Goal: Task Accomplishment & Management: Complete application form

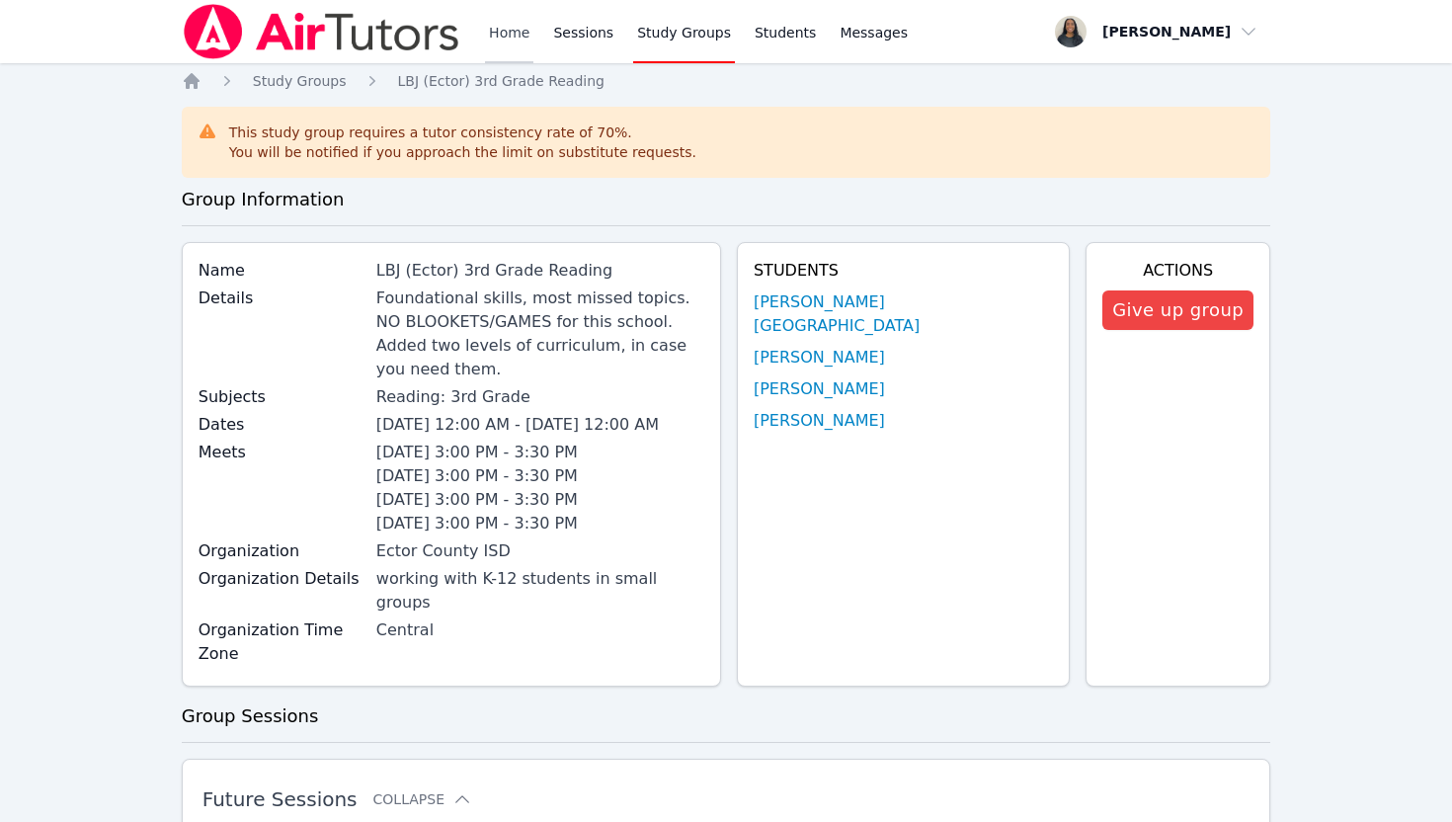
click at [508, 41] on link "Home" at bounding box center [509, 31] width 48 height 63
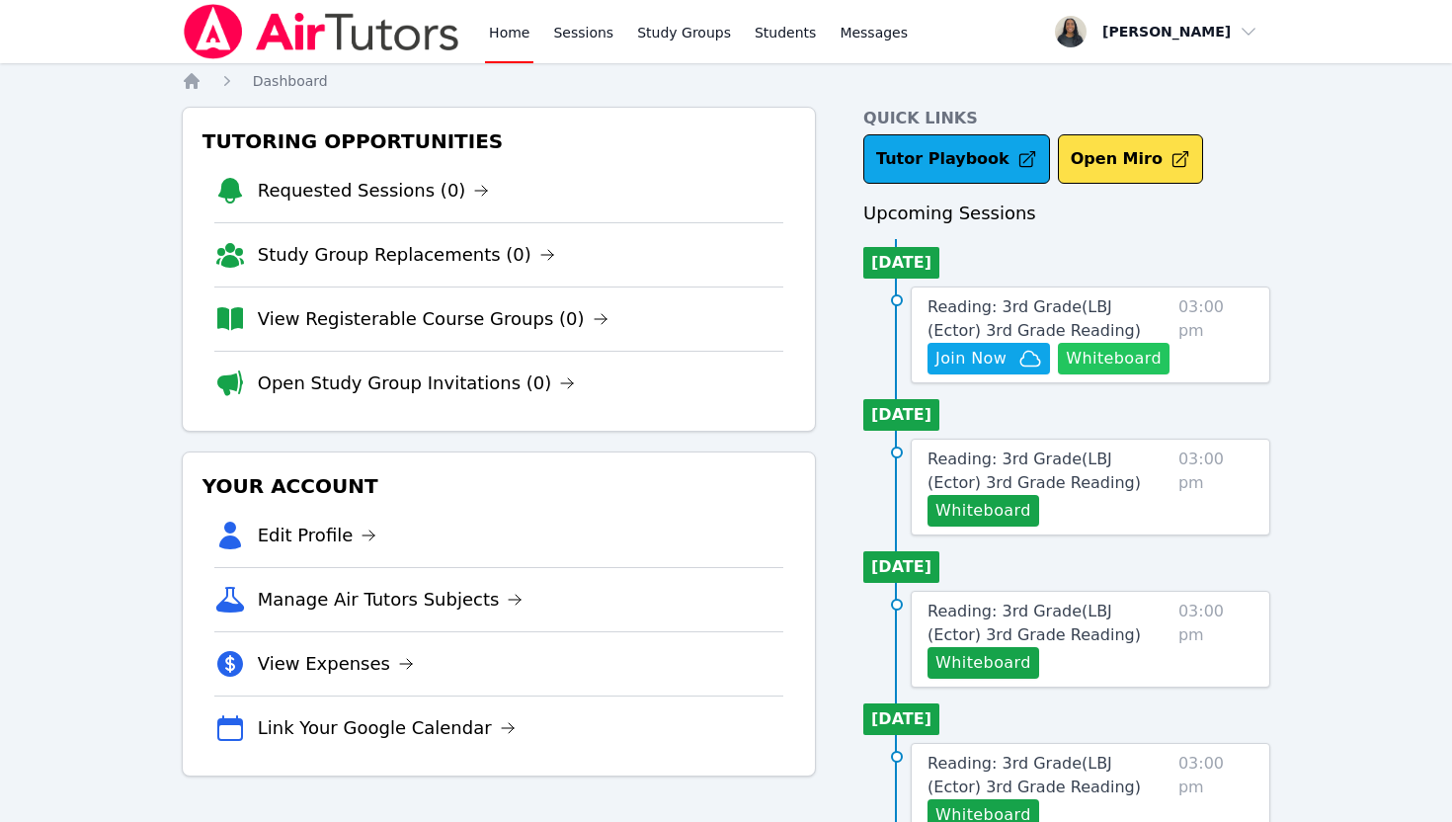
click at [1104, 369] on button "Whiteboard" at bounding box center [1114, 359] width 112 height 32
click at [1129, 365] on button "Whiteboard" at bounding box center [1114, 359] width 112 height 32
click at [985, 305] on span "Reading: 3rd Grade ( LBJ (Ector) 3rd Grade Reading )" at bounding box center [1033, 318] width 213 height 42
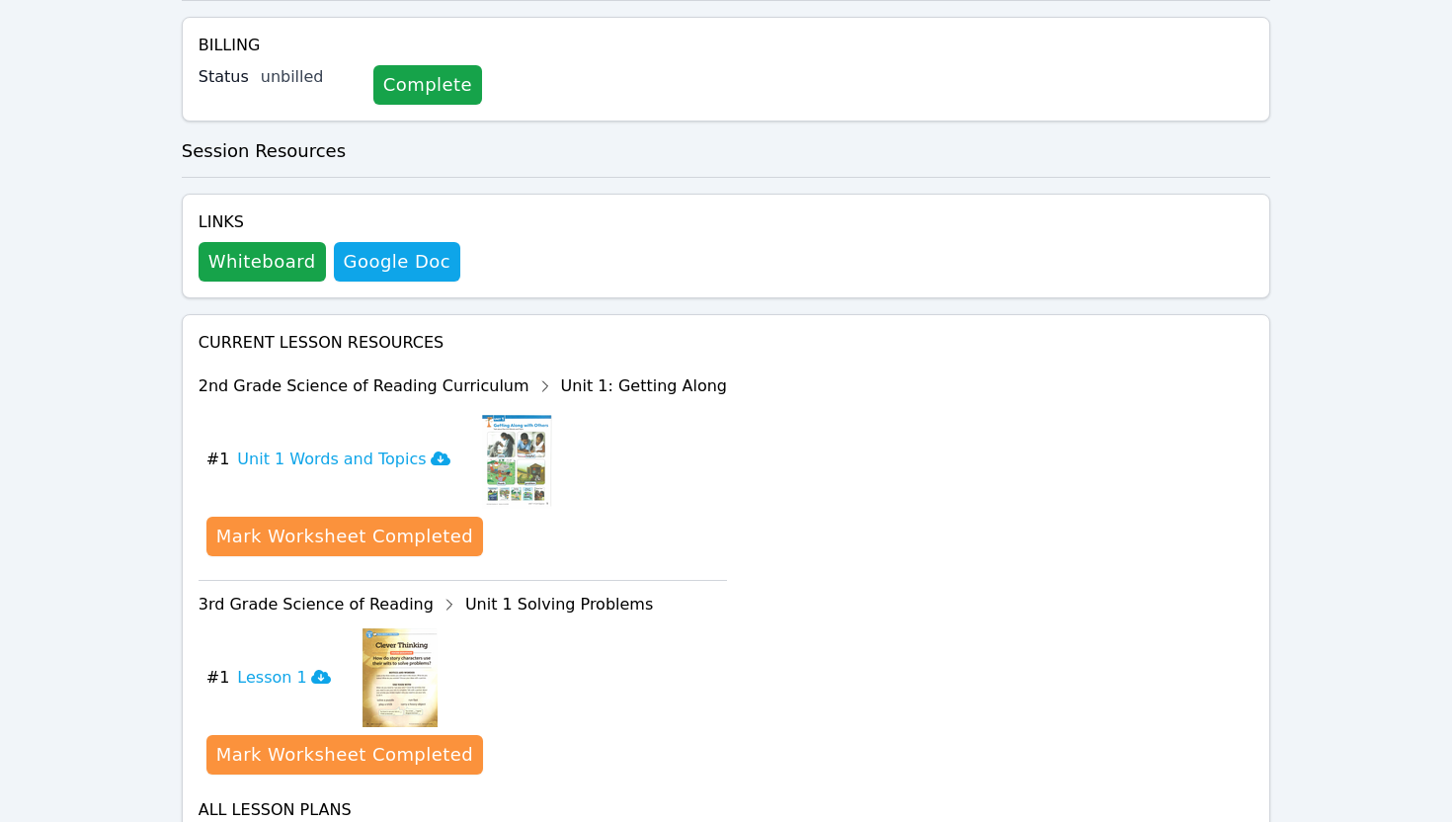
scroll to position [602, 0]
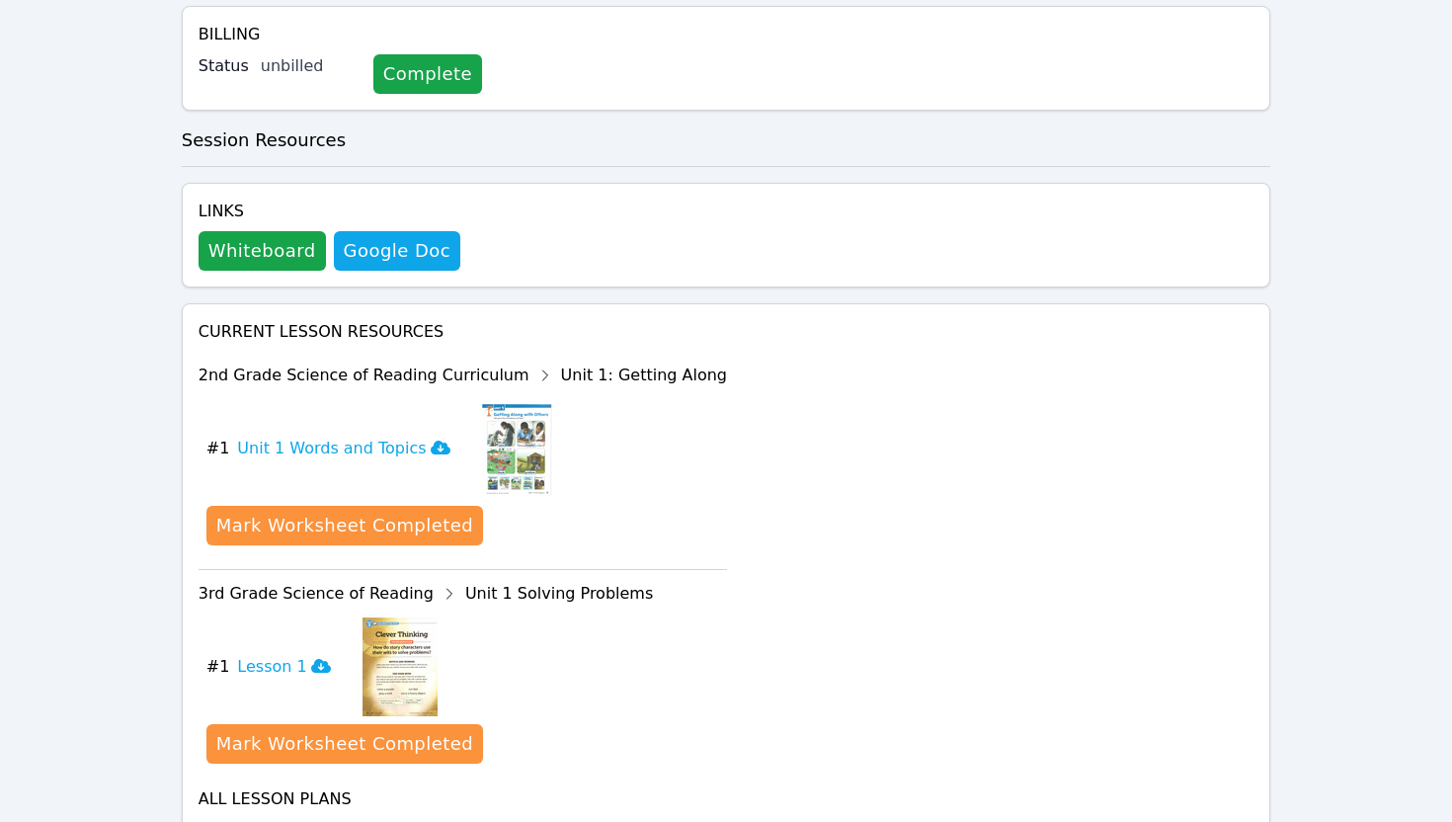
click at [501, 404] on img at bounding box center [517, 448] width 70 height 99
click at [431, 440] on icon at bounding box center [441, 447] width 20 height 14
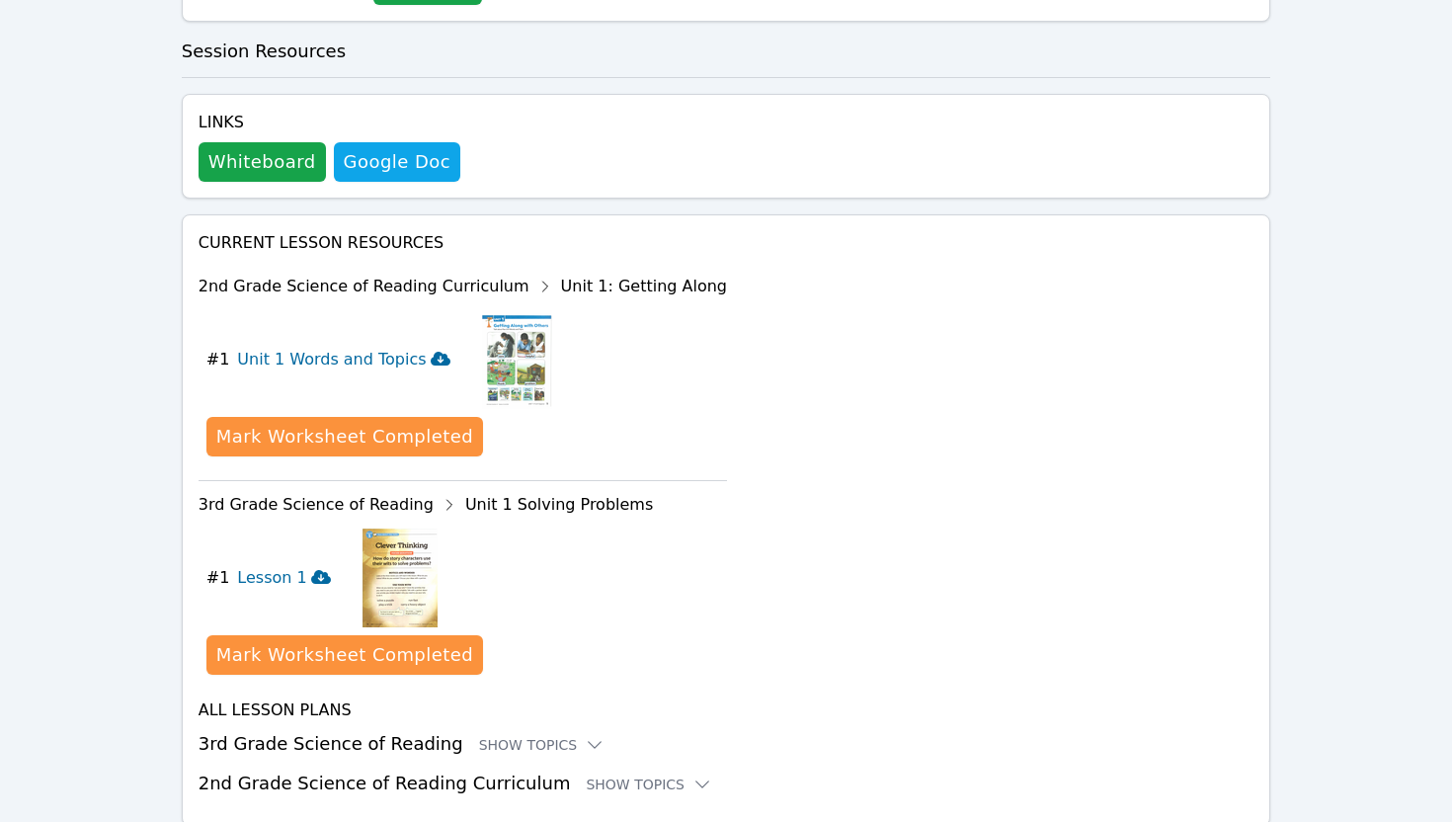
scroll to position [711, 0]
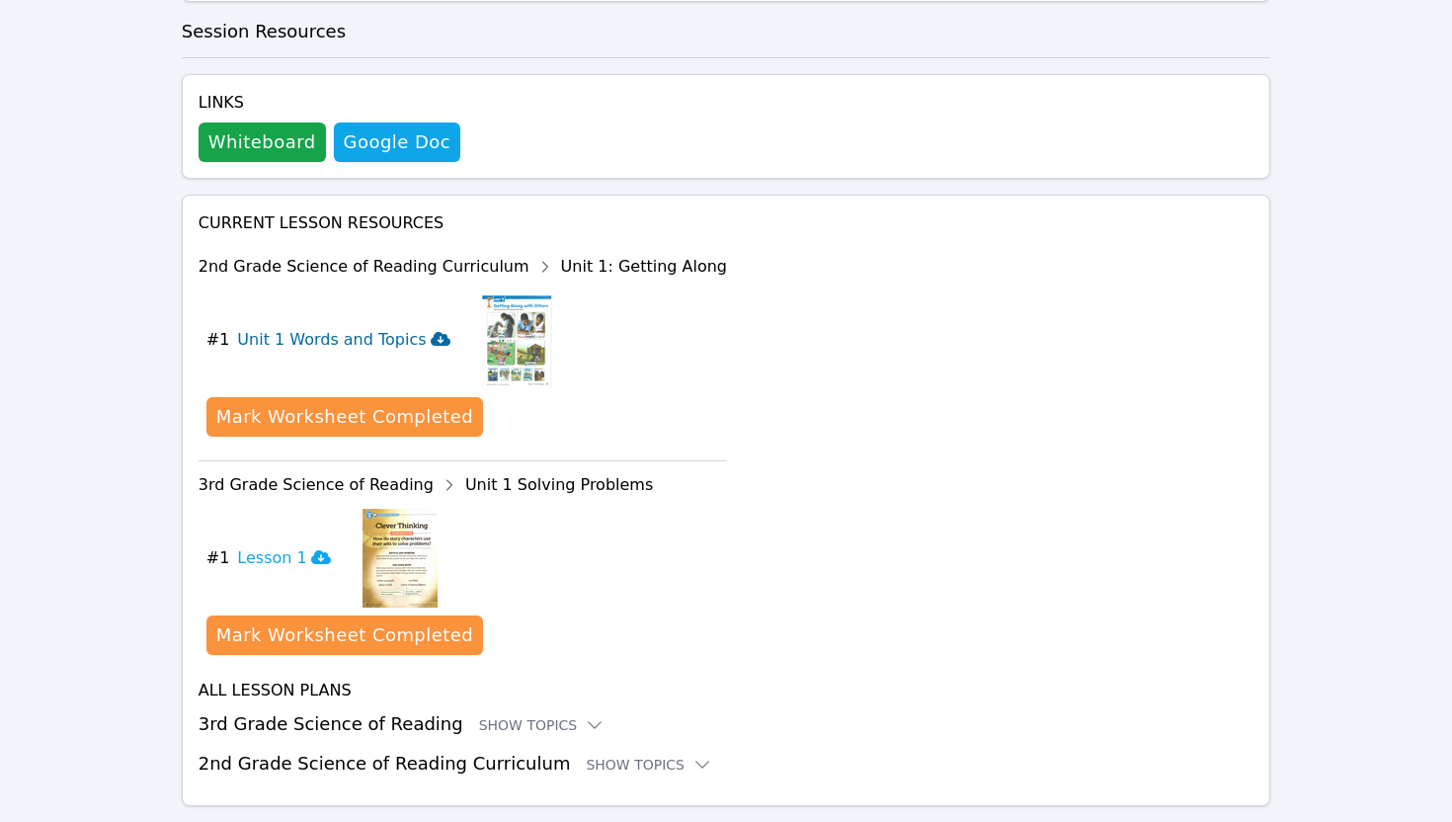
click at [589, 251] on div "2nd Grade Science of Reading Curriculum Unit 1: Getting Along" at bounding box center [463, 267] width 528 height 32
click at [553, 715] on div "Show Topics" at bounding box center [542, 725] width 126 height 20
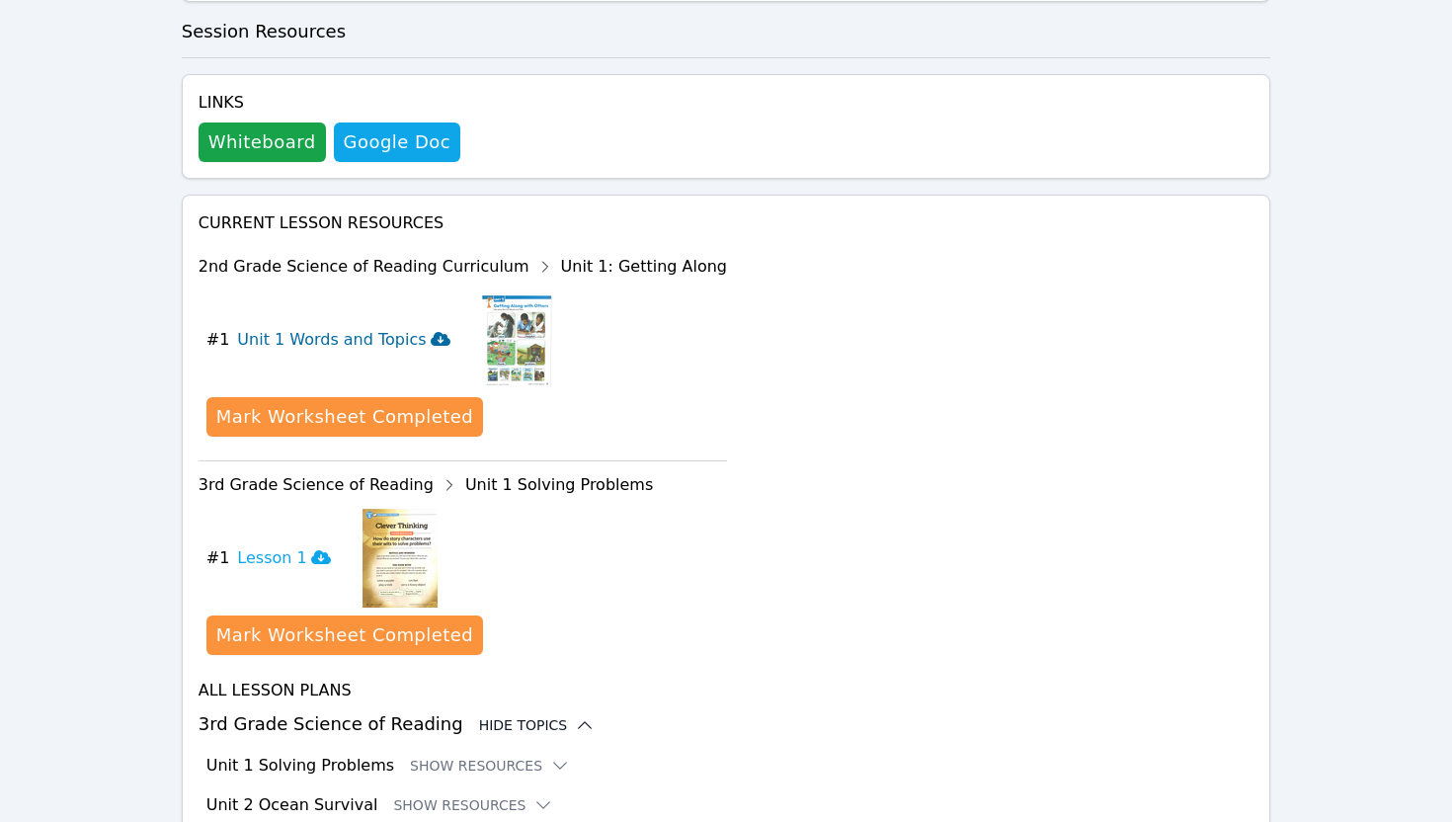
scroll to position [952, 0]
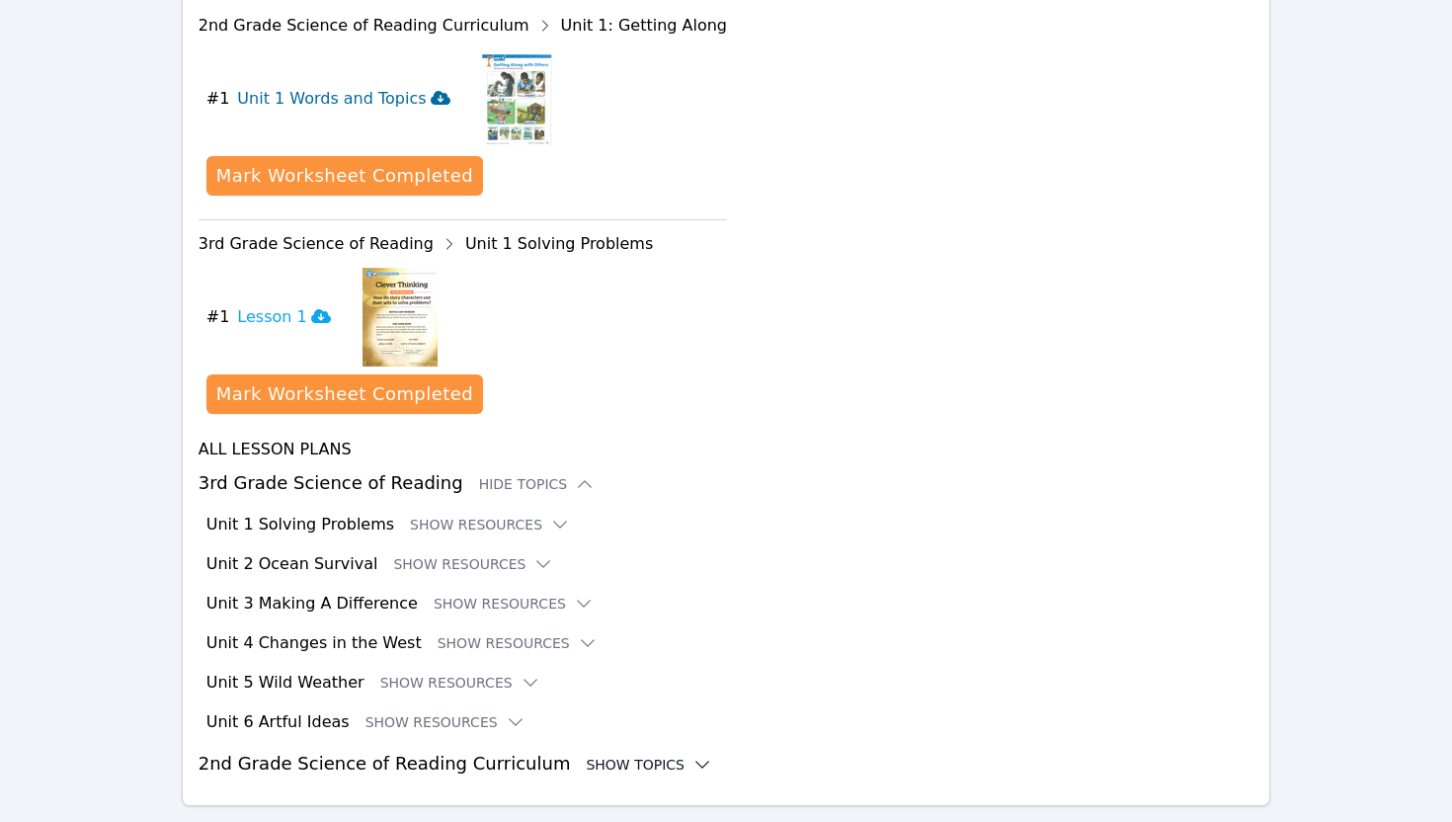
click at [692, 754] on icon at bounding box center [702, 764] width 20 height 20
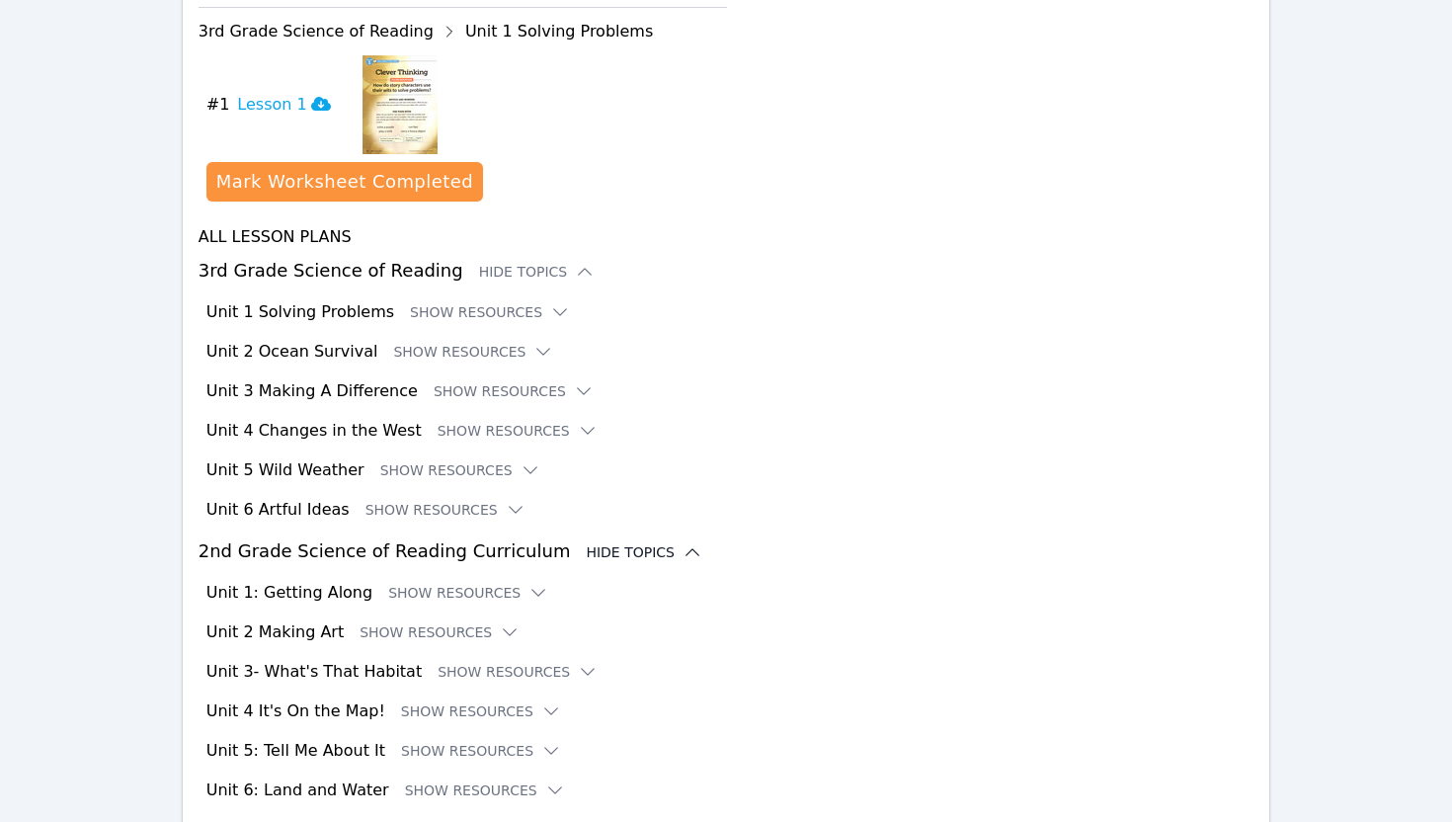
scroll to position [1193, 0]
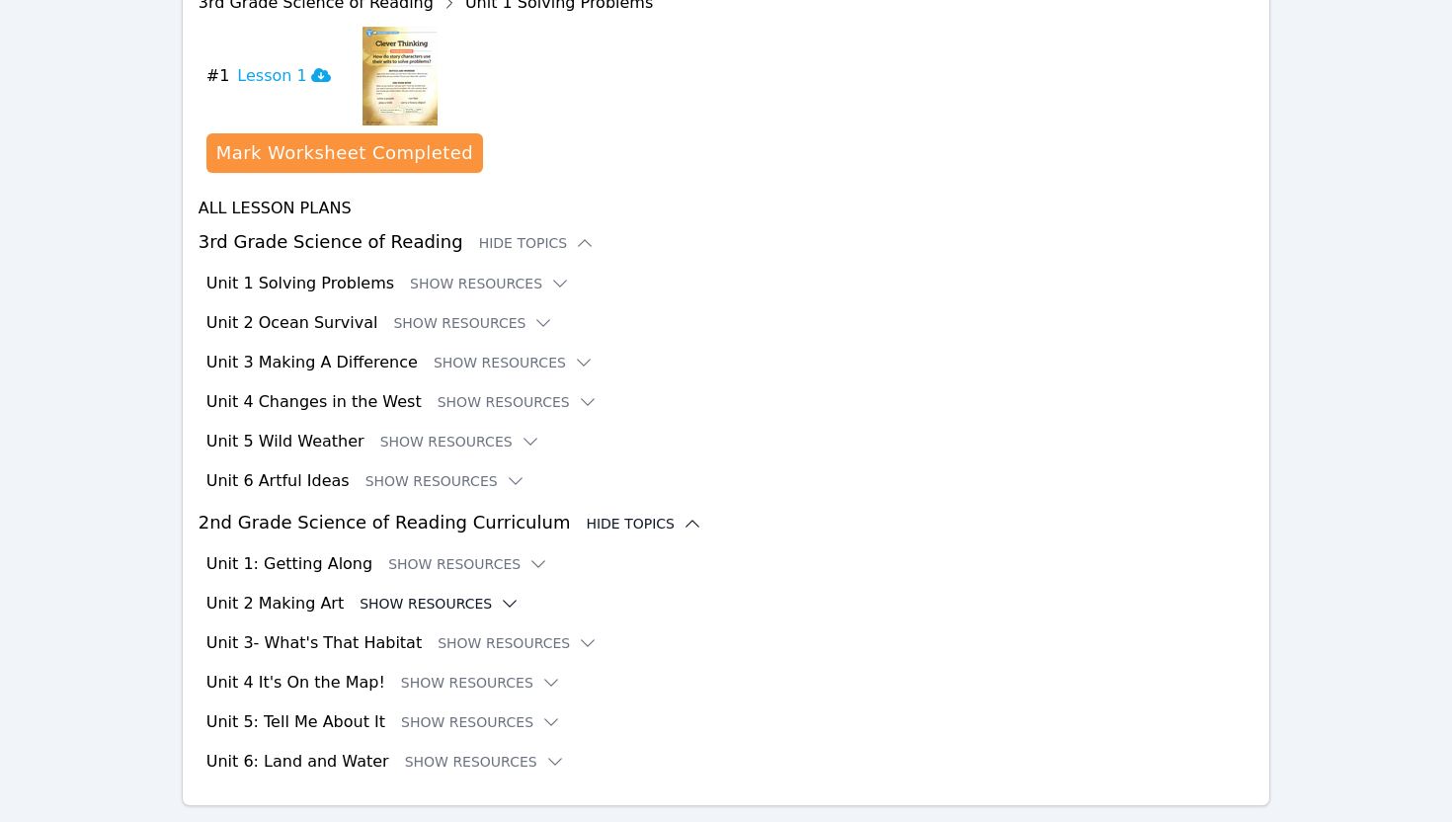
click at [500, 594] on icon at bounding box center [510, 604] width 20 height 20
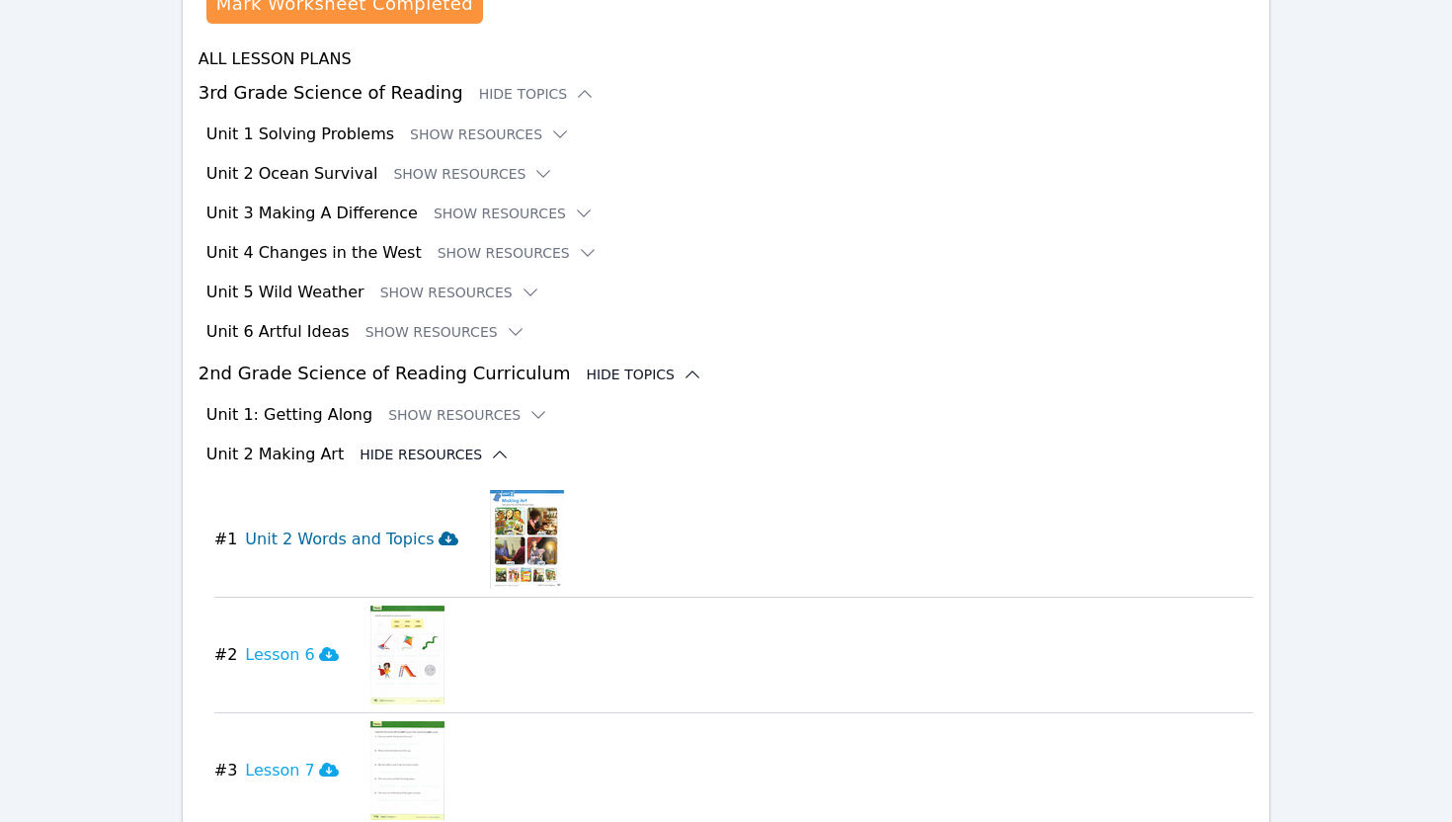
scroll to position [1363, 0]
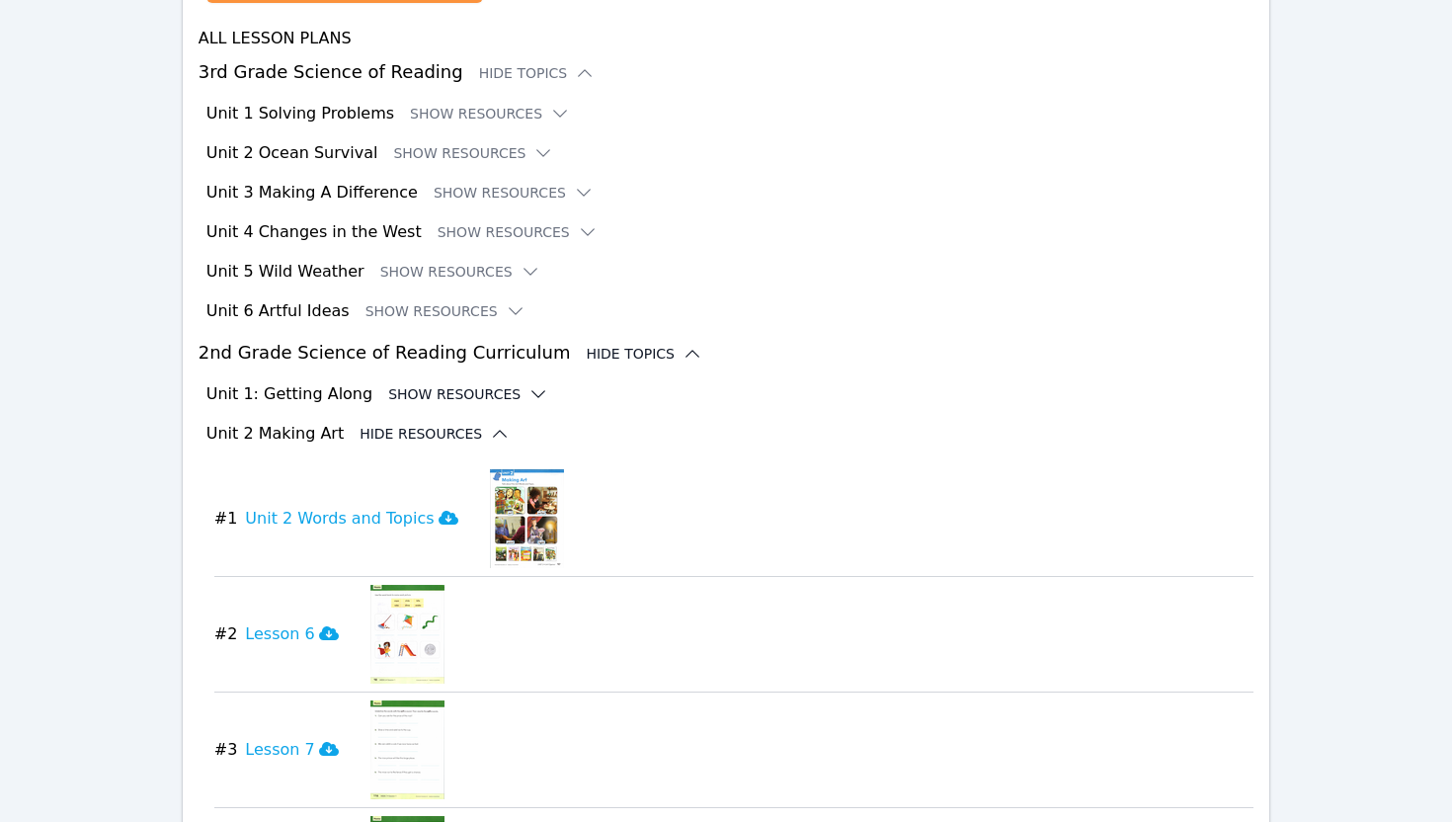
click at [528, 384] on icon at bounding box center [538, 394] width 20 height 20
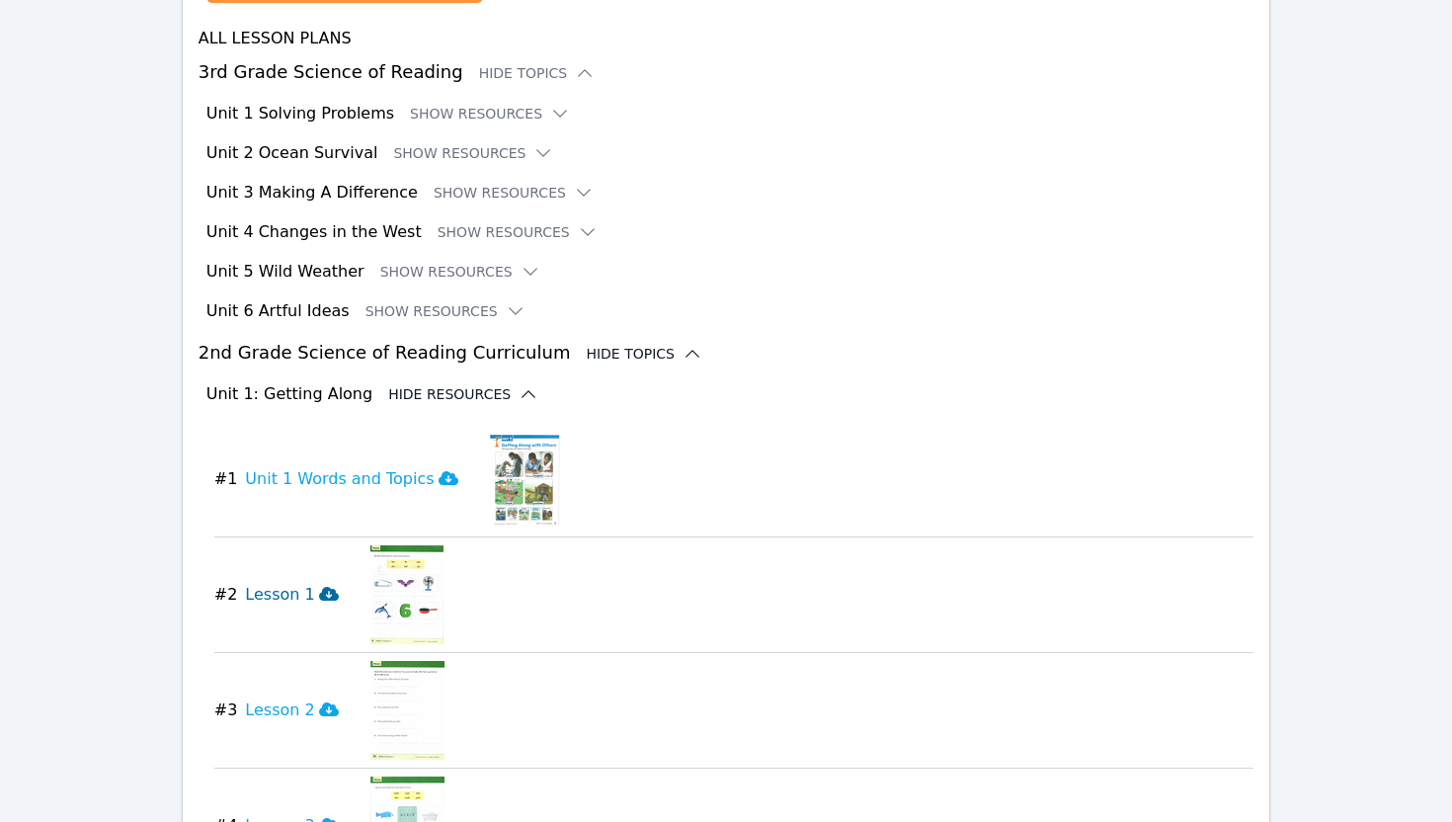
click at [319, 586] on icon at bounding box center [329, 594] width 20 height 16
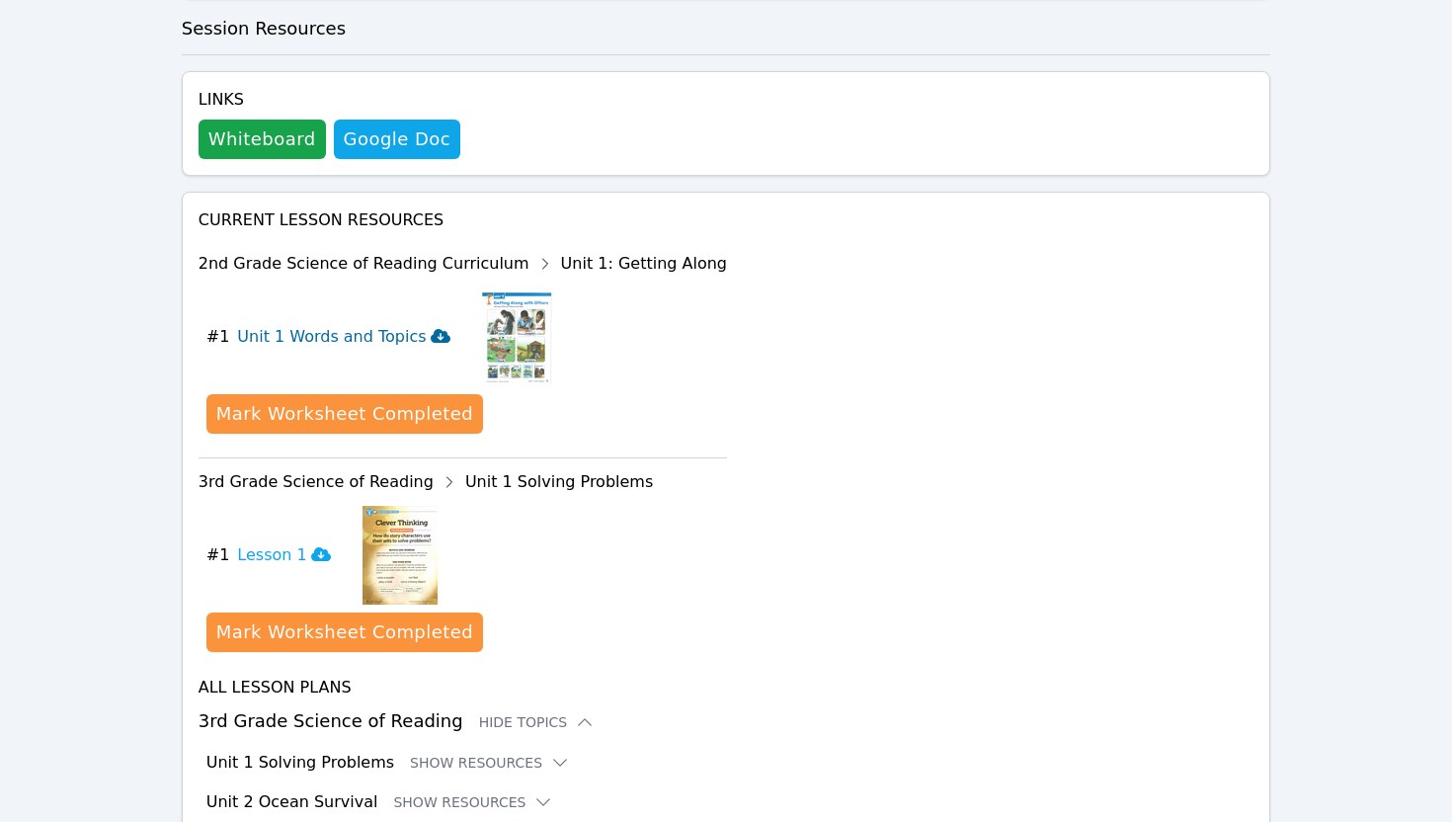
scroll to position [0, 0]
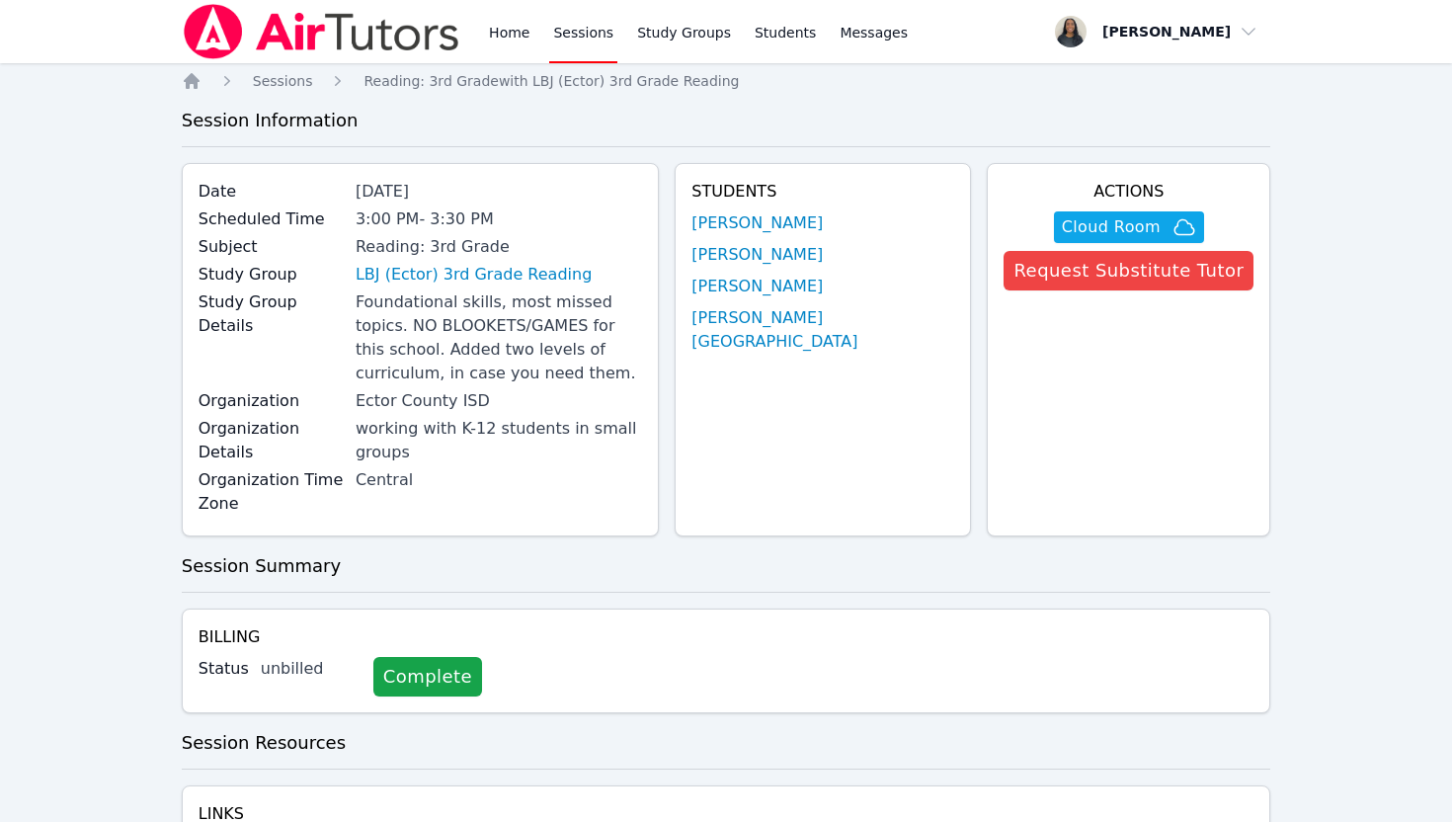
click at [295, 28] on img at bounding box center [321, 31] width 279 height 55
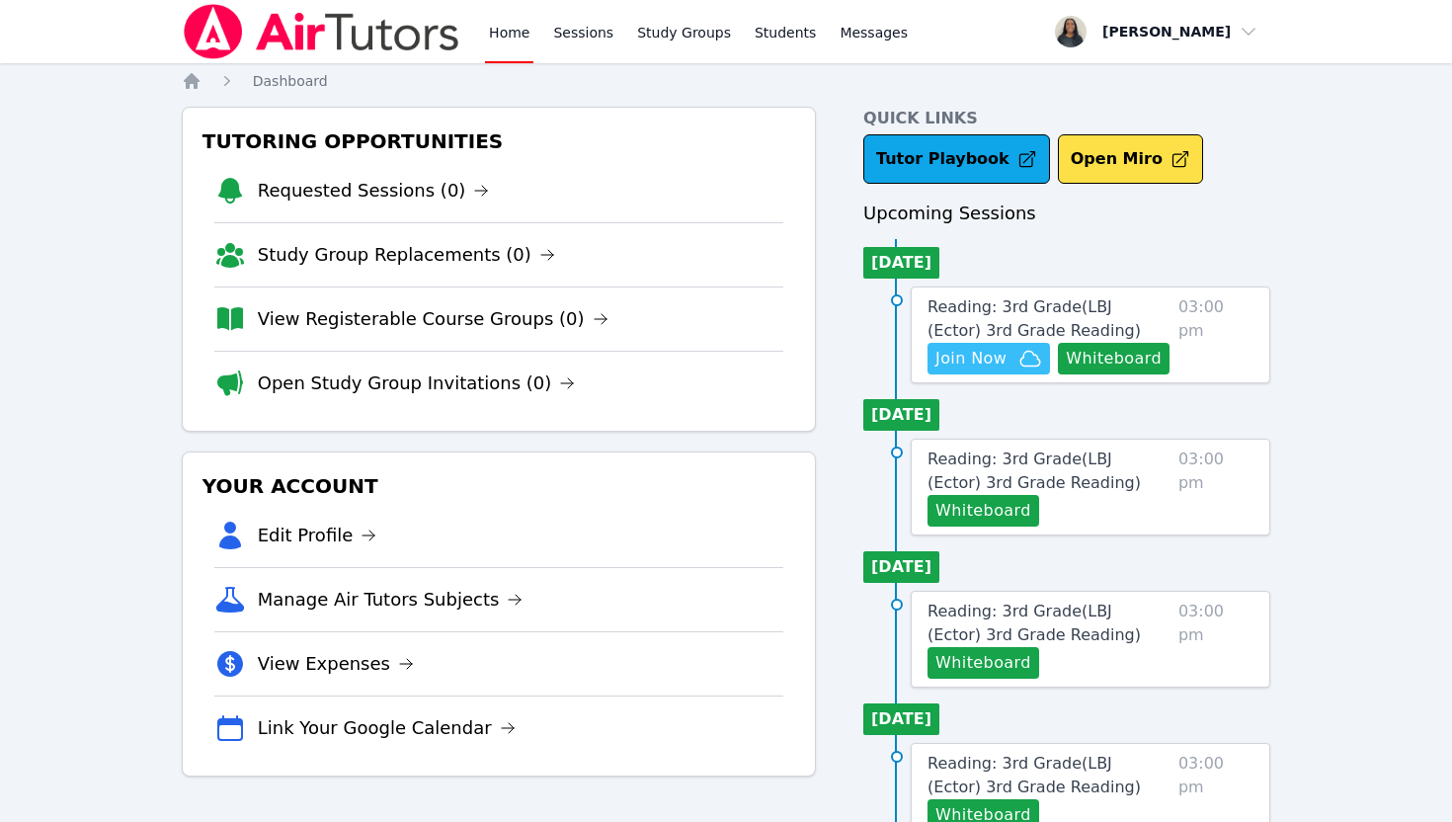
click at [1009, 363] on span "Join Now" at bounding box center [988, 359] width 107 height 24
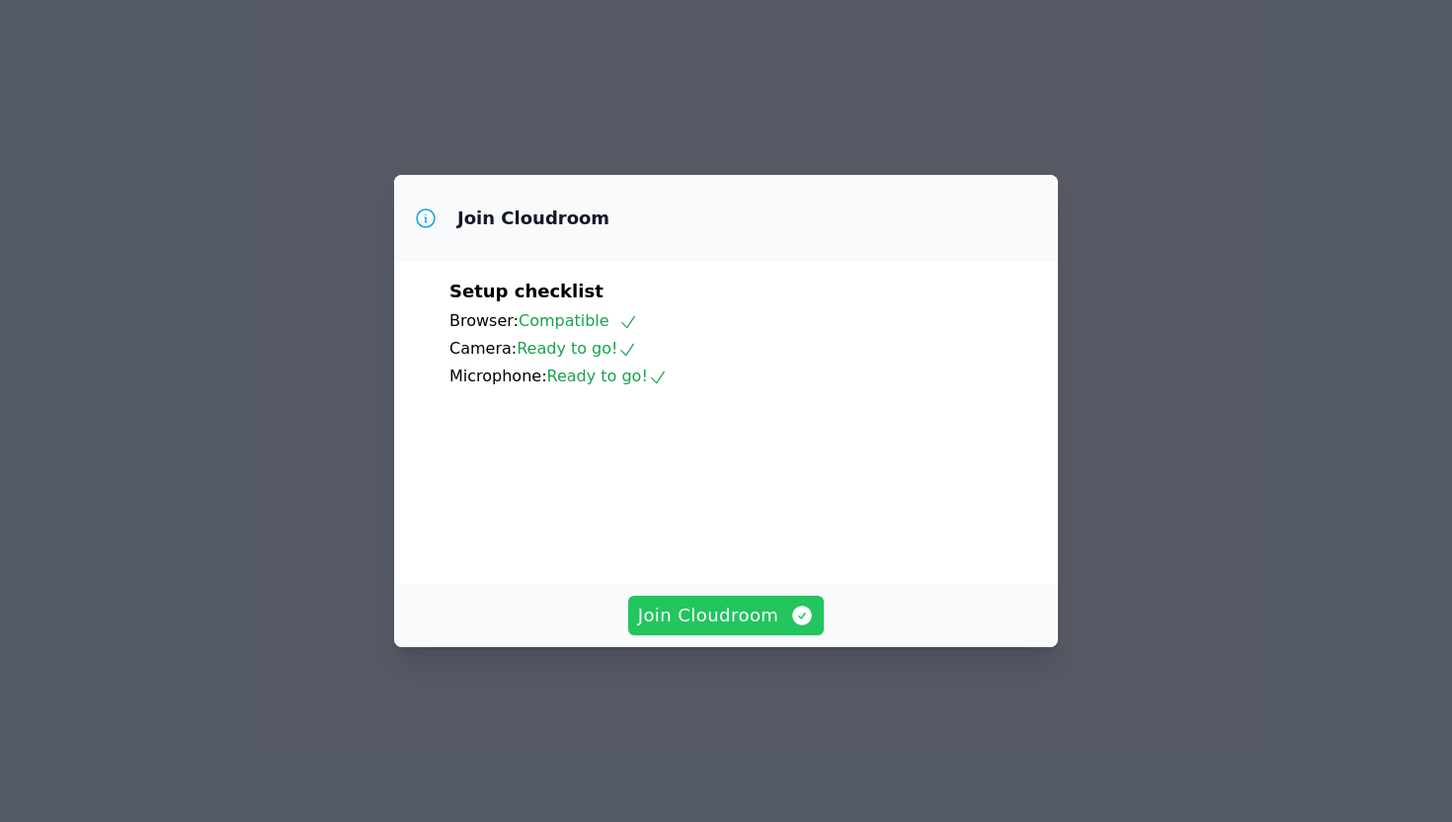
click at [790, 627] on icon "button" at bounding box center [802, 615] width 24 height 24
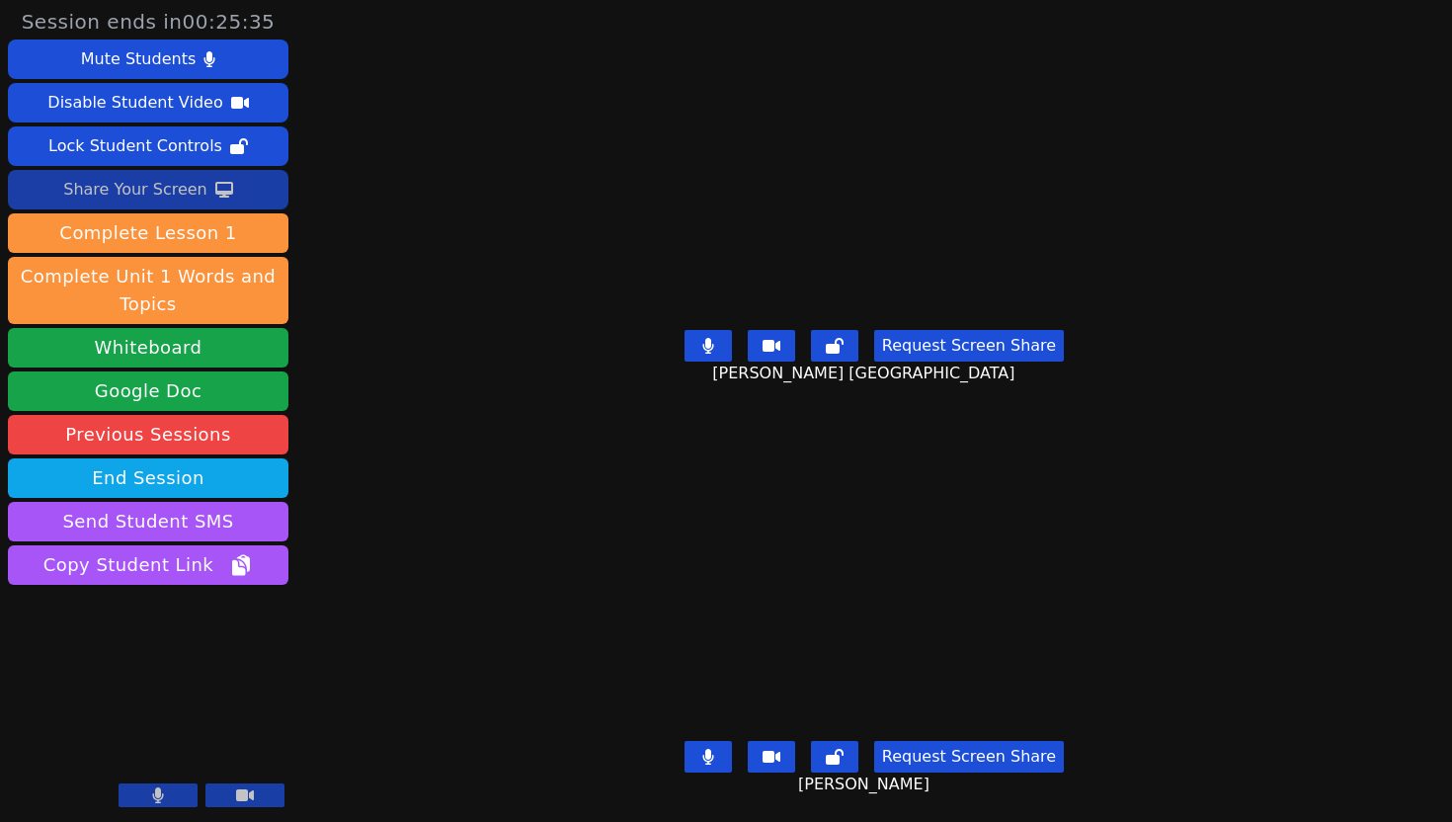
click at [150, 189] on div "Share Your Screen" at bounding box center [135, 190] width 144 height 32
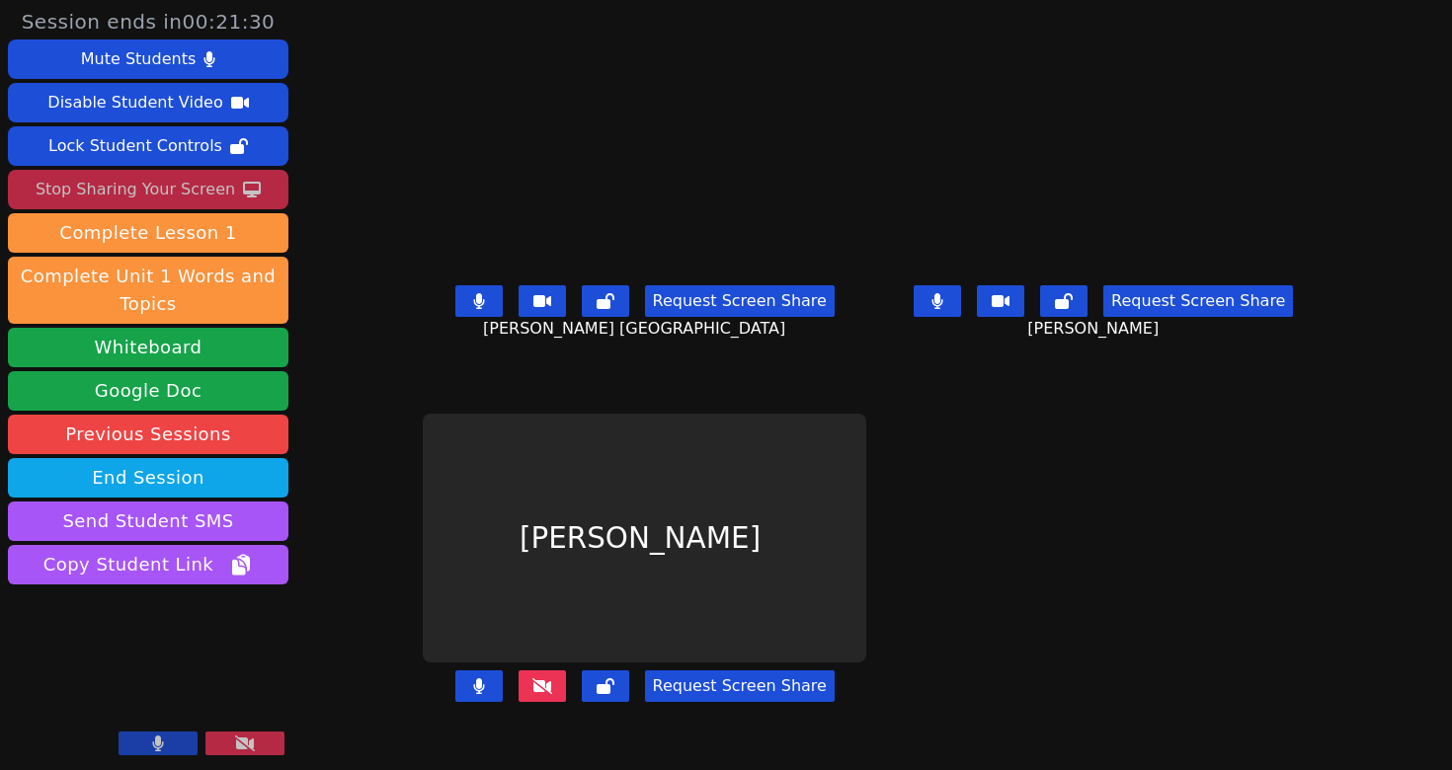
click at [532, 694] on icon at bounding box center [542, 686] width 20 height 16
click at [455, 702] on button at bounding box center [478, 687] width 47 height 32
click at [518, 702] on button at bounding box center [541, 687] width 47 height 32
click at [455, 702] on button at bounding box center [478, 687] width 47 height 32
click at [518, 702] on button at bounding box center [541, 687] width 47 height 32
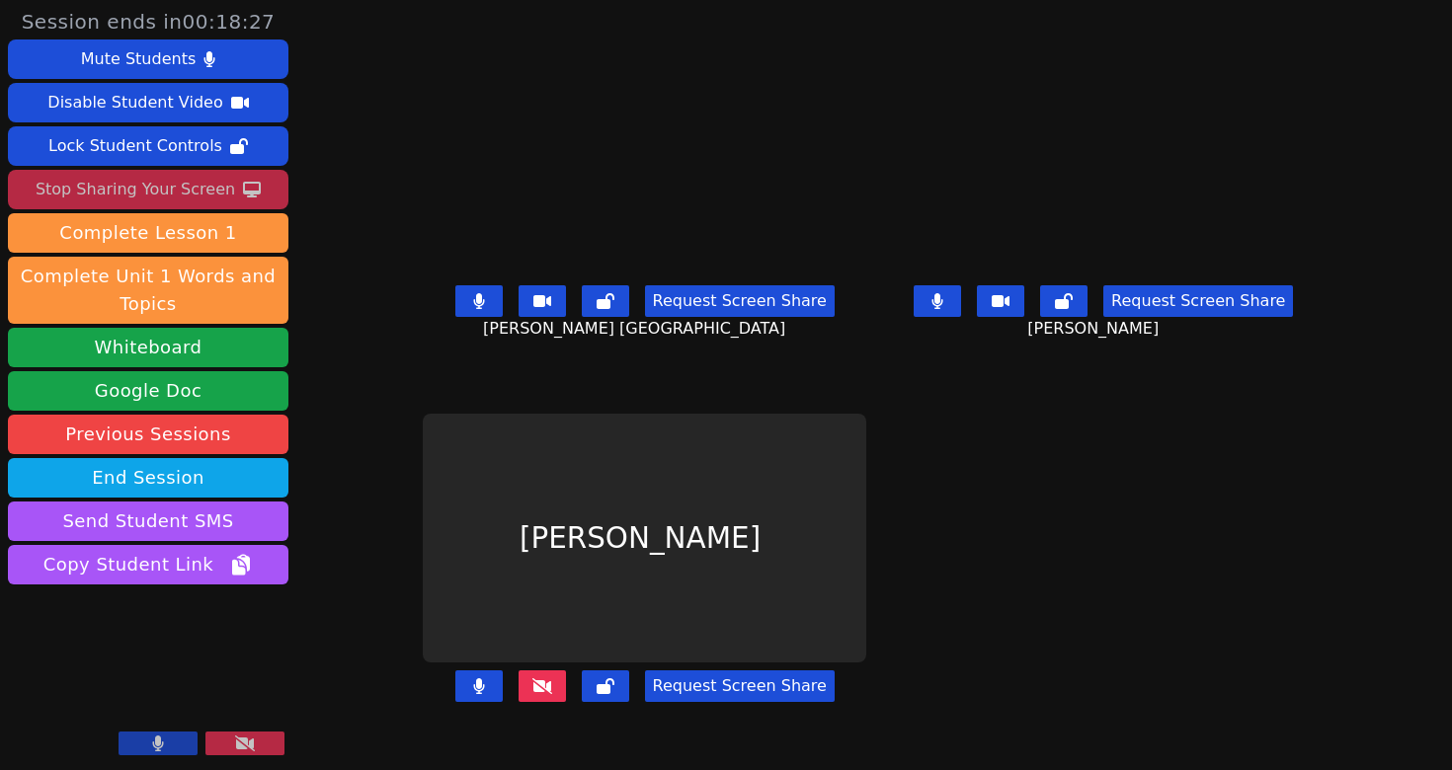
click at [532, 694] on icon at bounding box center [542, 686] width 20 height 16
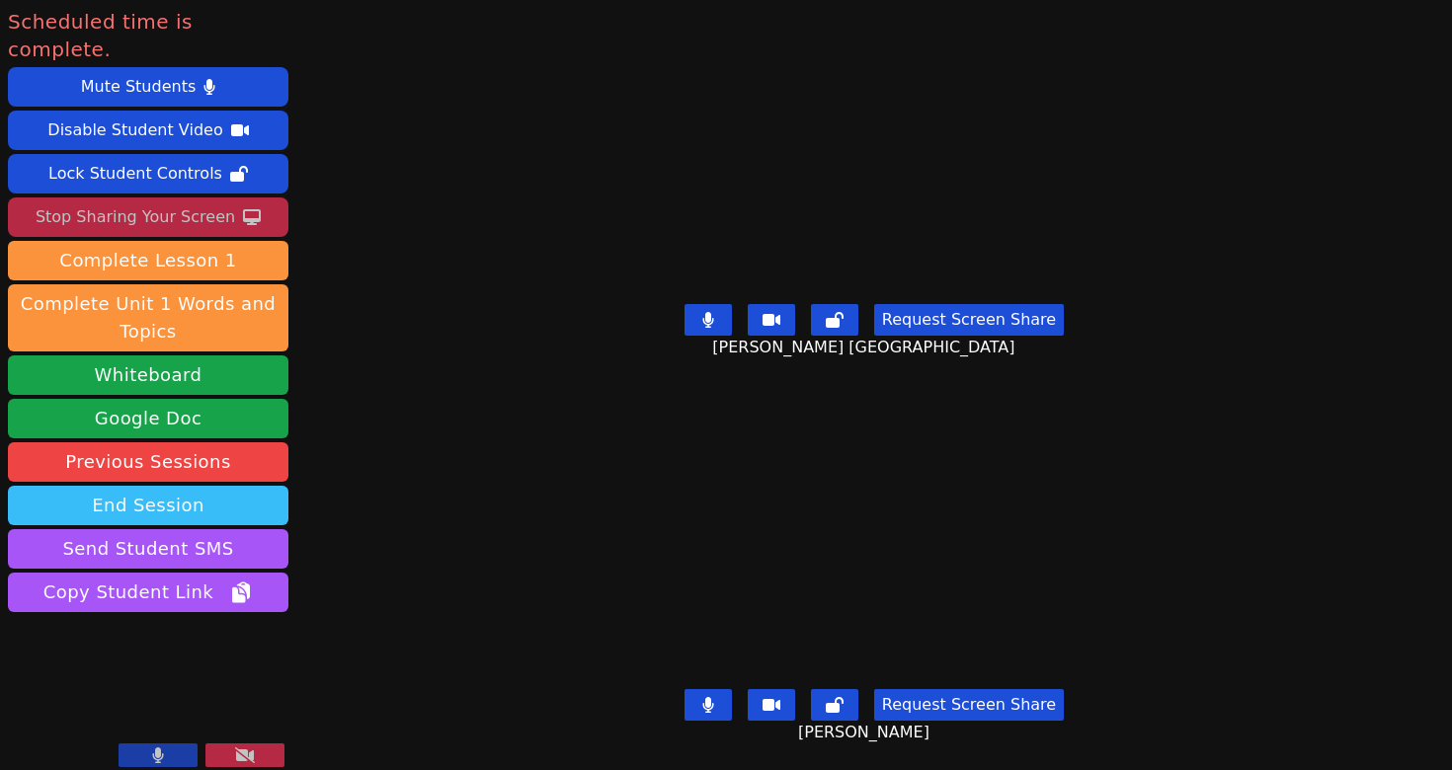
click at [175, 486] on button "End Session" at bounding box center [148, 506] width 280 height 40
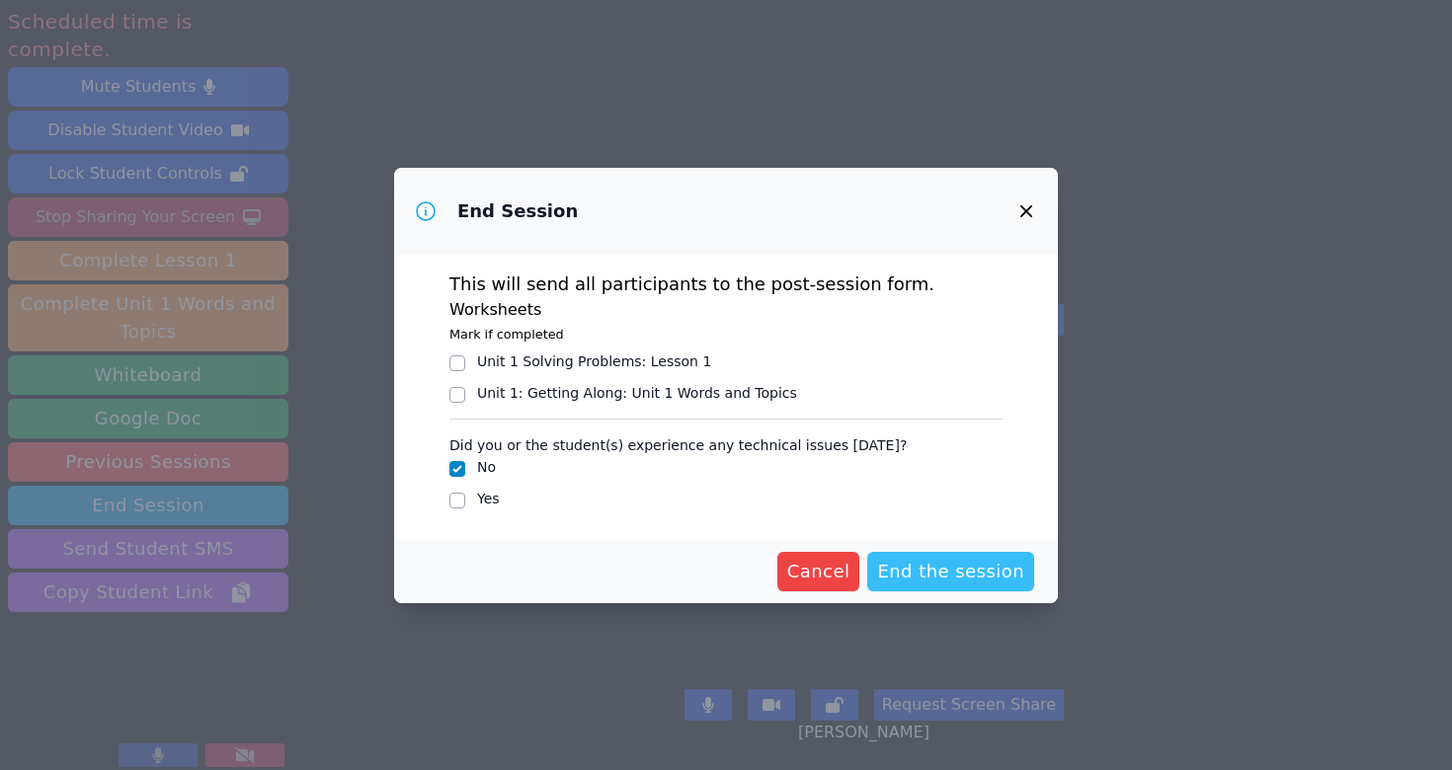
click at [916, 573] on span "End the session" at bounding box center [950, 572] width 147 height 28
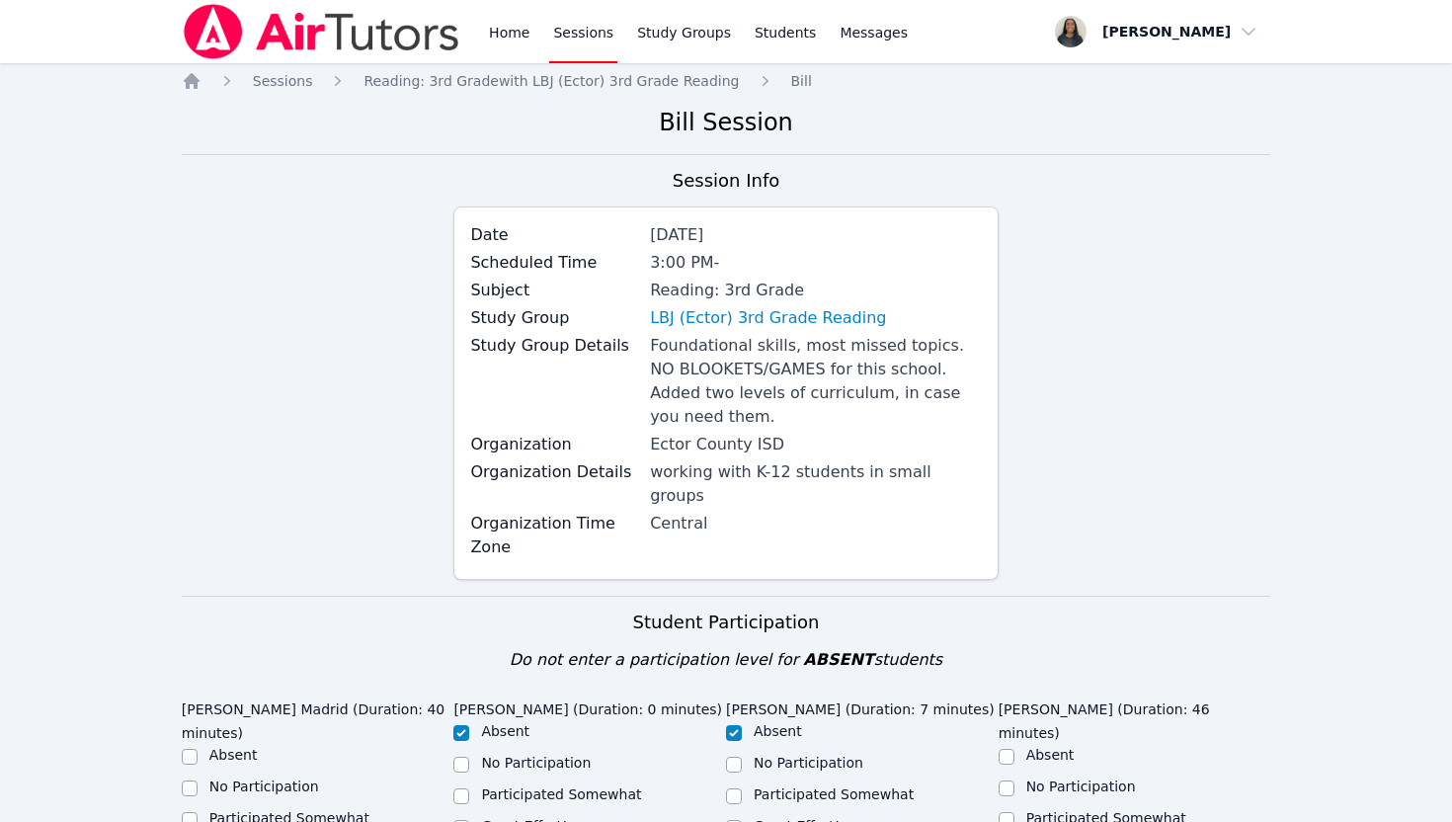
click at [483, 38] on div "Home Sessions Study Groups Students Messages" at bounding box center [547, 31] width 730 height 63
click at [515, 38] on link "Home" at bounding box center [509, 31] width 48 height 63
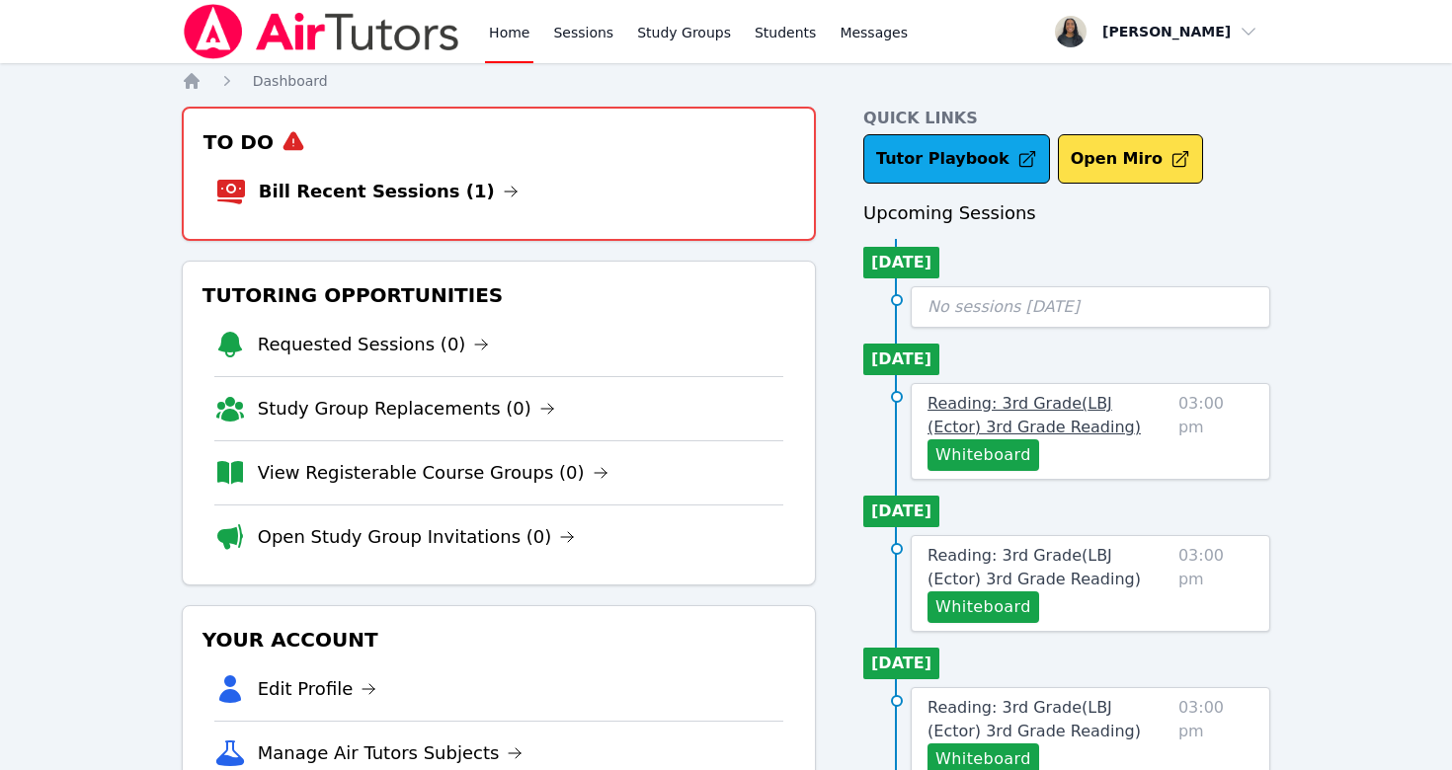
click at [1019, 411] on span "Reading: 3rd Grade ( LBJ (Ector) 3rd Grade Reading )" at bounding box center [1033, 415] width 213 height 42
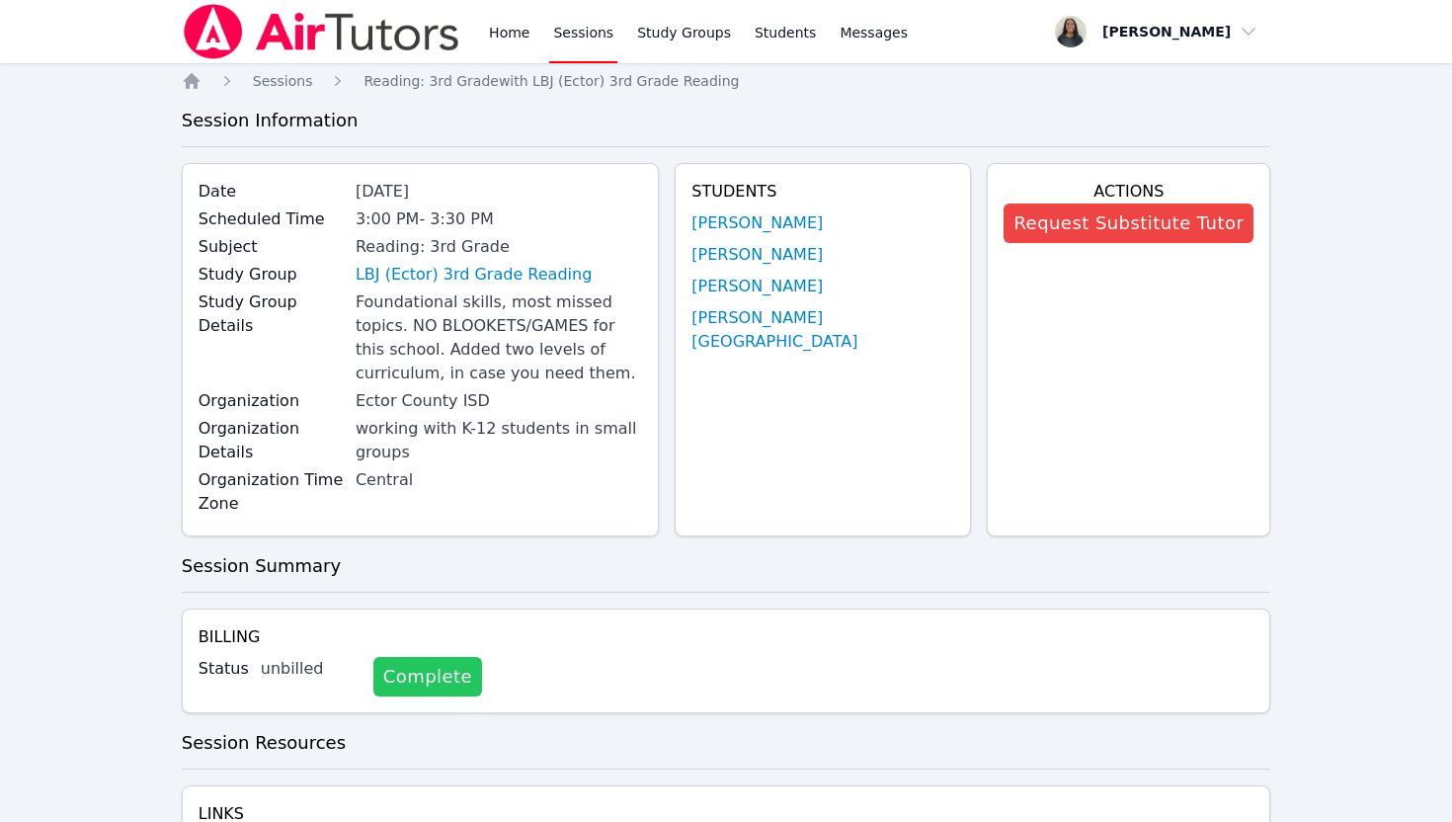
click at [383, 657] on link "Complete" at bounding box center [427, 677] width 109 height 40
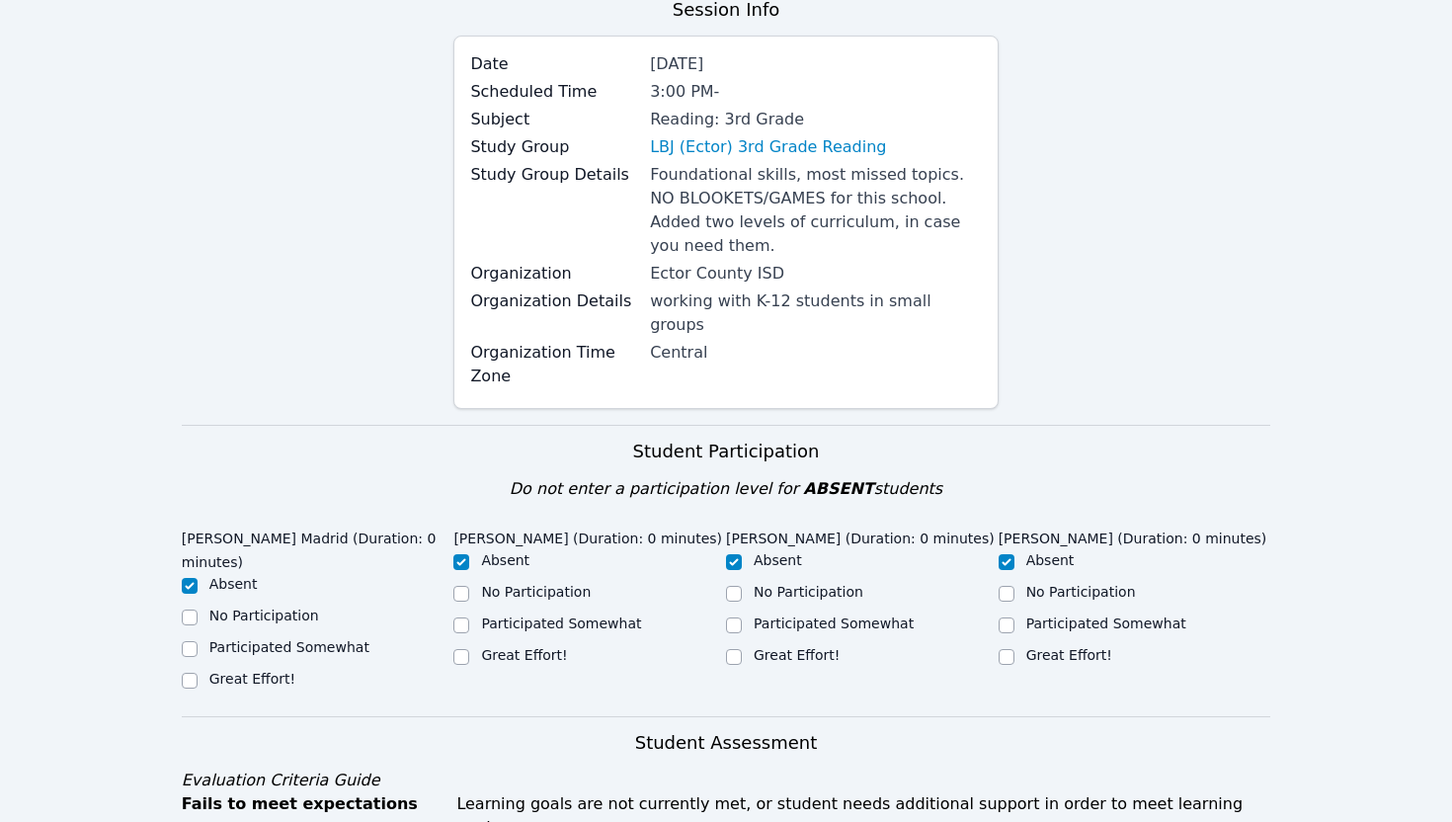
scroll to position [486, 0]
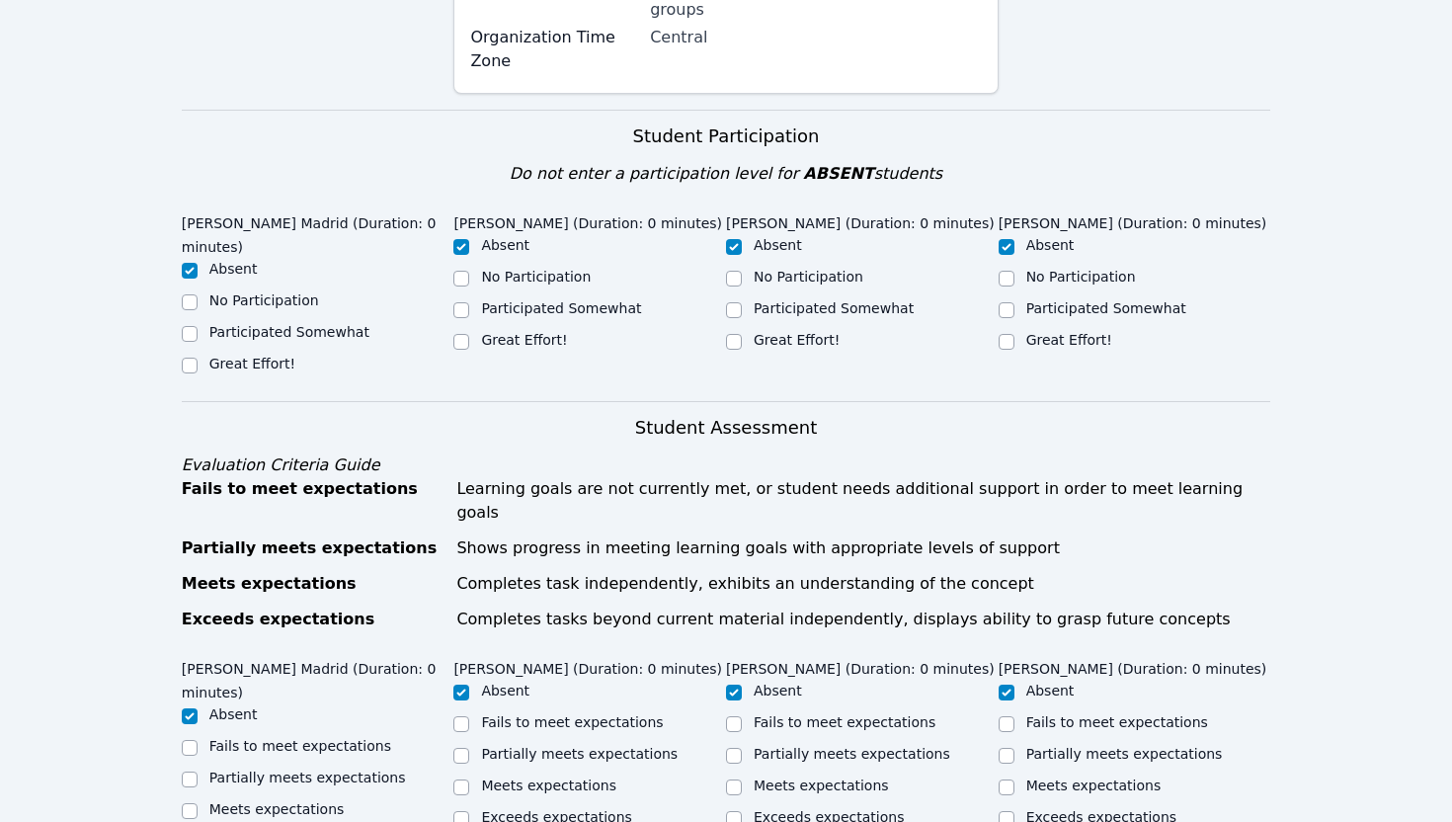
click at [1086, 332] on label "Great Effort!" at bounding box center [1069, 340] width 86 height 16
click at [1014, 334] on input "Great Effort!" at bounding box center [1006, 342] width 16 height 16
checkbox input "true"
checkbox input "false"
click at [255, 356] on label "Great Effort!" at bounding box center [252, 364] width 86 height 16
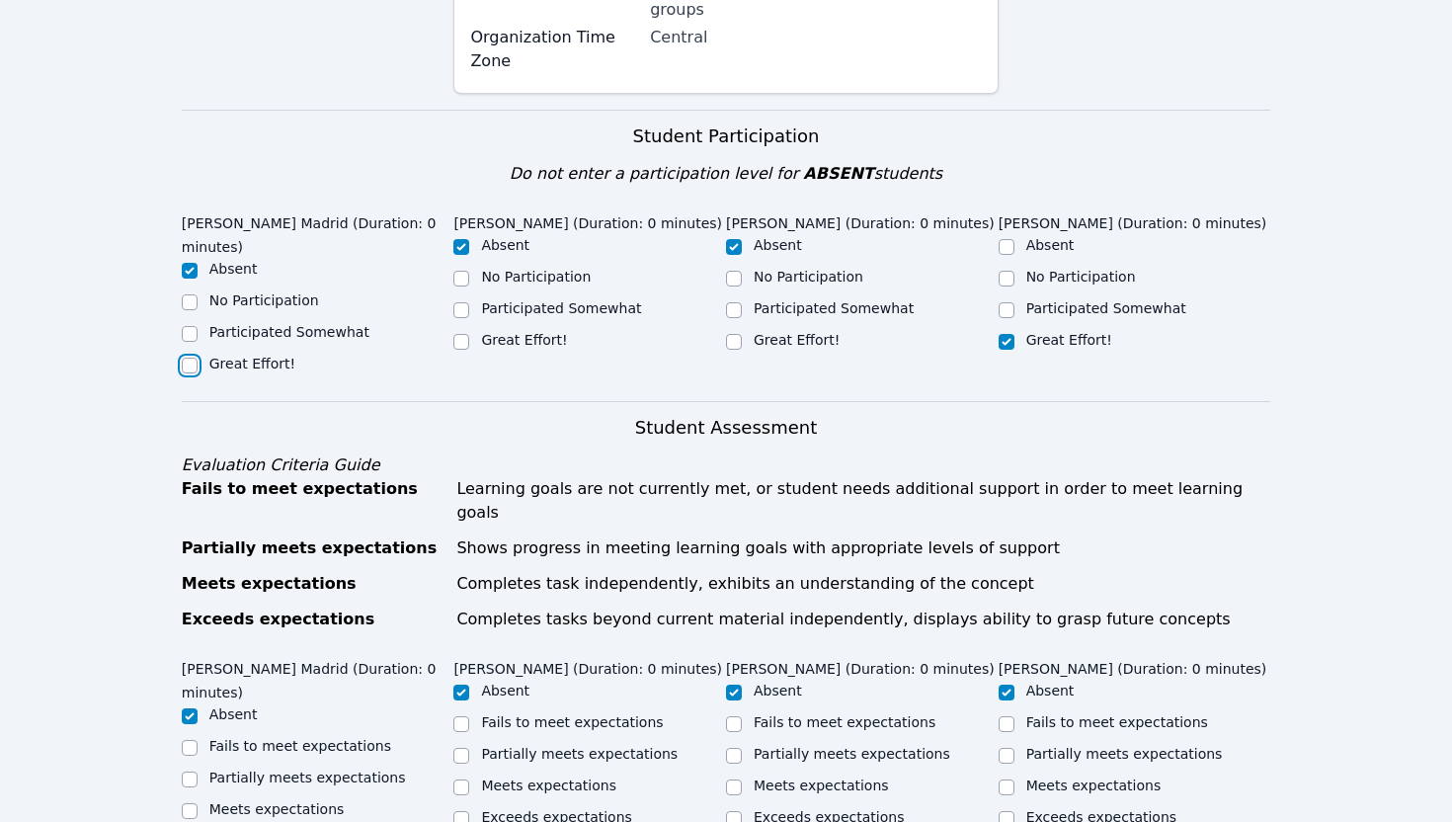
click at [198, 357] on input "Great Effort!" at bounding box center [190, 365] width 16 height 16
checkbox input "true"
checkbox input "false"
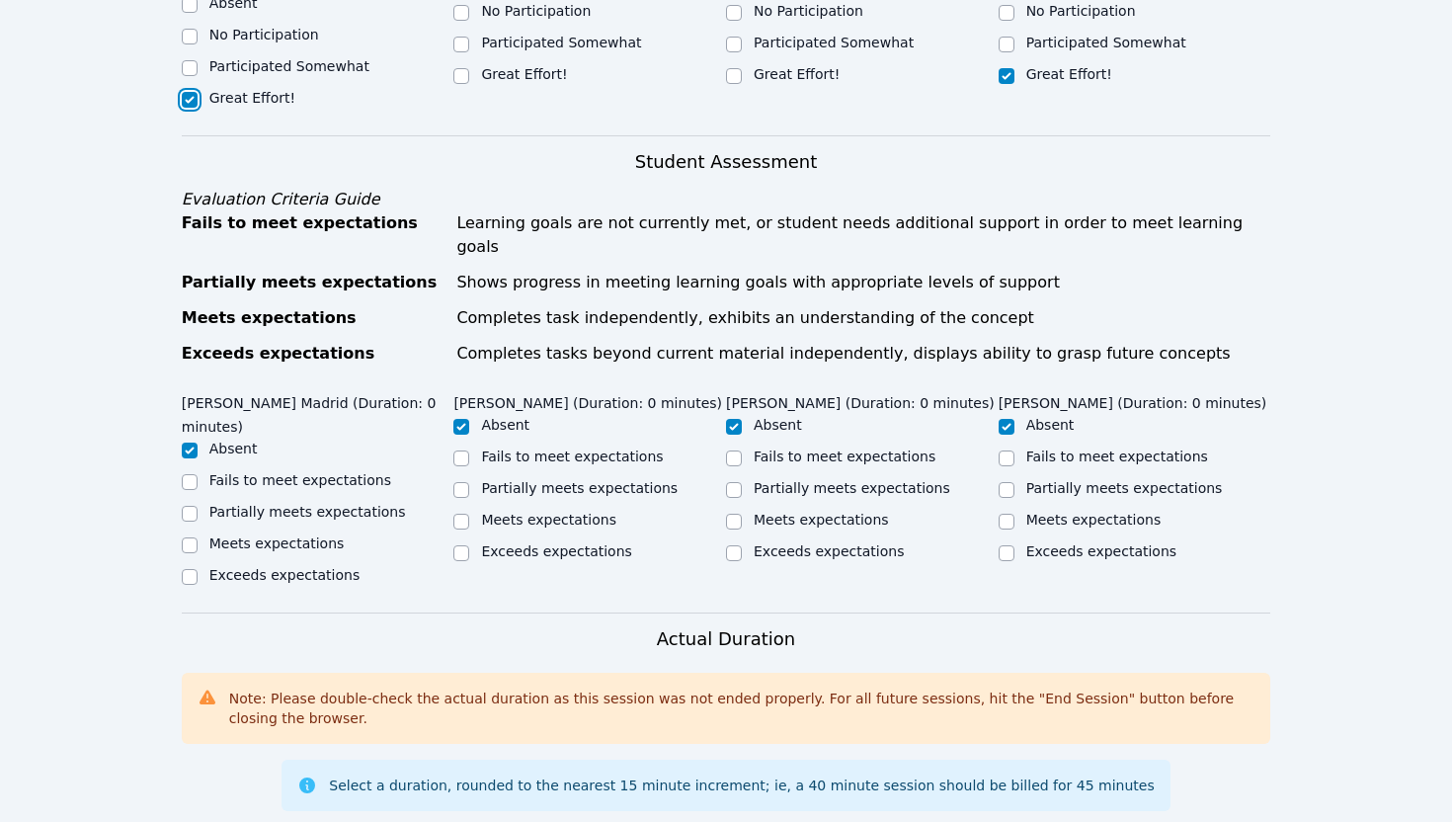
scroll to position [897, 0]
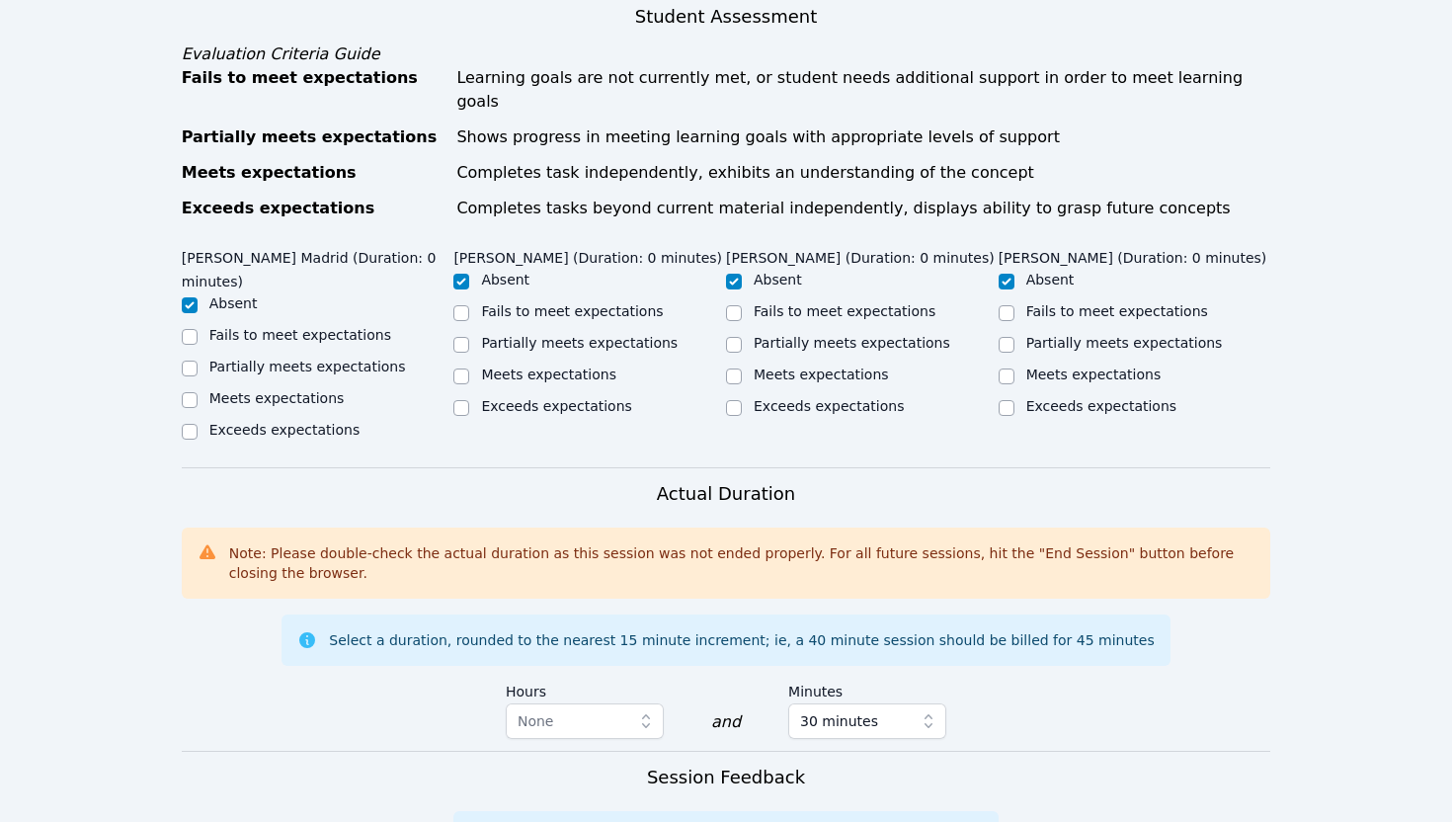
click at [374, 358] on label "Partially meets expectations" at bounding box center [307, 366] width 197 height 16
click at [198, 360] on input "Partially meets expectations" at bounding box center [190, 368] width 16 height 16
checkbox input "true"
checkbox input "false"
click at [999, 368] on input "Meets expectations" at bounding box center [1006, 376] width 16 height 16
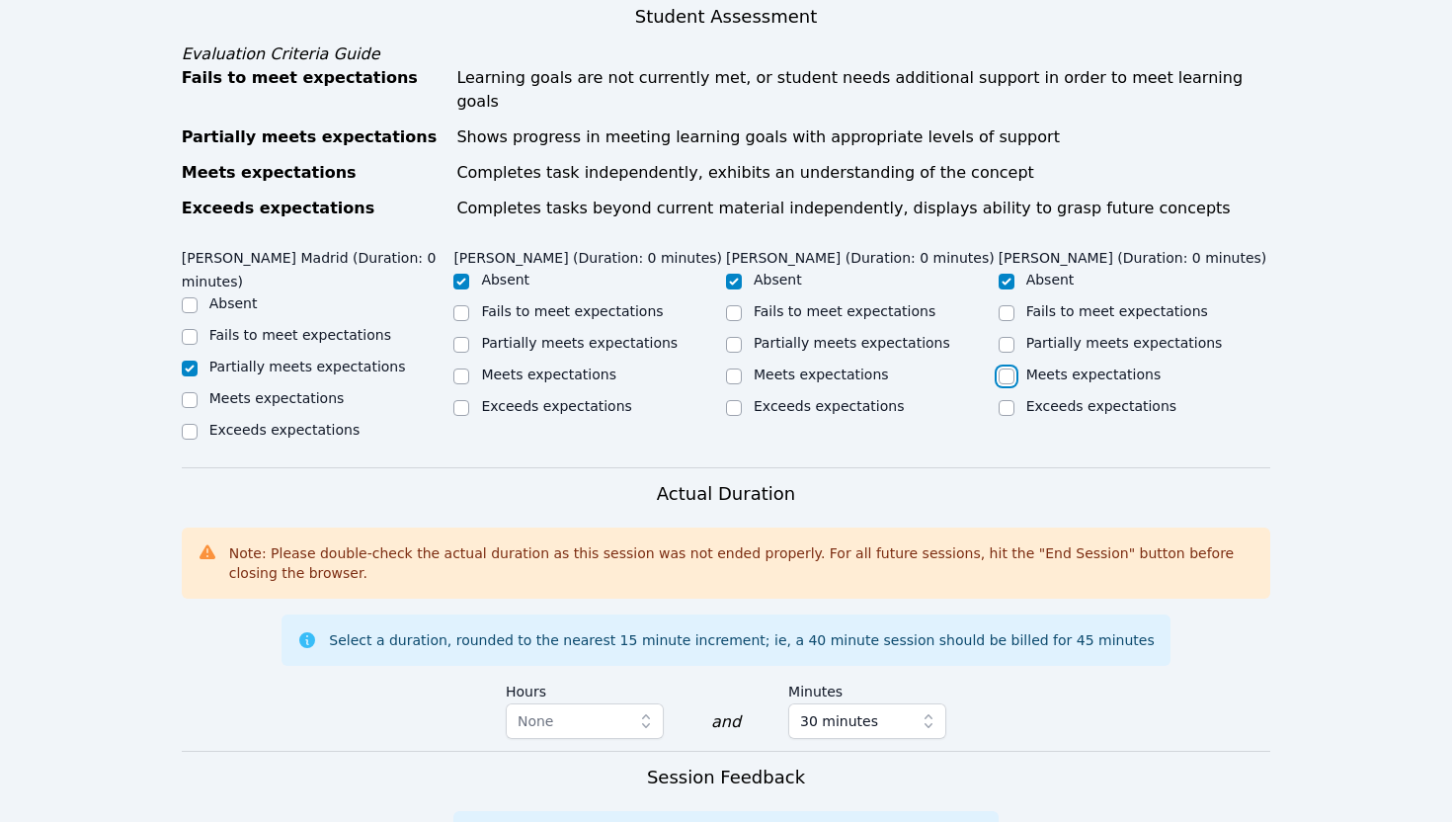
checkbox input "true"
checkbox input "false"
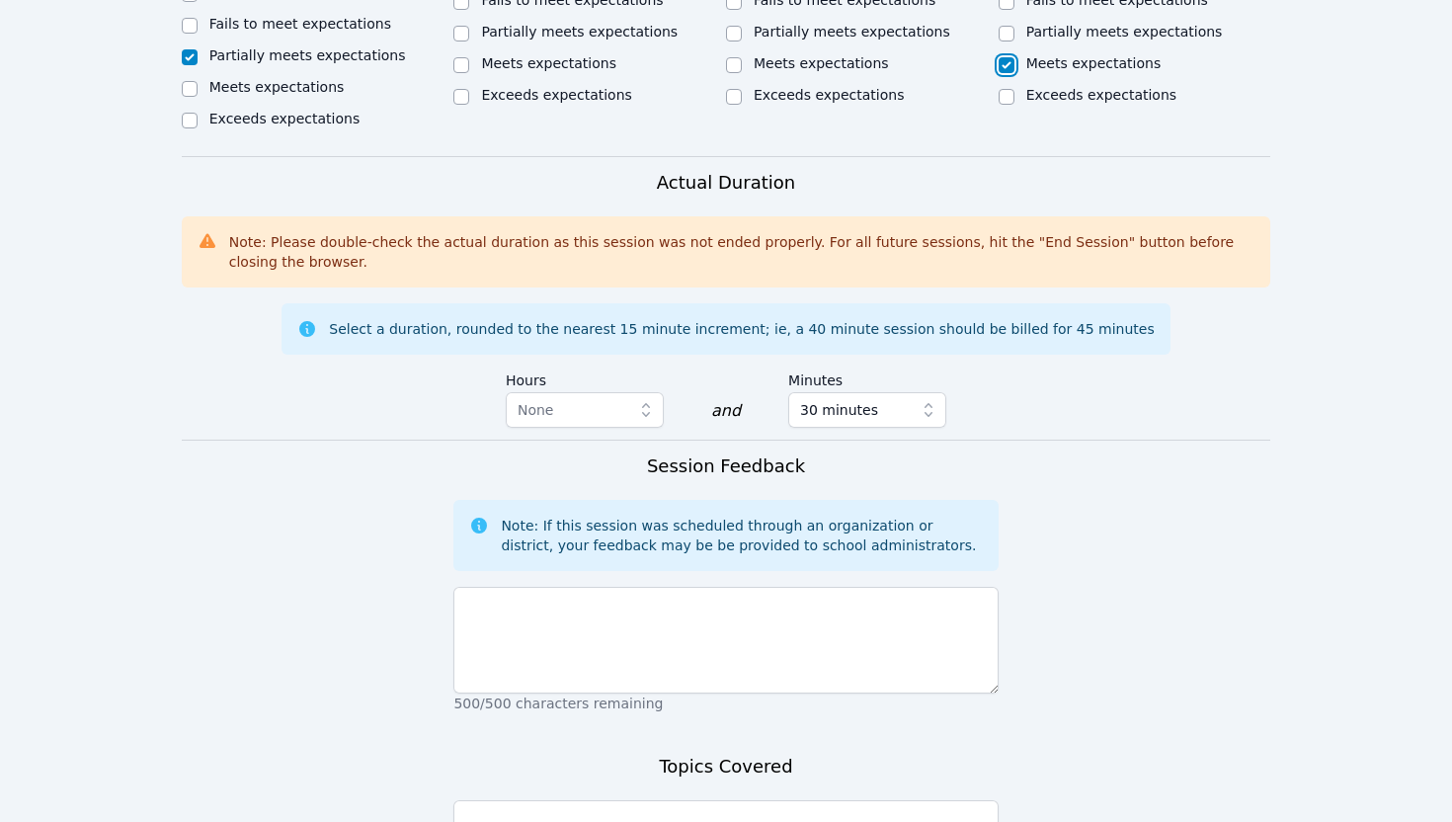
scroll to position [1243, 0]
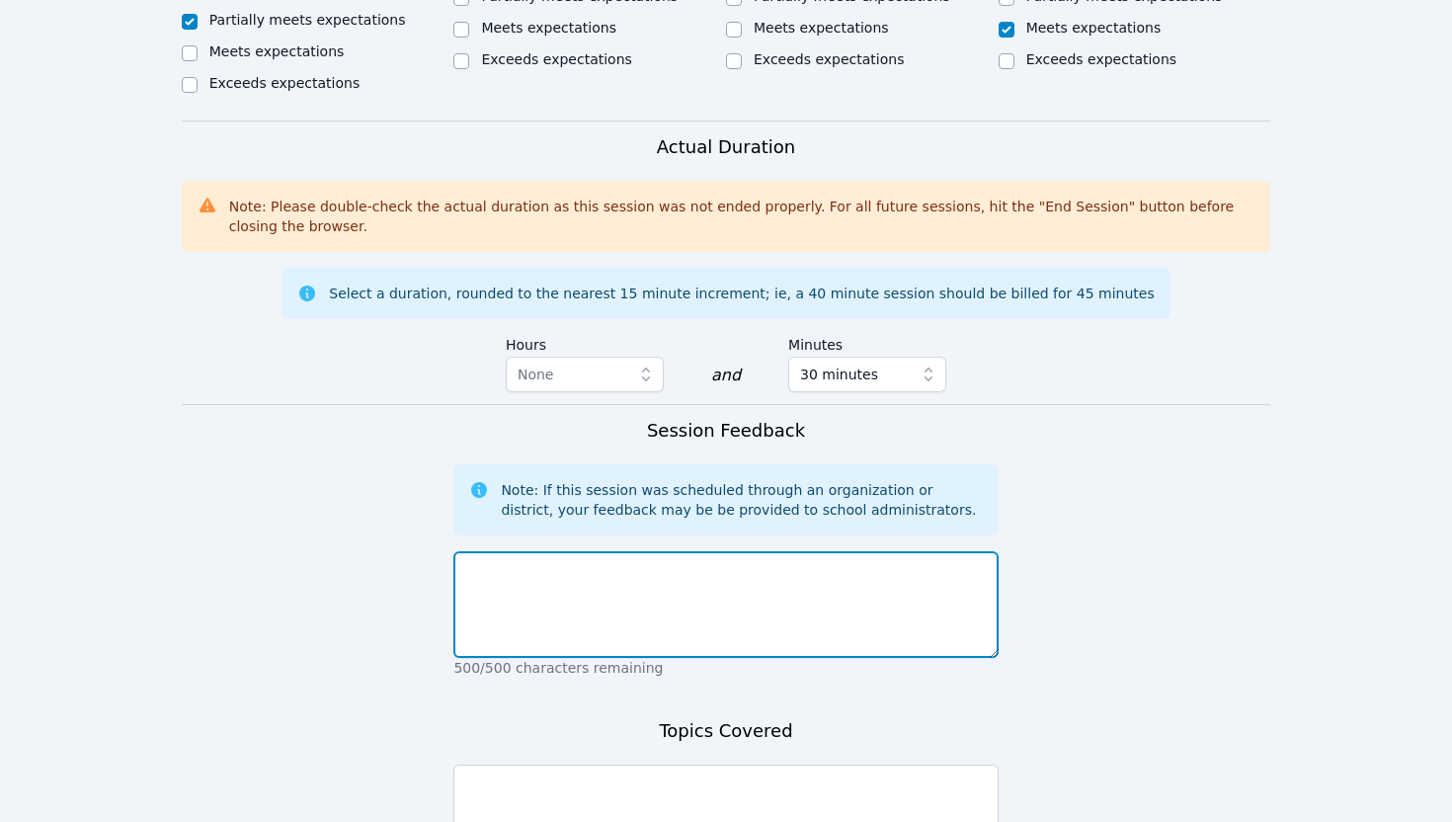
click at [790, 551] on textarea at bounding box center [725, 604] width 544 height 107
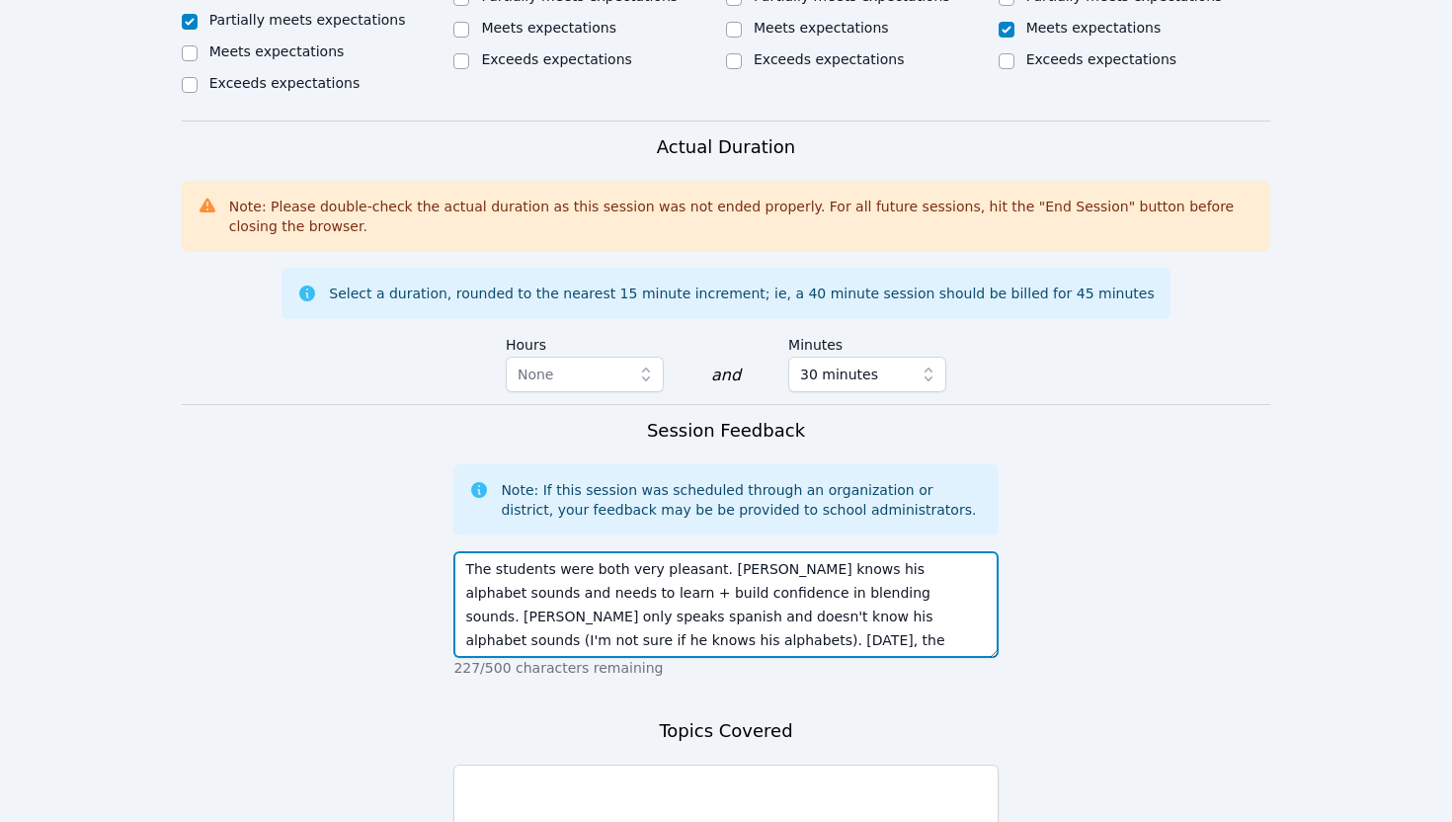
click at [510, 575] on textarea "The students were both very pleasant. Daniel knows his alphabet sounds and need…" at bounding box center [725, 604] width 544 height 107
click at [909, 567] on textarea "The students were both very pleasant. Daniel knows his alphabet sounds and need…" at bounding box center [725, 604] width 544 height 107
click at [857, 568] on textarea "The students were both very pleasant. Daniel knows his alphabet sounds and need…" at bounding box center [725, 604] width 544 height 107
click at [963, 568] on textarea "The students were both very pleasant. Daniel knows his alphabet sounds and need…" at bounding box center [725, 604] width 544 height 107
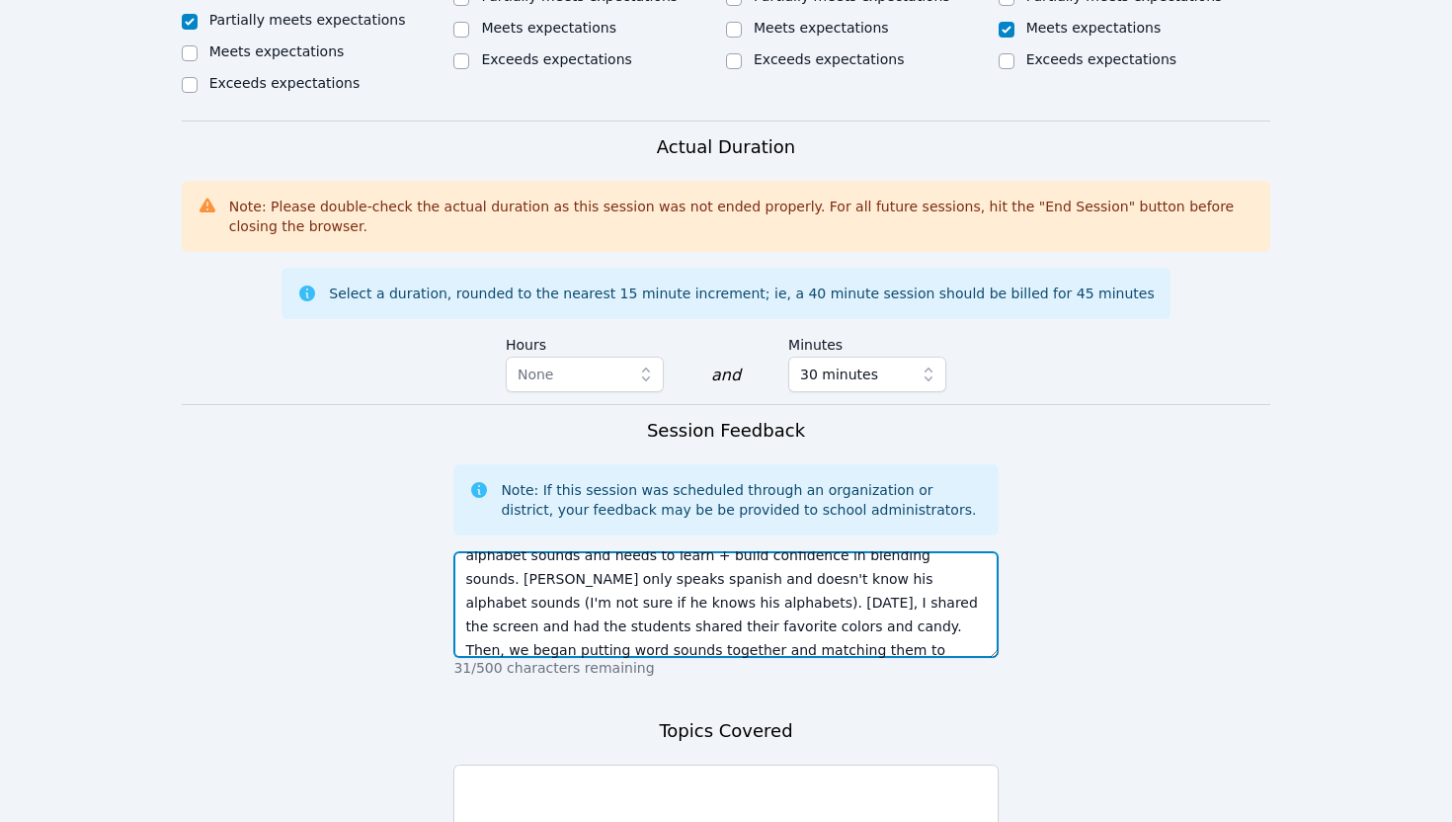
scroll to position [61, 0]
click at [648, 580] on textarea "The students were both very pleasant. Daniel knows his alphabet sounds and need…" at bounding box center [725, 604] width 544 height 107
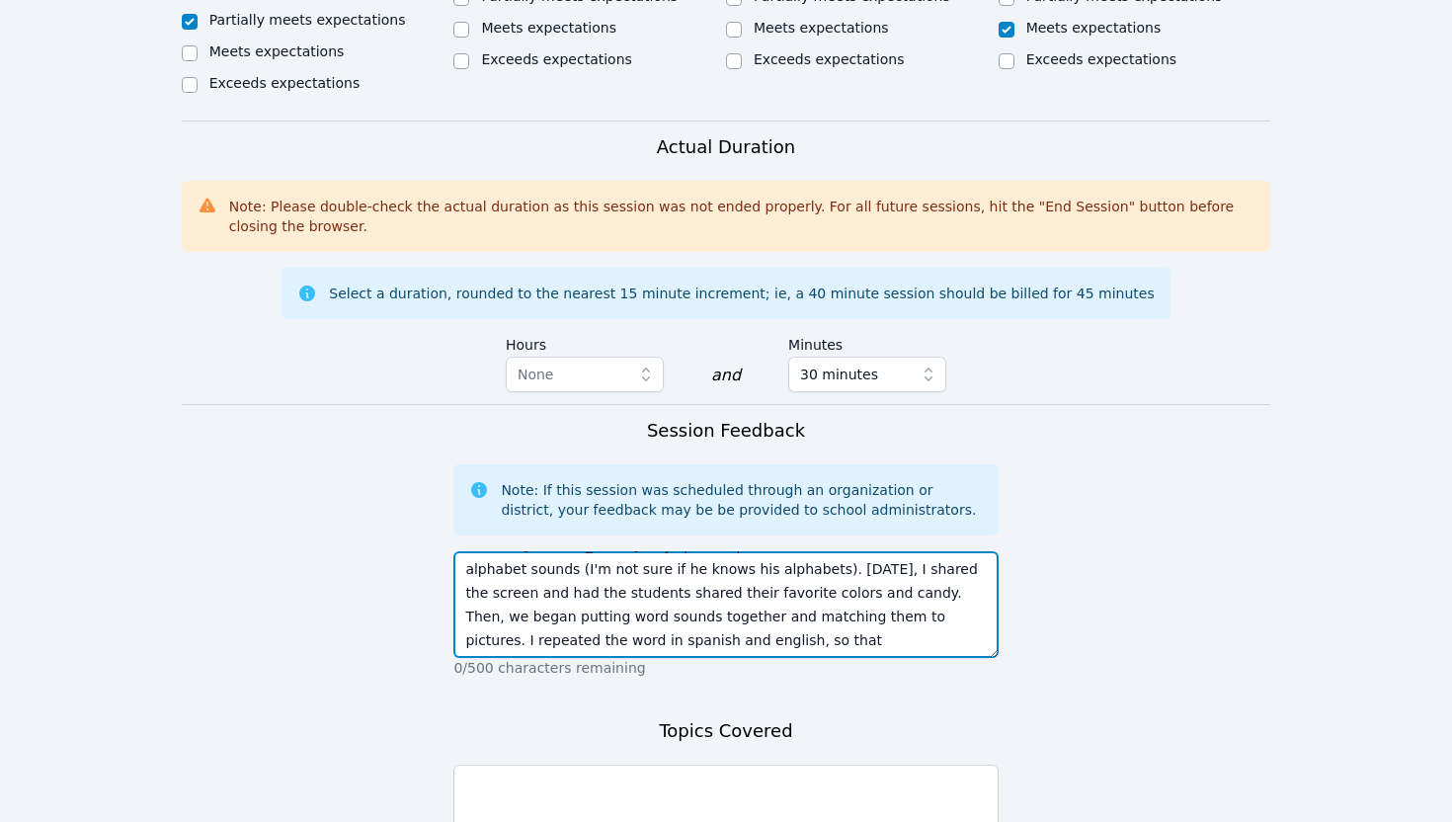
drag, startPoint x: 650, startPoint y: 579, endPoint x: 785, endPoint y: 591, distance: 135.8
click at [785, 591] on div "The students were both very pleasant. Daniel knows his alphabet sounds and need…" at bounding box center [725, 610] width 544 height 134
paste textarea "Both students were very pleasant today. Daniel knows his alphabet sounds but ne…"
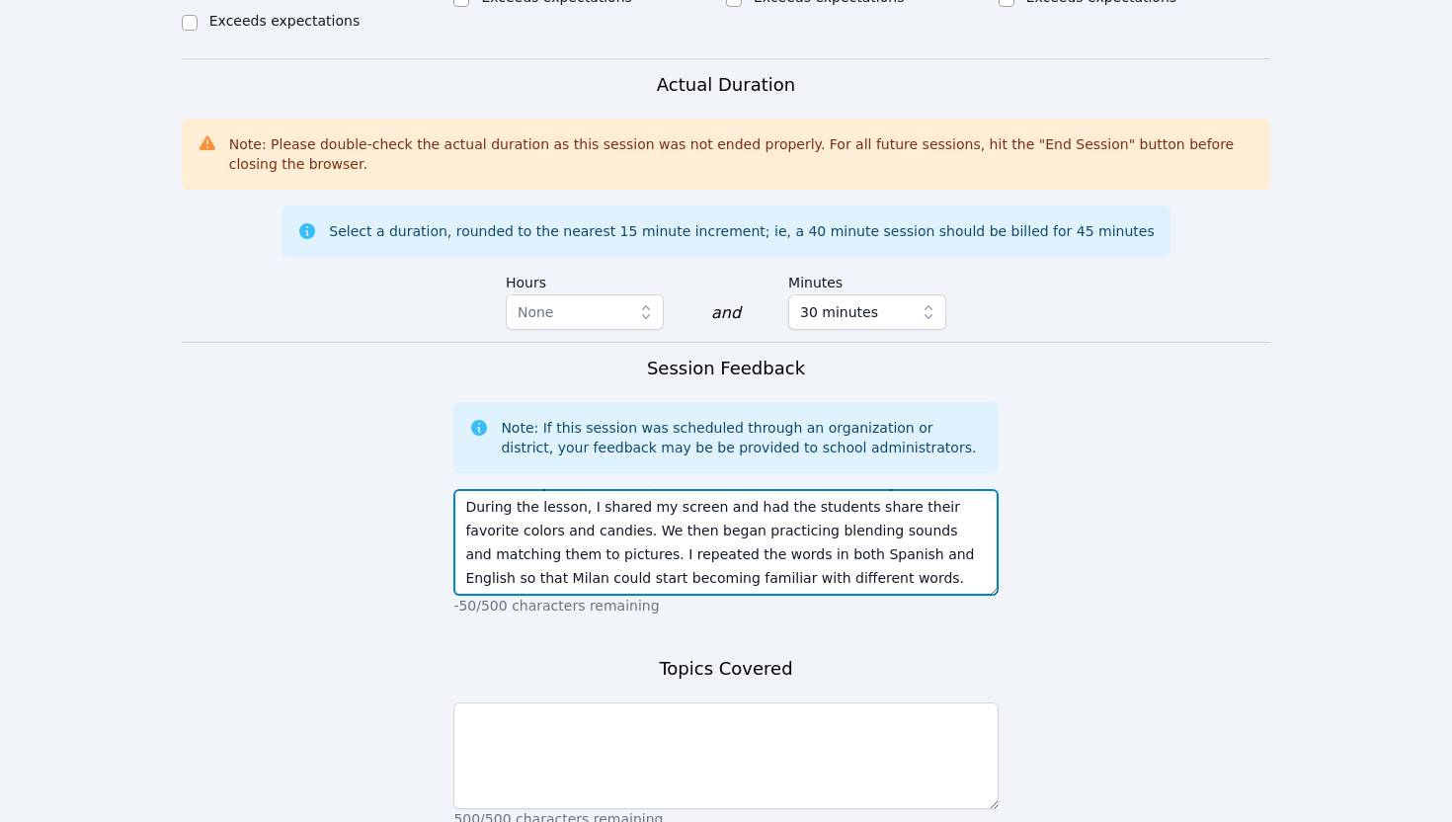
scroll to position [1304, 0]
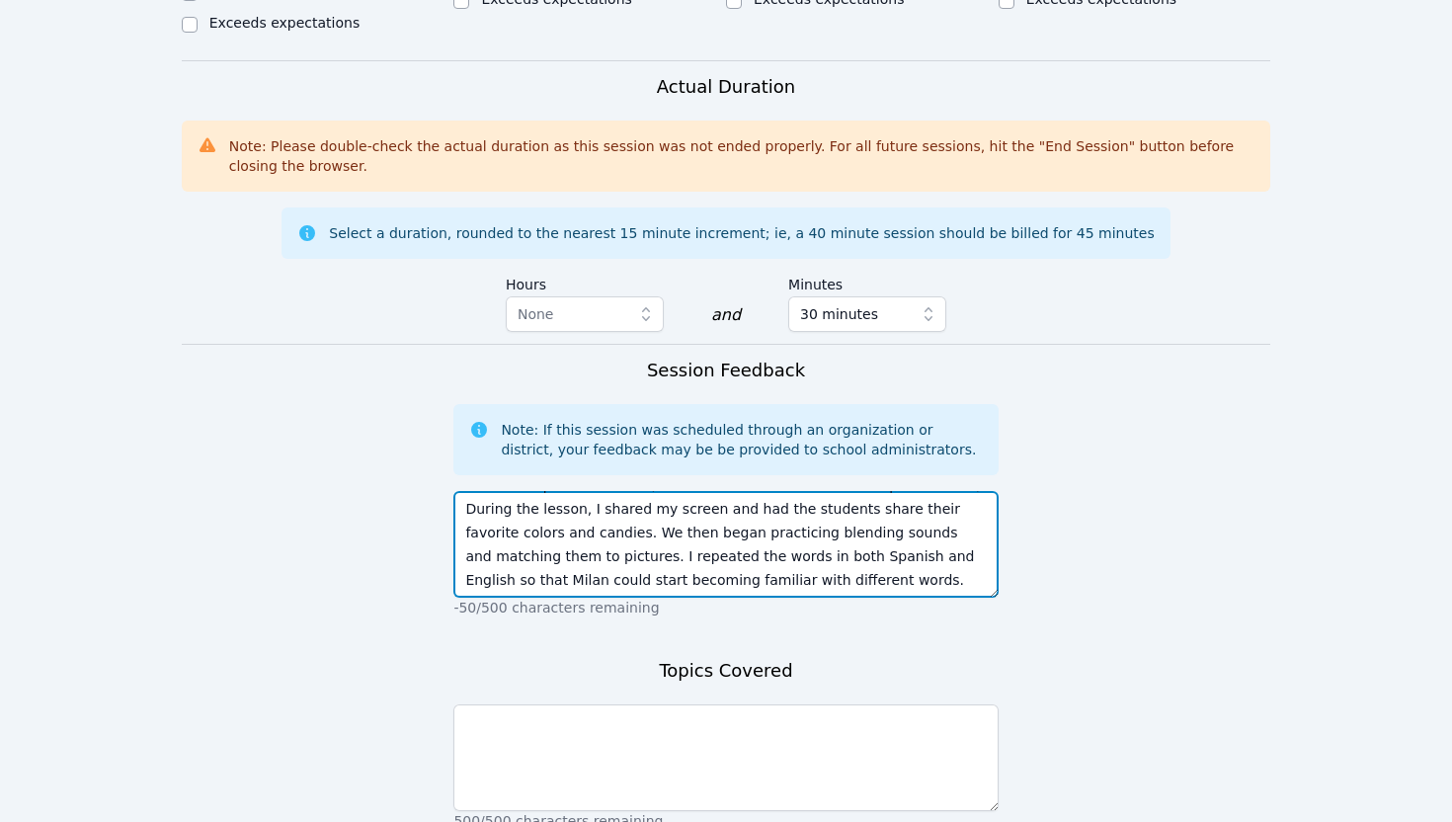
type textarea "Both students were very pleasant [DATE]. [PERSON_NAME] knows his alphabet sound…"
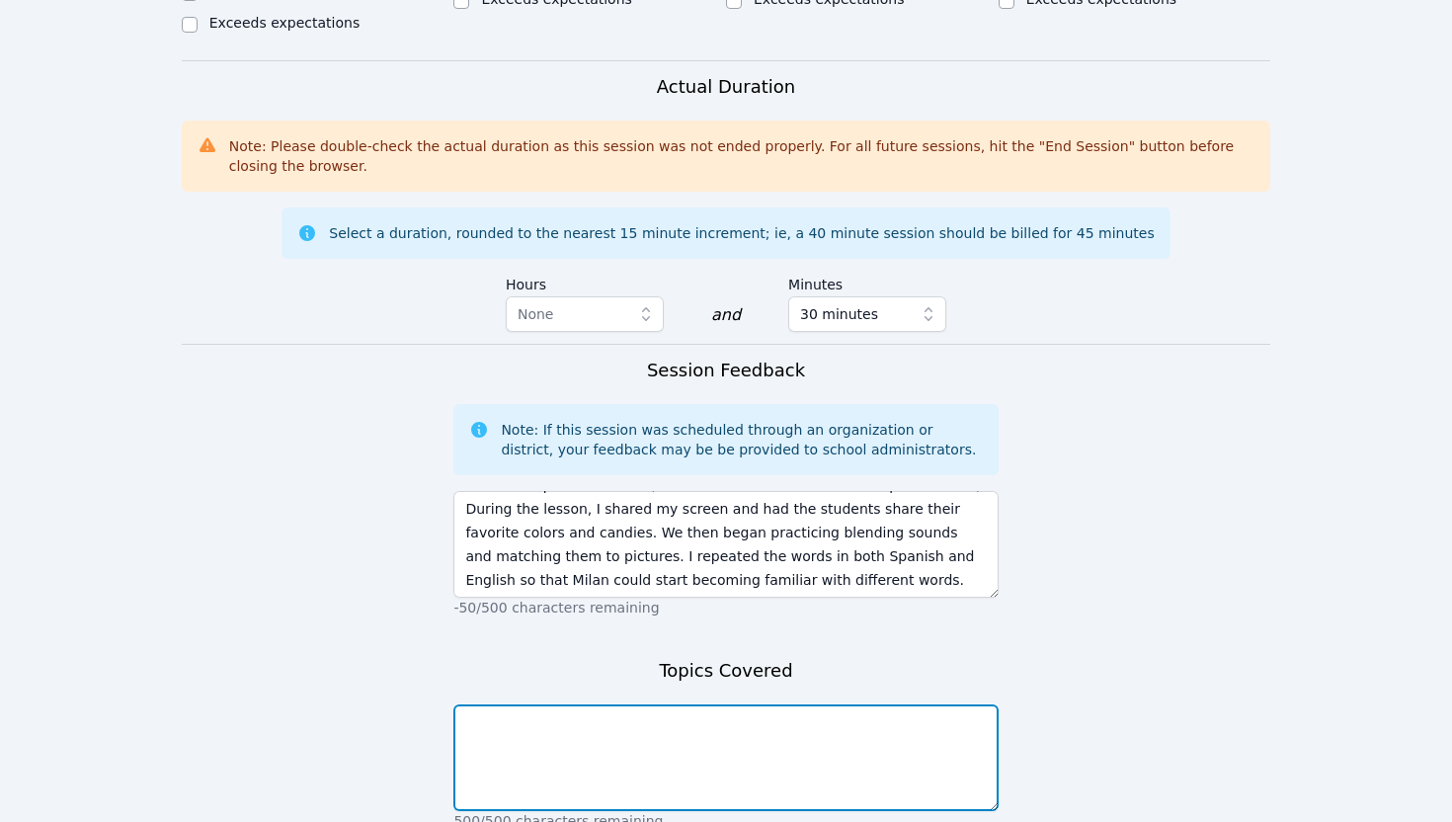
click at [785, 704] on textarea at bounding box center [725, 757] width 544 height 107
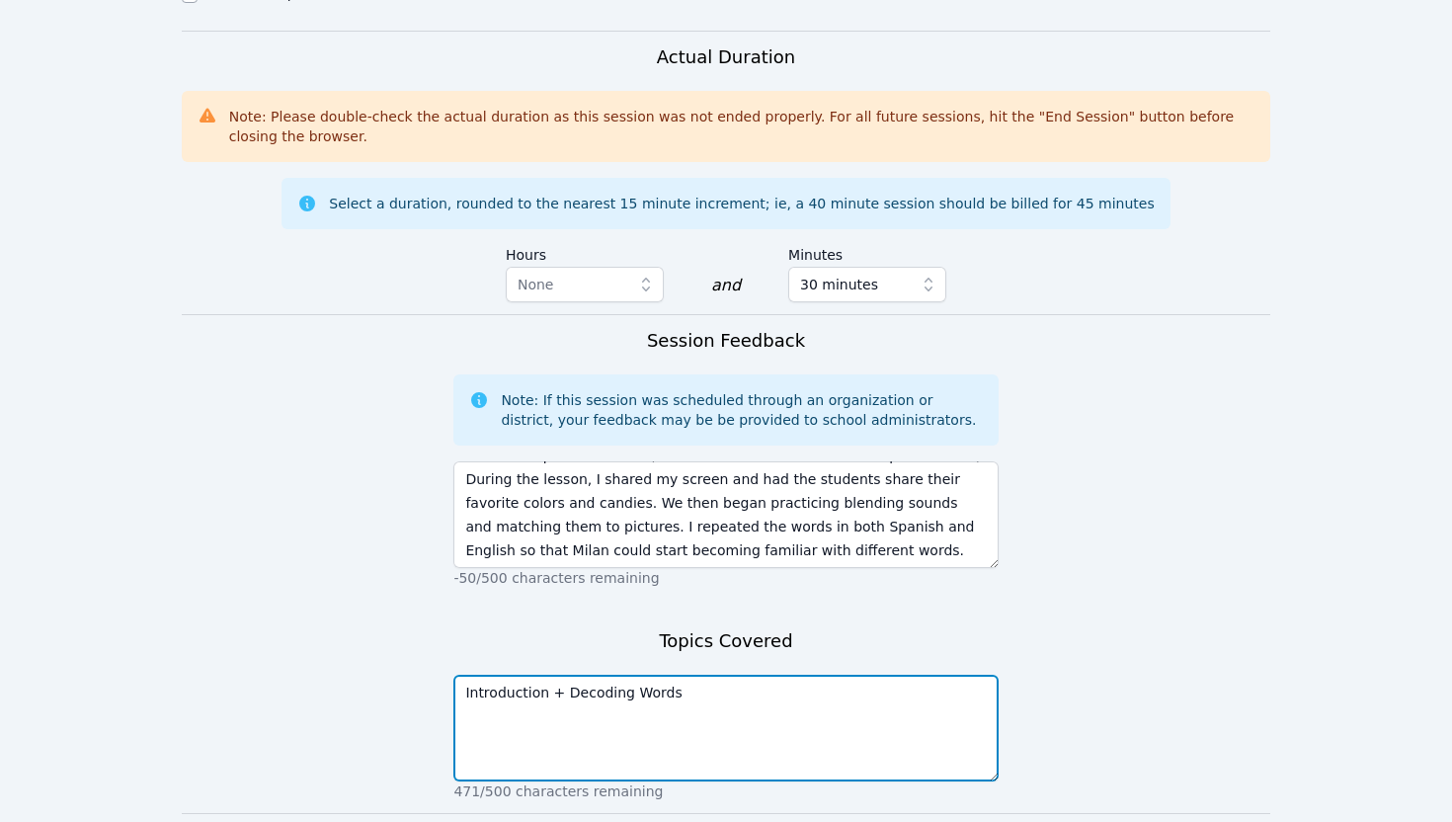
scroll to position [1336, 0]
type textarea "Introduction + Decoding Words"
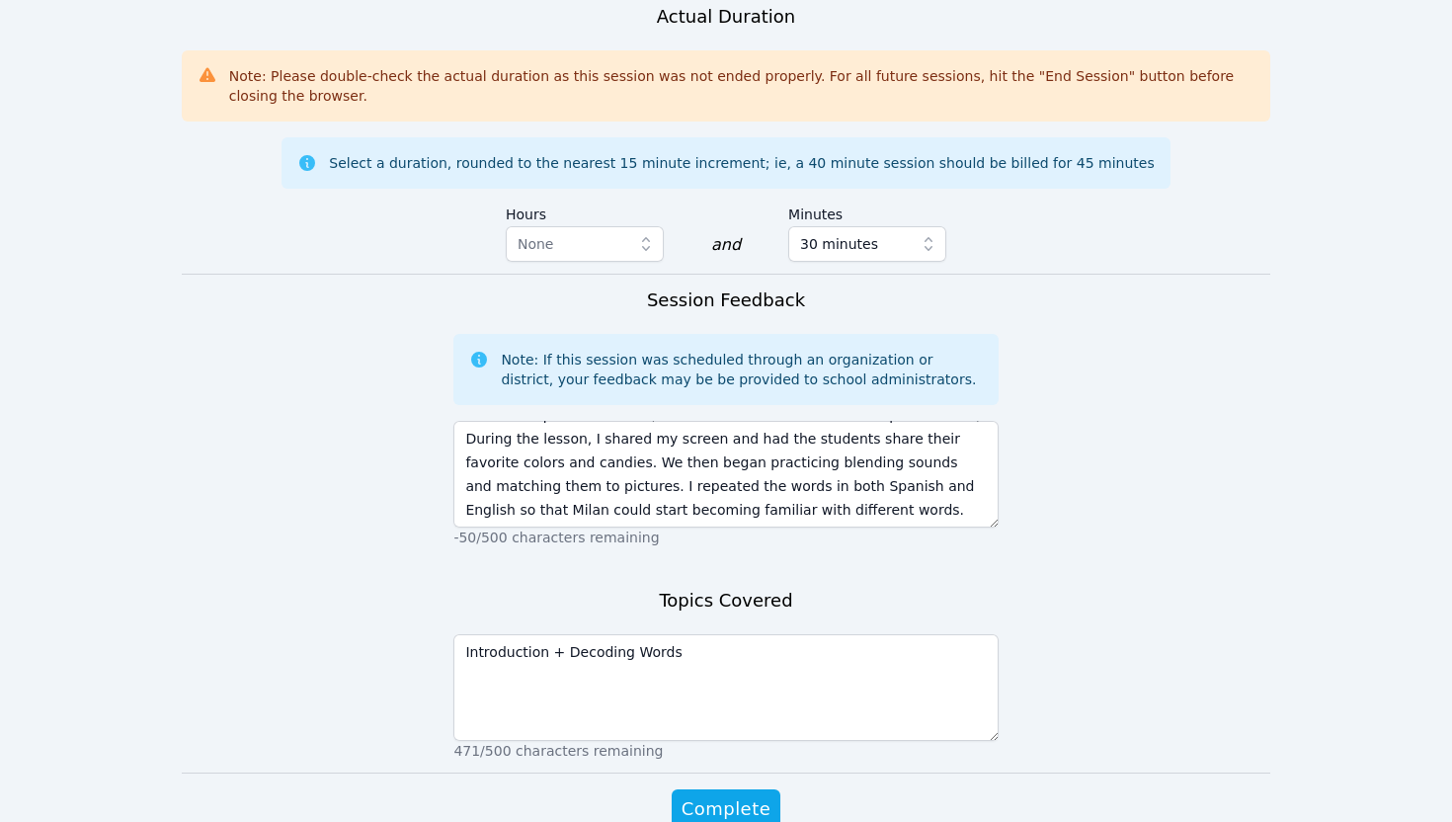
scroll to position [1404, 0]
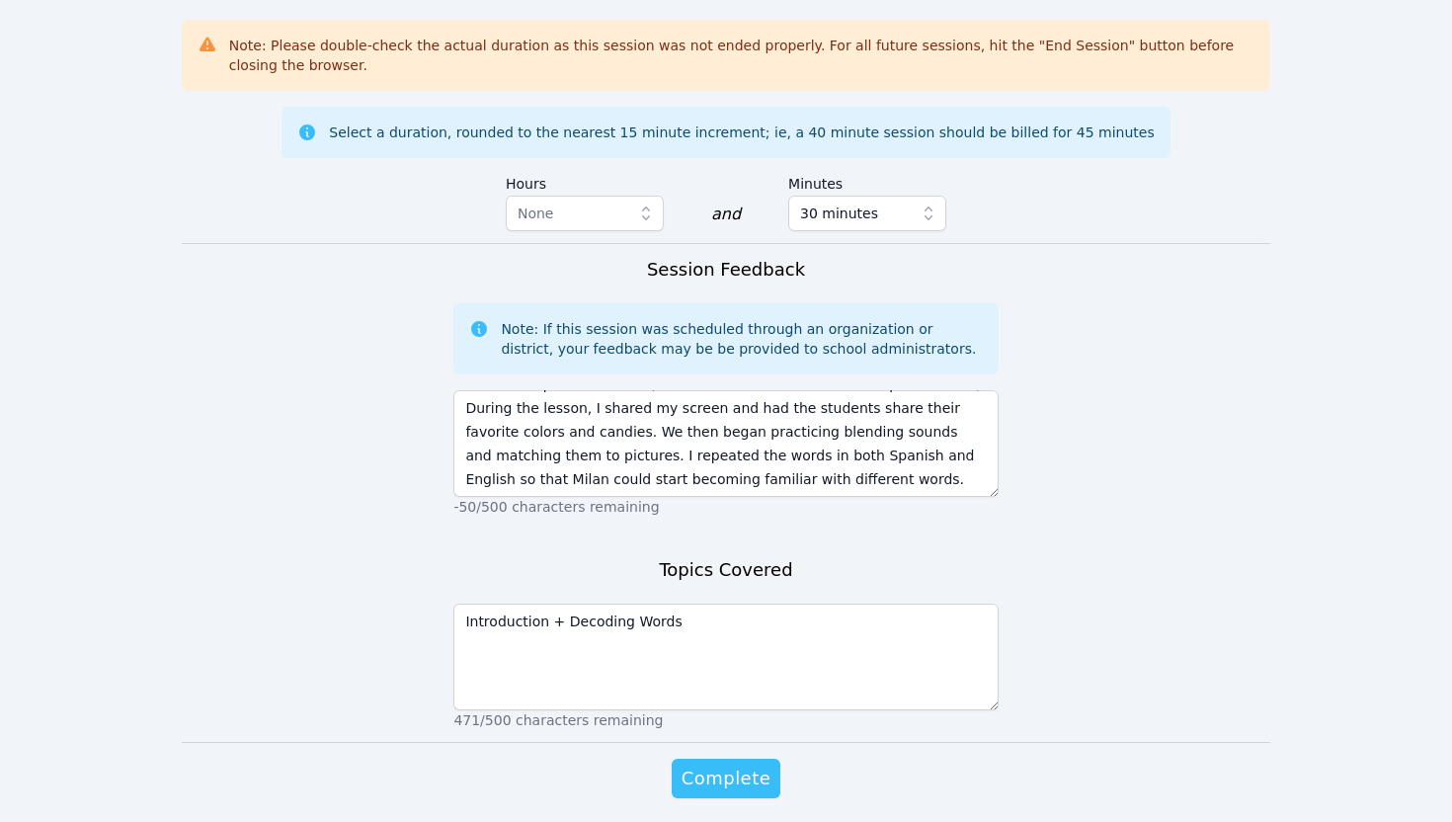
click at [746, 764] on span "Complete" at bounding box center [725, 778] width 89 height 28
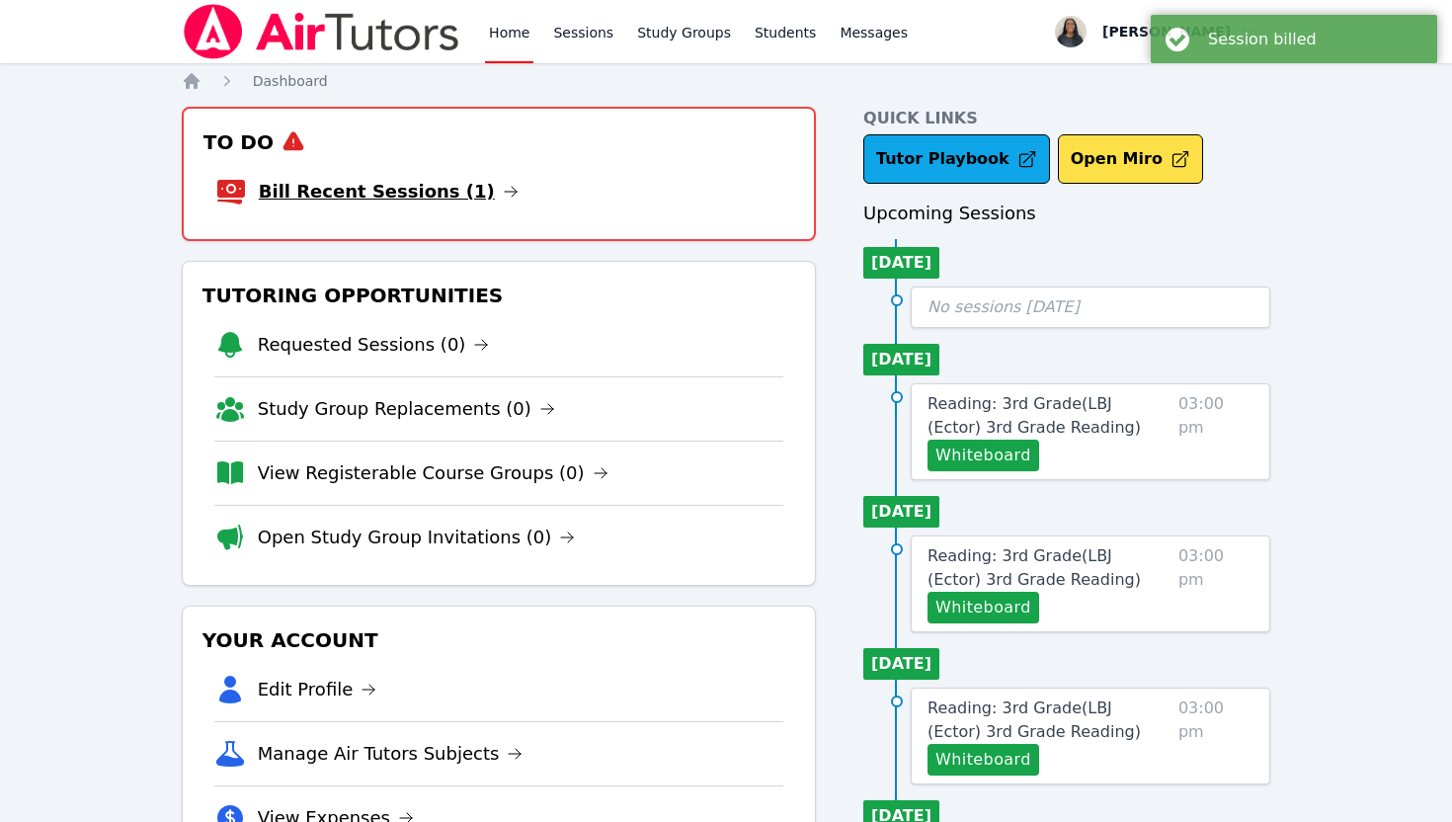
click at [421, 192] on link "Bill Recent Sessions (1)" at bounding box center [389, 192] width 260 height 28
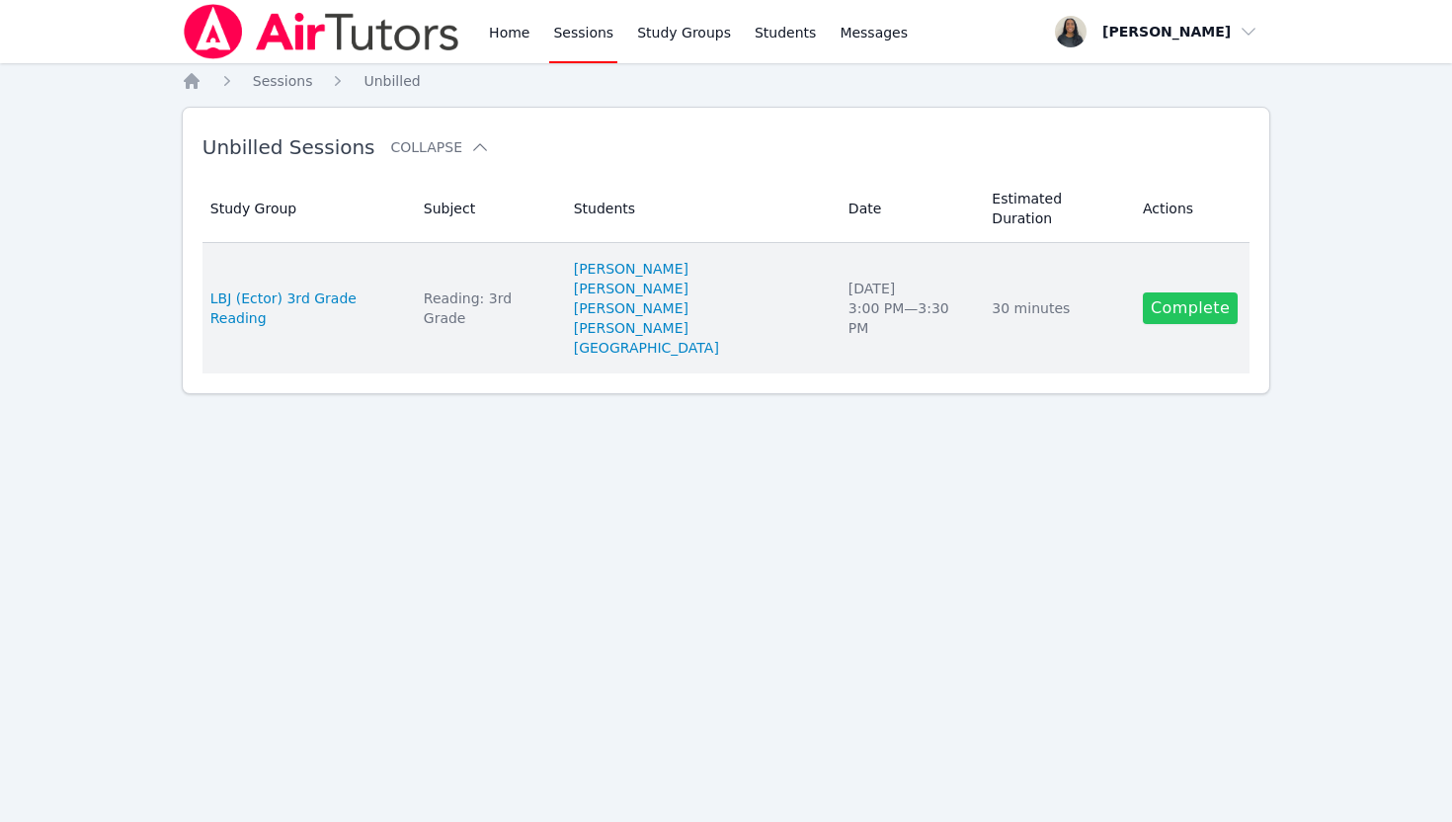
click at [1185, 292] on link "Complete" at bounding box center [1190, 308] width 95 height 32
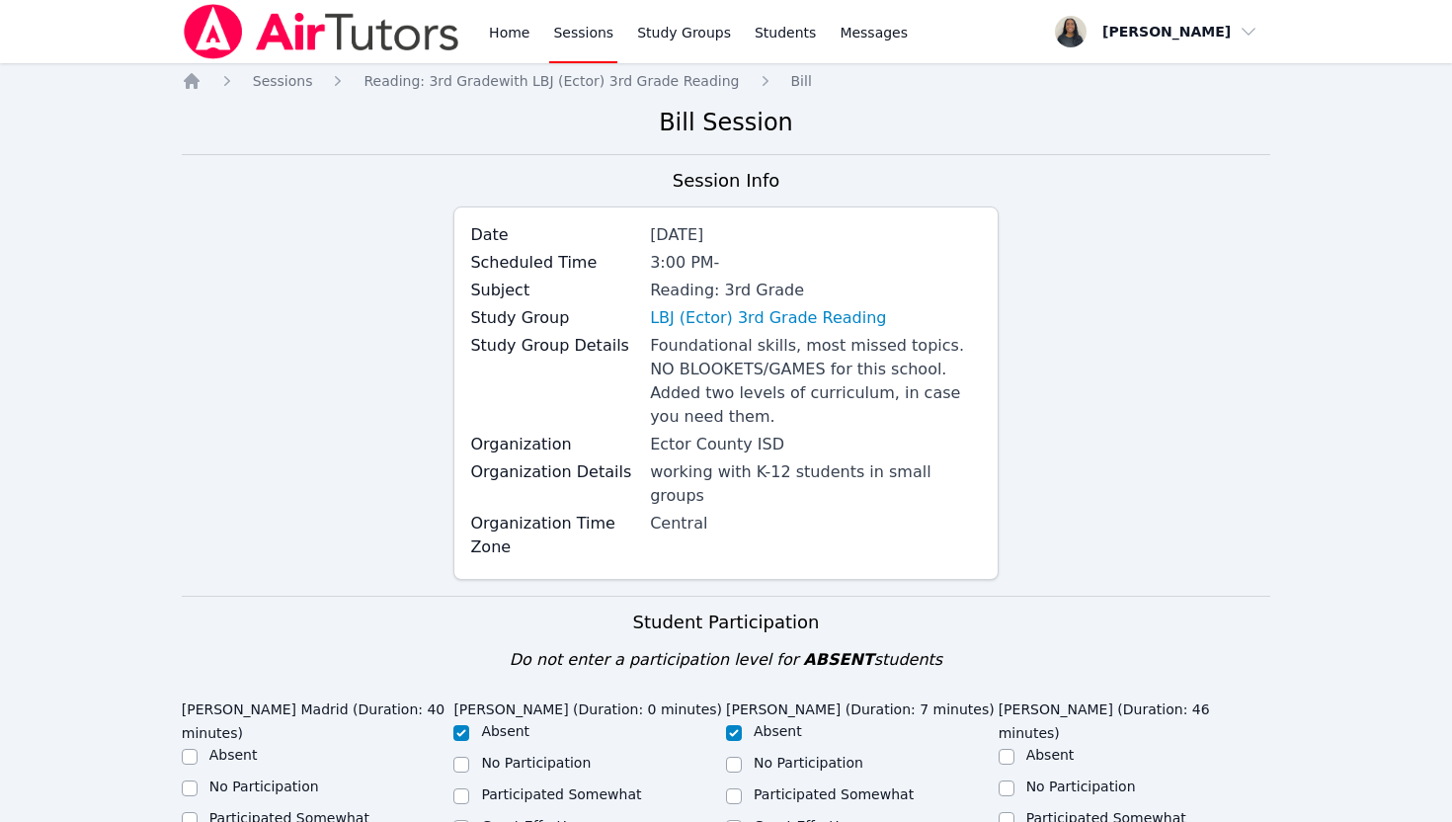
click at [544, 33] on div "Home Sessions Study Groups Students Messages" at bounding box center [698, 31] width 427 height 63
click at [505, 33] on link "Home" at bounding box center [509, 31] width 48 height 63
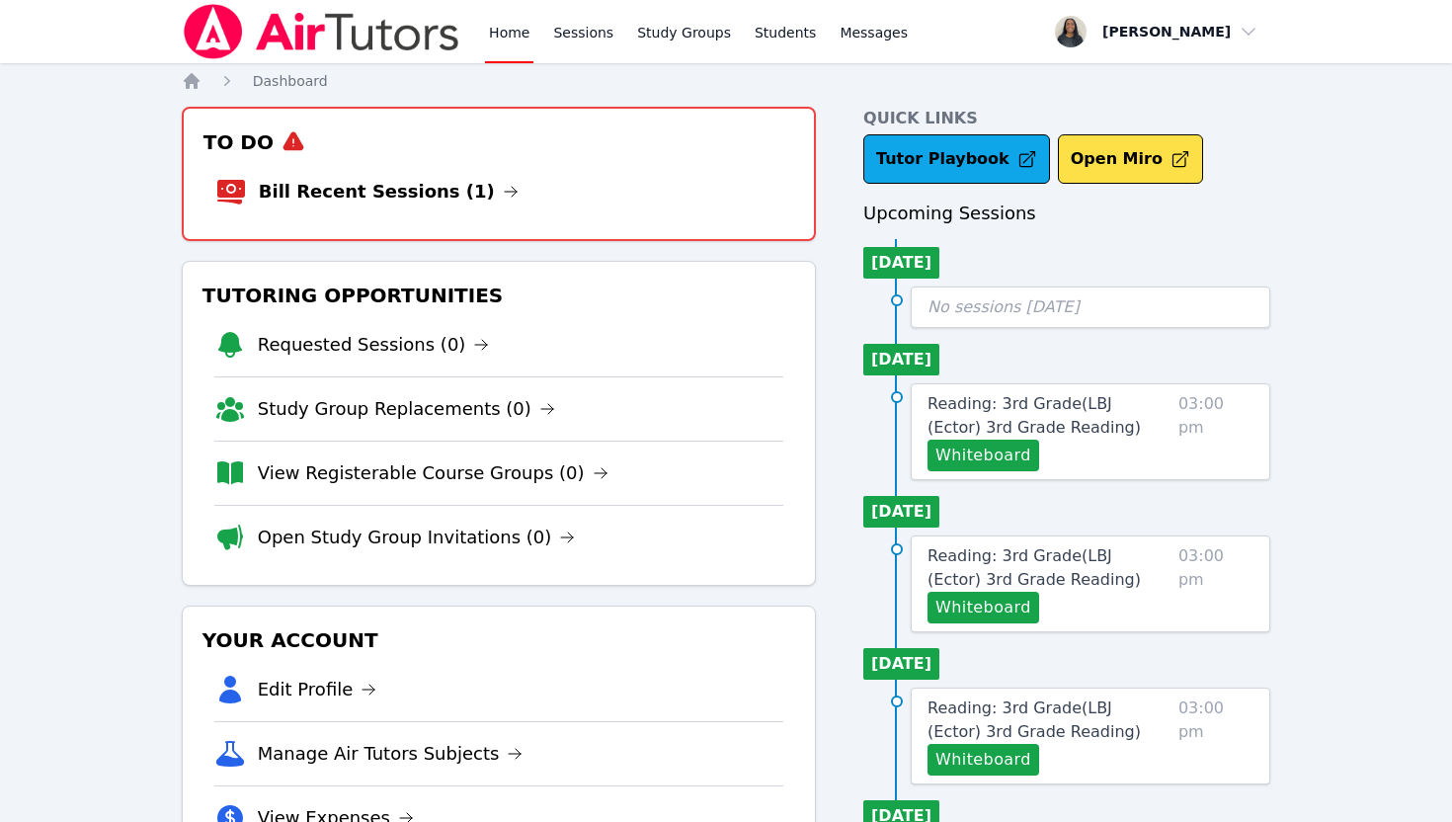
click at [505, 33] on link "Home" at bounding box center [509, 31] width 48 height 63
click at [340, 188] on link "Bill Recent Sessions (1)" at bounding box center [389, 192] width 260 height 28
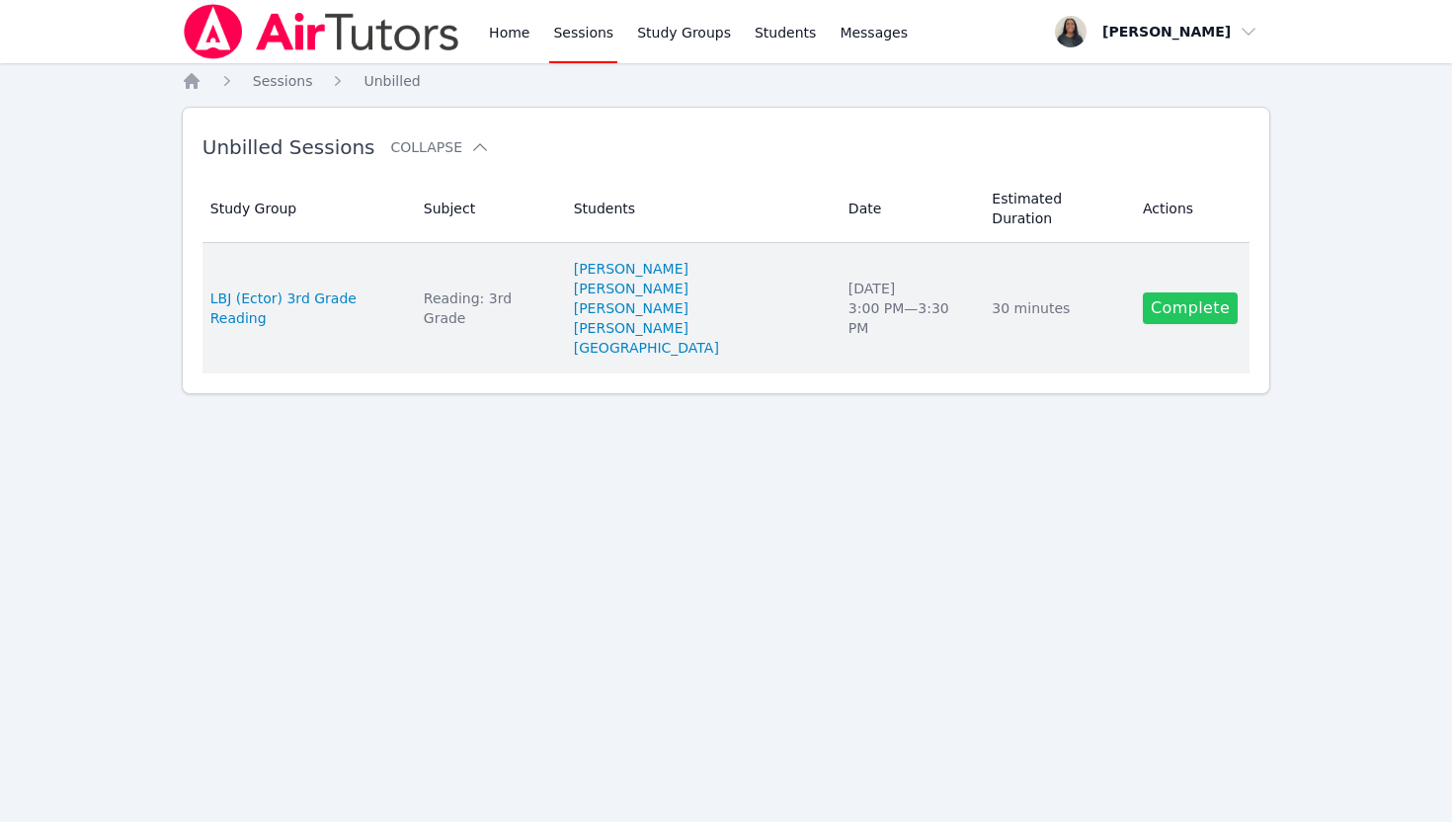
click at [1150, 292] on link "Complete" at bounding box center [1190, 308] width 95 height 32
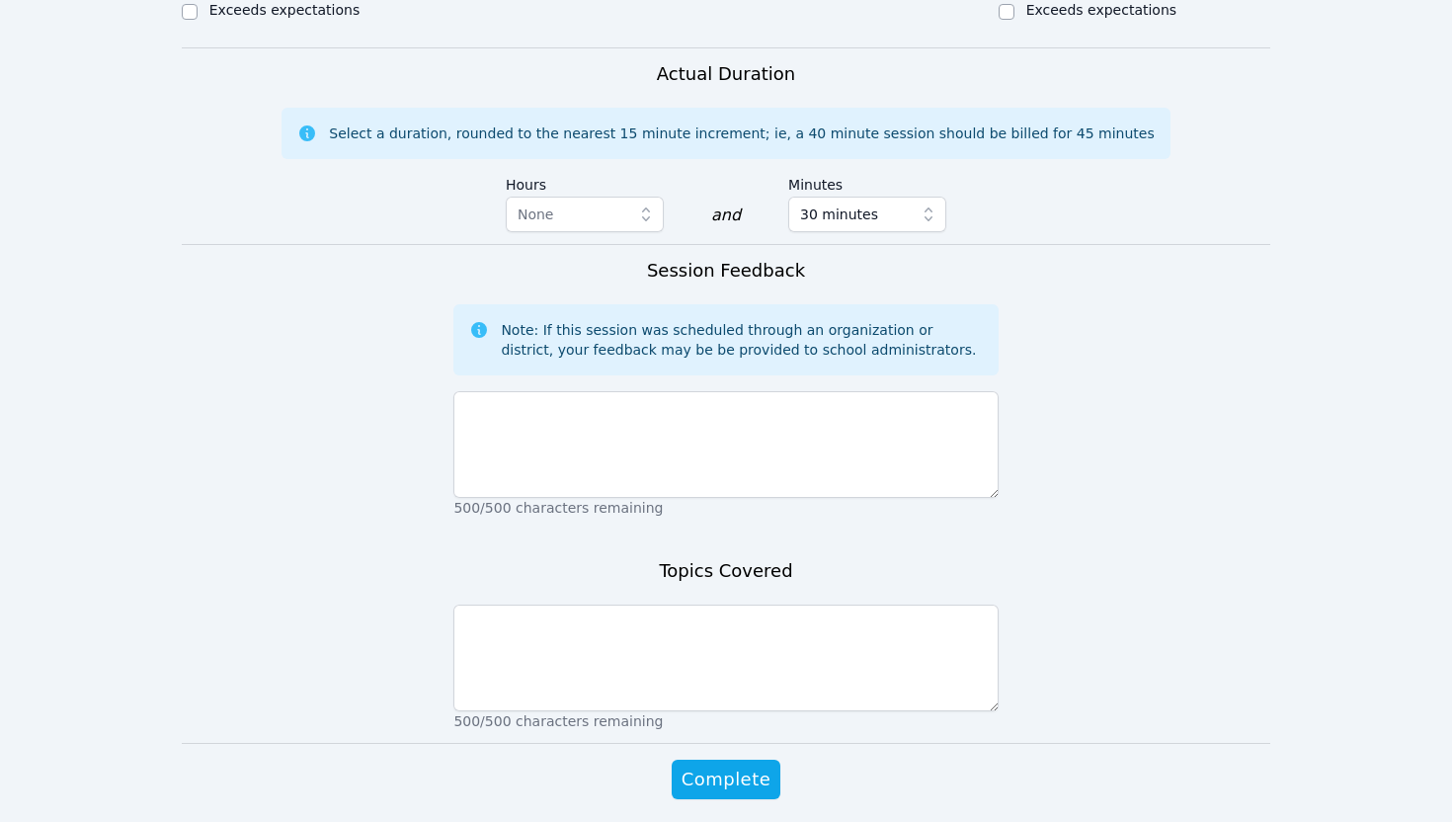
scroll to position [1317, 0]
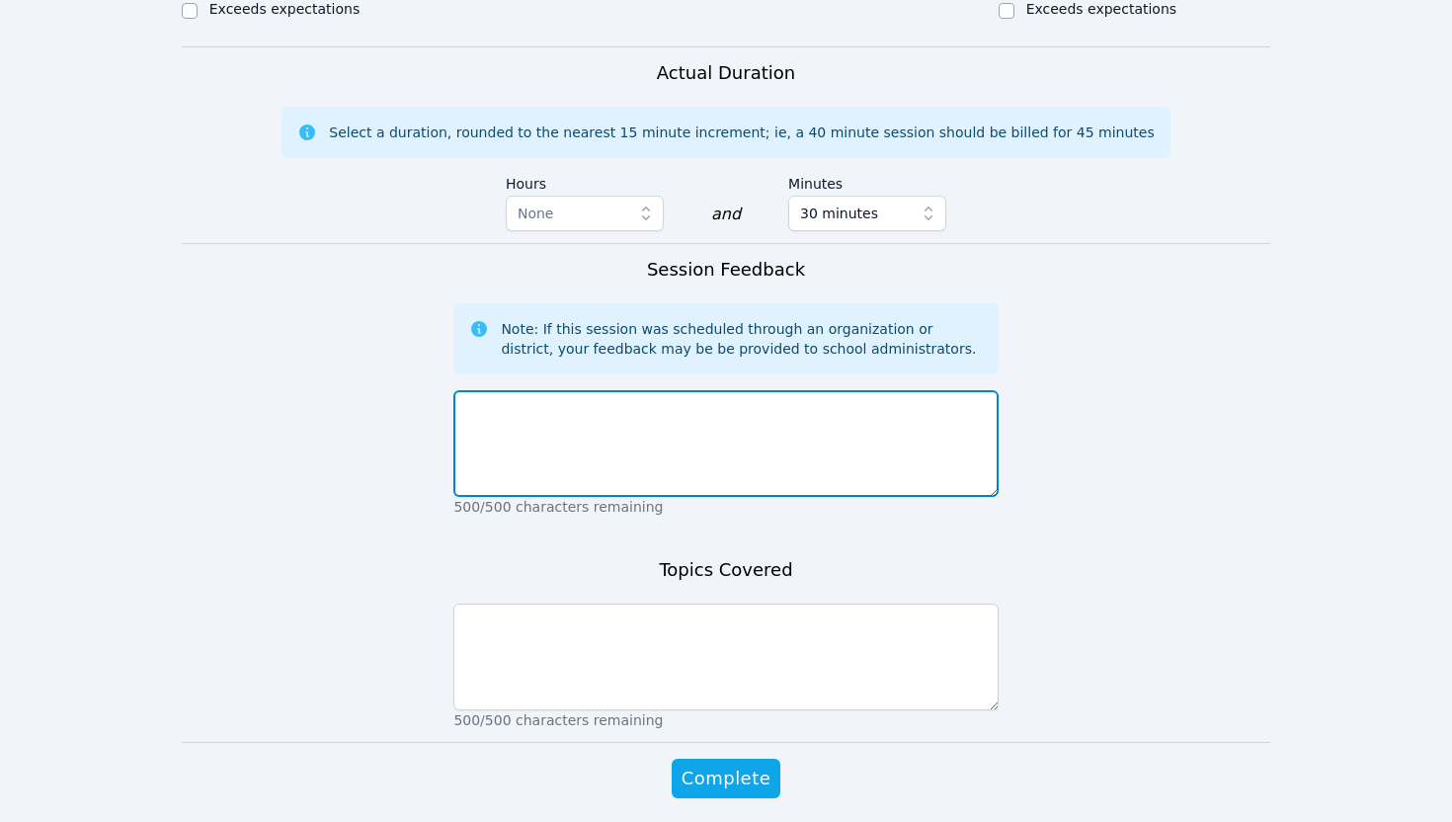
click at [524, 390] on textarea at bounding box center [725, 443] width 544 height 107
paste textarea "Both students were very pleasant [DATE]. [PERSON_NAME] knows his alphabet sound…"
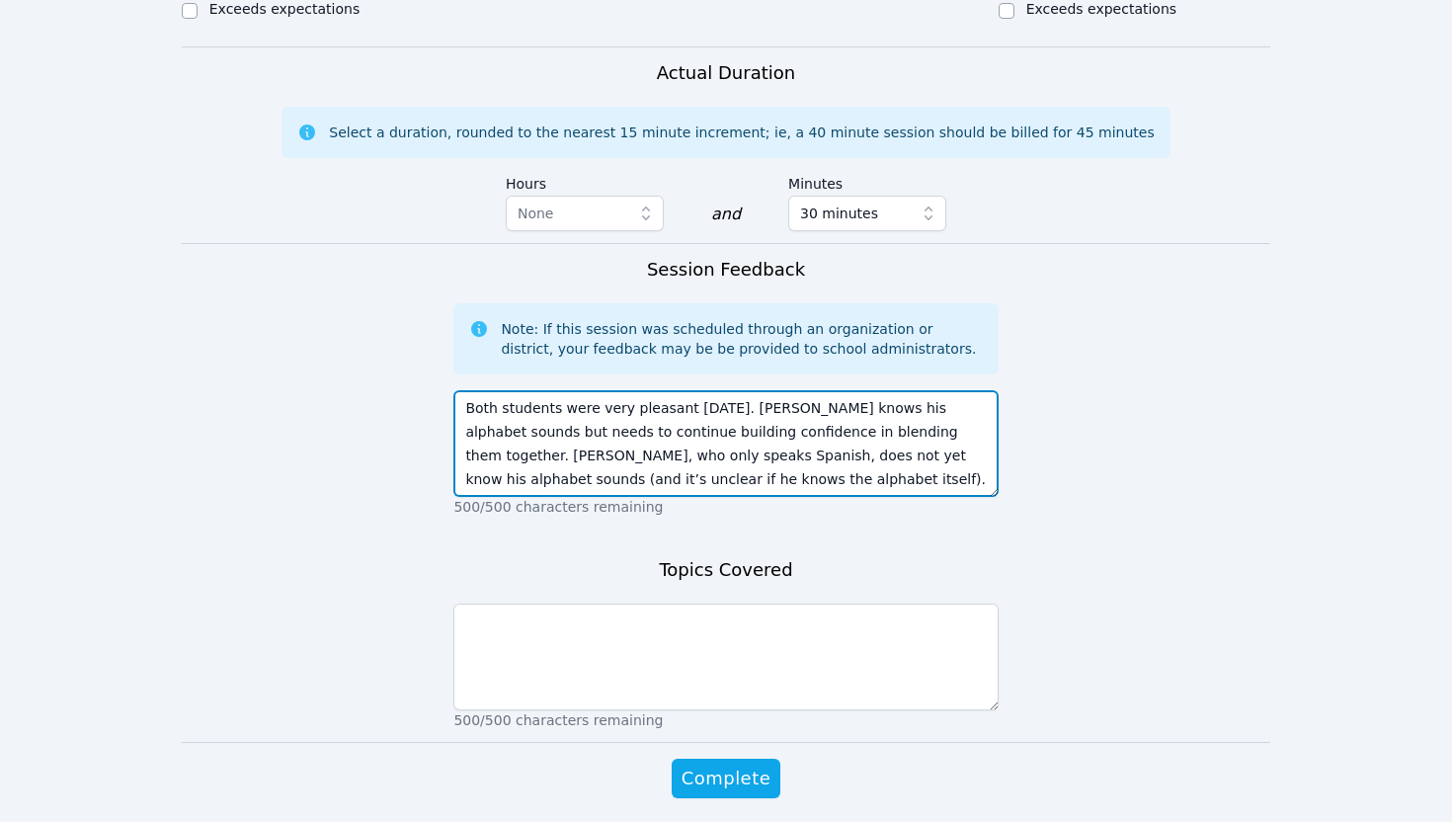
scroll to position [85, 0]
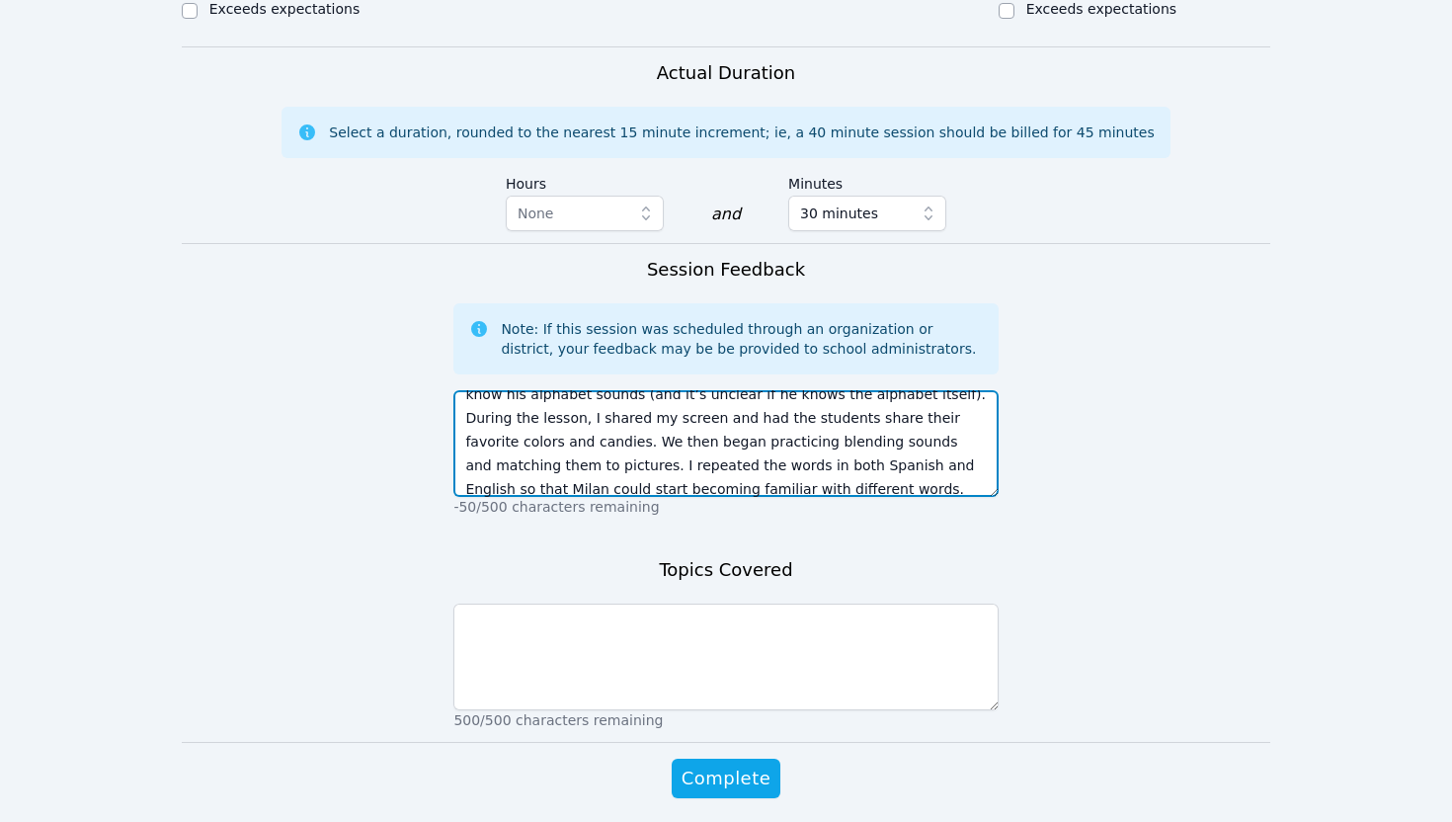
type textarea "Both students were very pleasant [DATE]. [PERSON_NAME] knows his alphabet sound…"
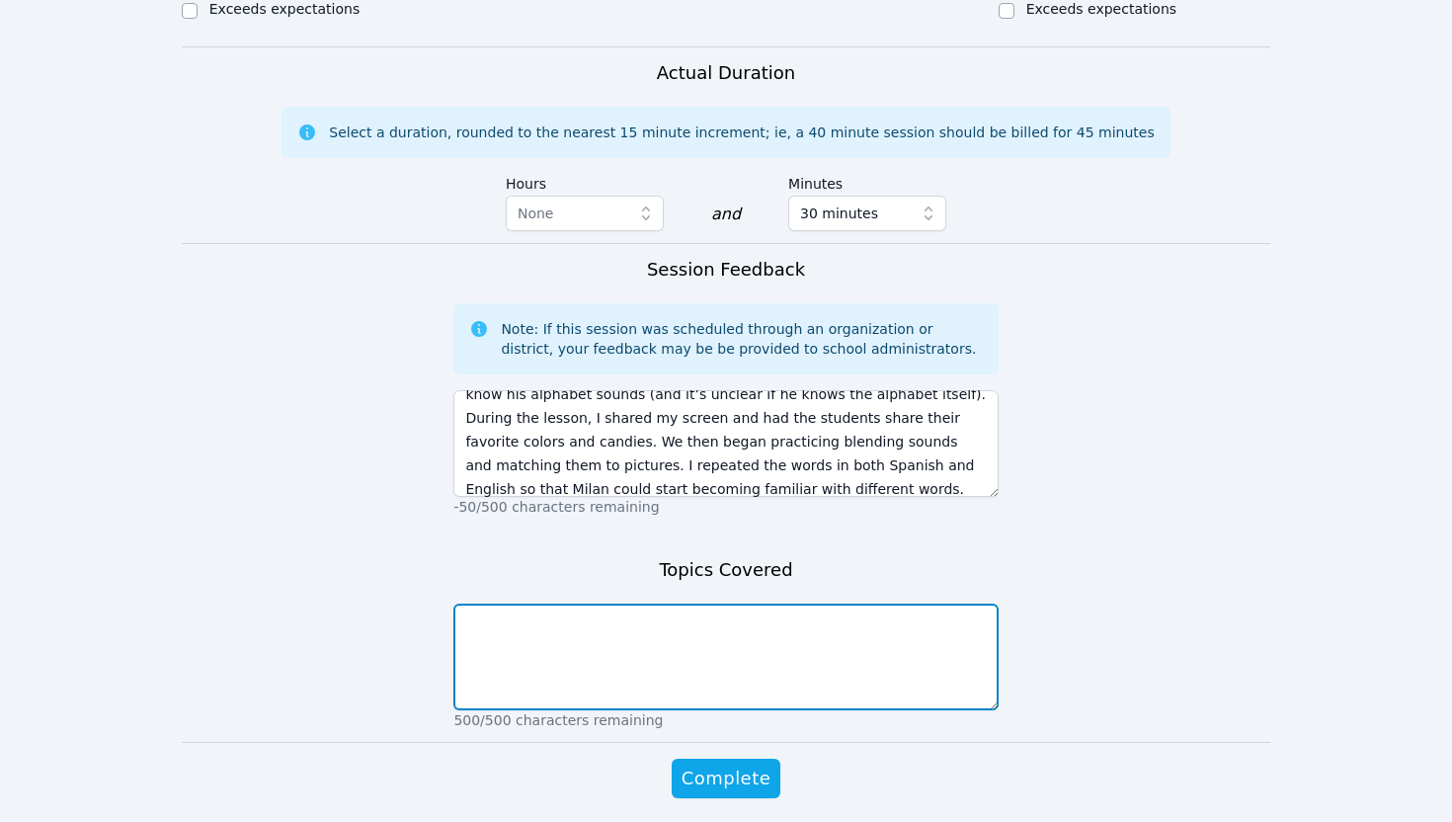
click at [530, 603] on textarea at bounding box center [725, 656] width 544 height 107
type textarea "Introduction + Decoding Words"
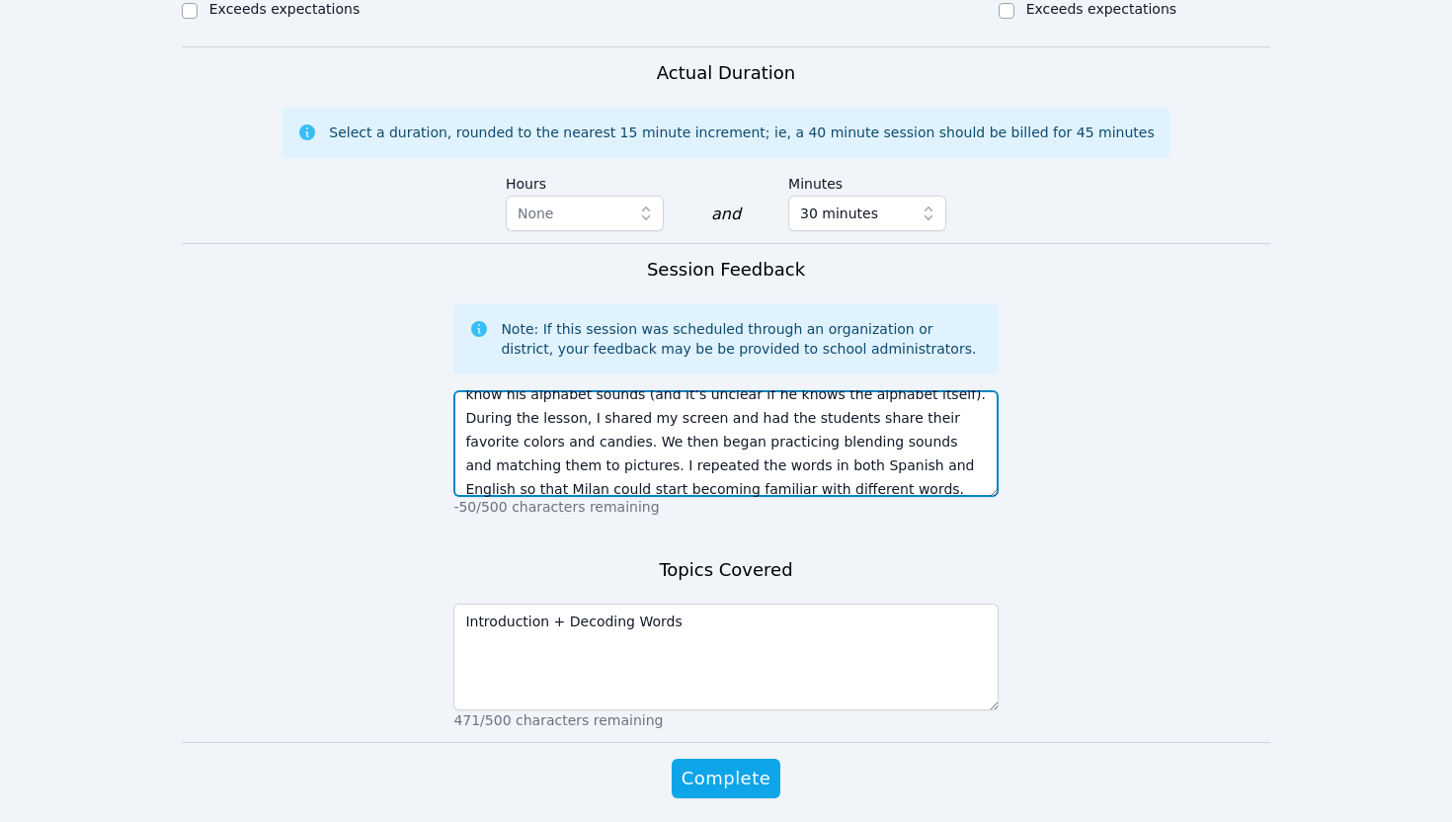
click at [726, 398] on textarea "Both students were very pleasant [DATE]. [PERSON_NAME] knows his alphabet sound…" at bounding box center [725, 443] width 544 height 107
paste textarea "more confidence with blending. [PERSON_NAME], who only speaks Spanish, does not…"
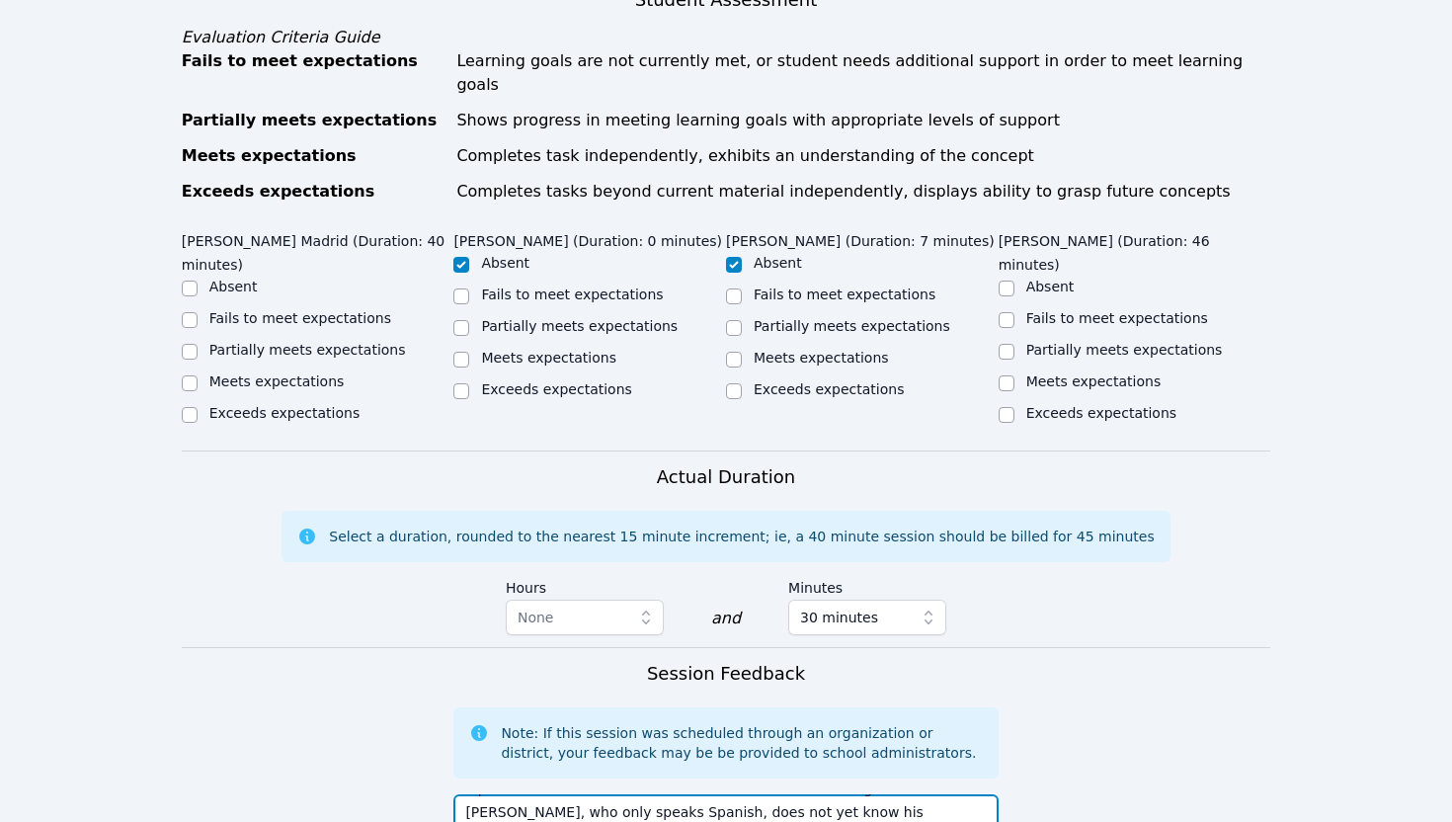
scroll to position [804, 0]
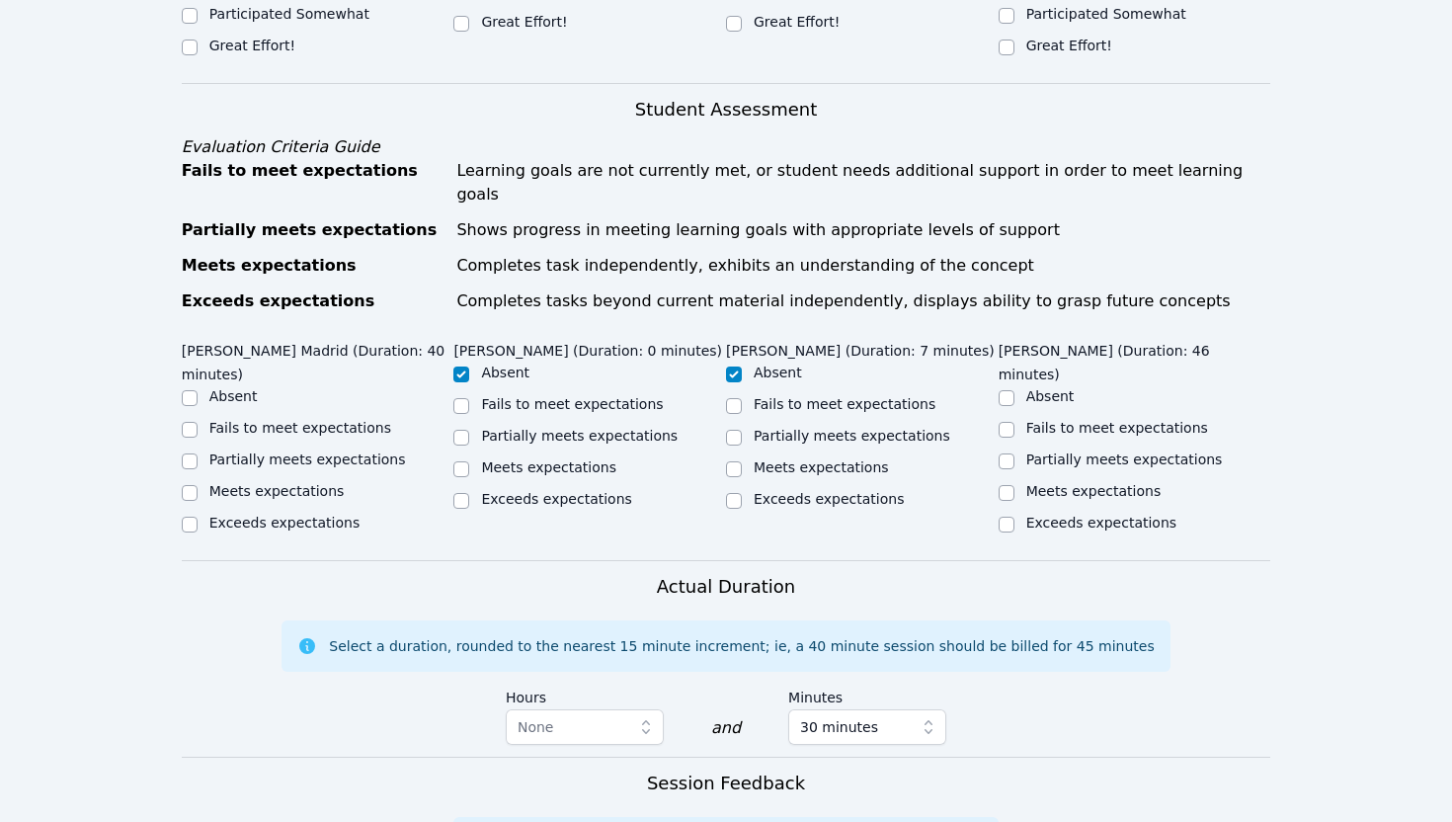
type textarea "Both students were very pleasant [DATE]. [PERSON_NAME] knows his alphabet sound…"
click at [280, 483] on label "Meets expectations" at bounding box center [276, 491] width 135 height 16
click at [198, 485] on input "Meets expectations" at bounding box center [190, 493] width 16 height 16
checkbox input "true"
click at [1096, 483] on label "Meets expectations" at bounding box center [1093, 491] width 135 height 16
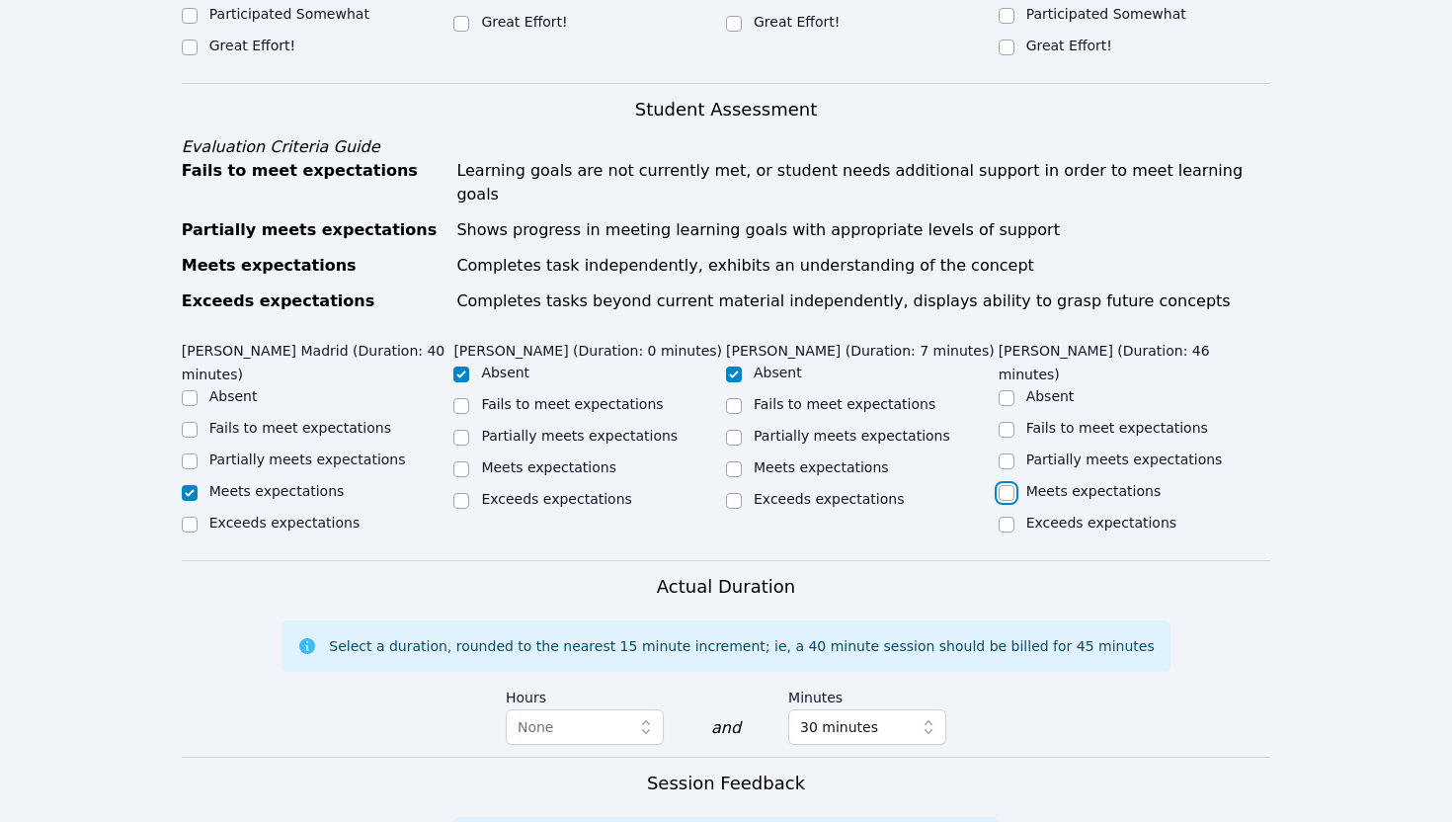
click at [1014, 485] on input "Meets expectations" at bounding box center [1006, 493] width 16 height 16
checkbox input "true"
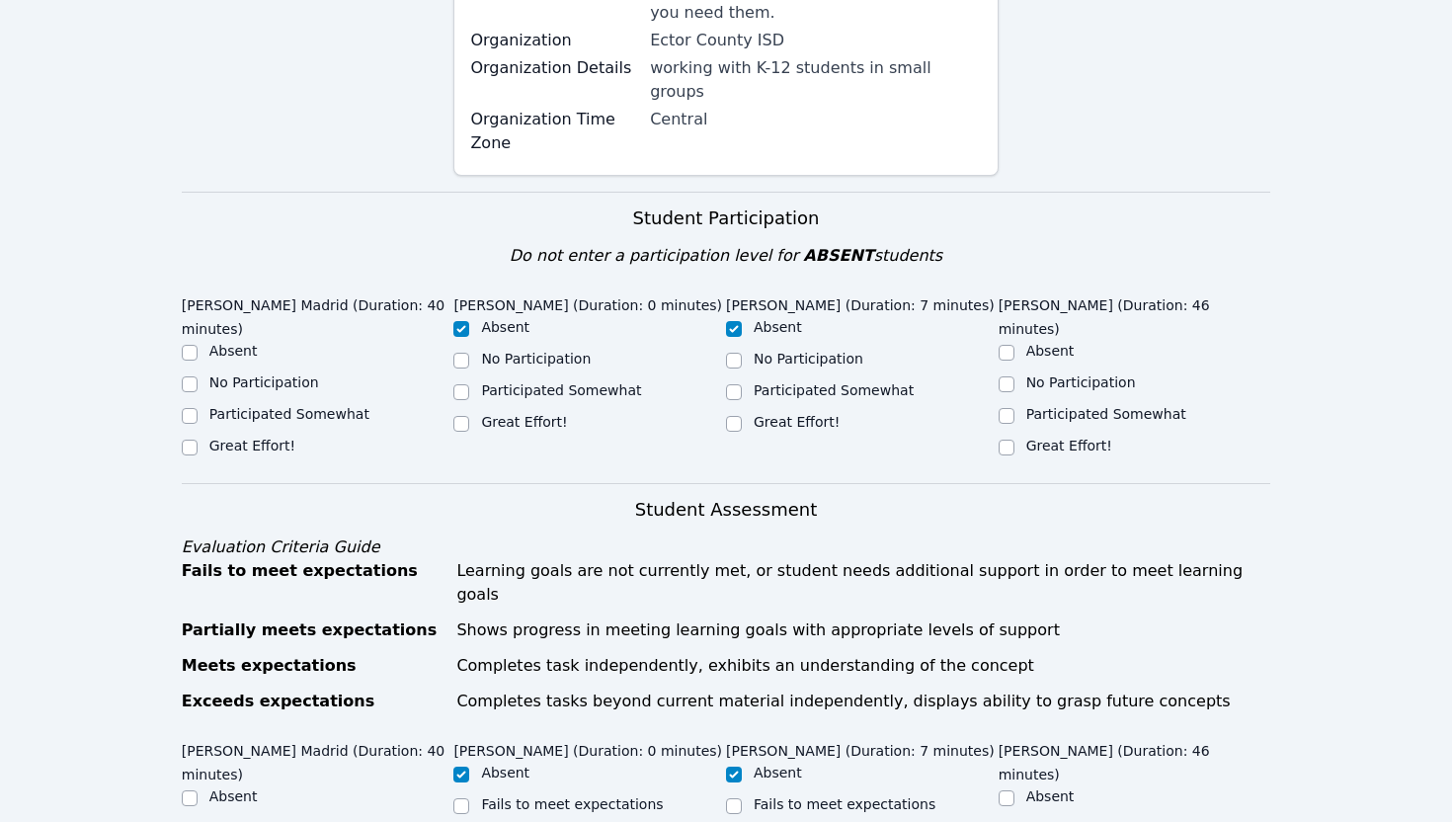
scroll to position [395, 0]
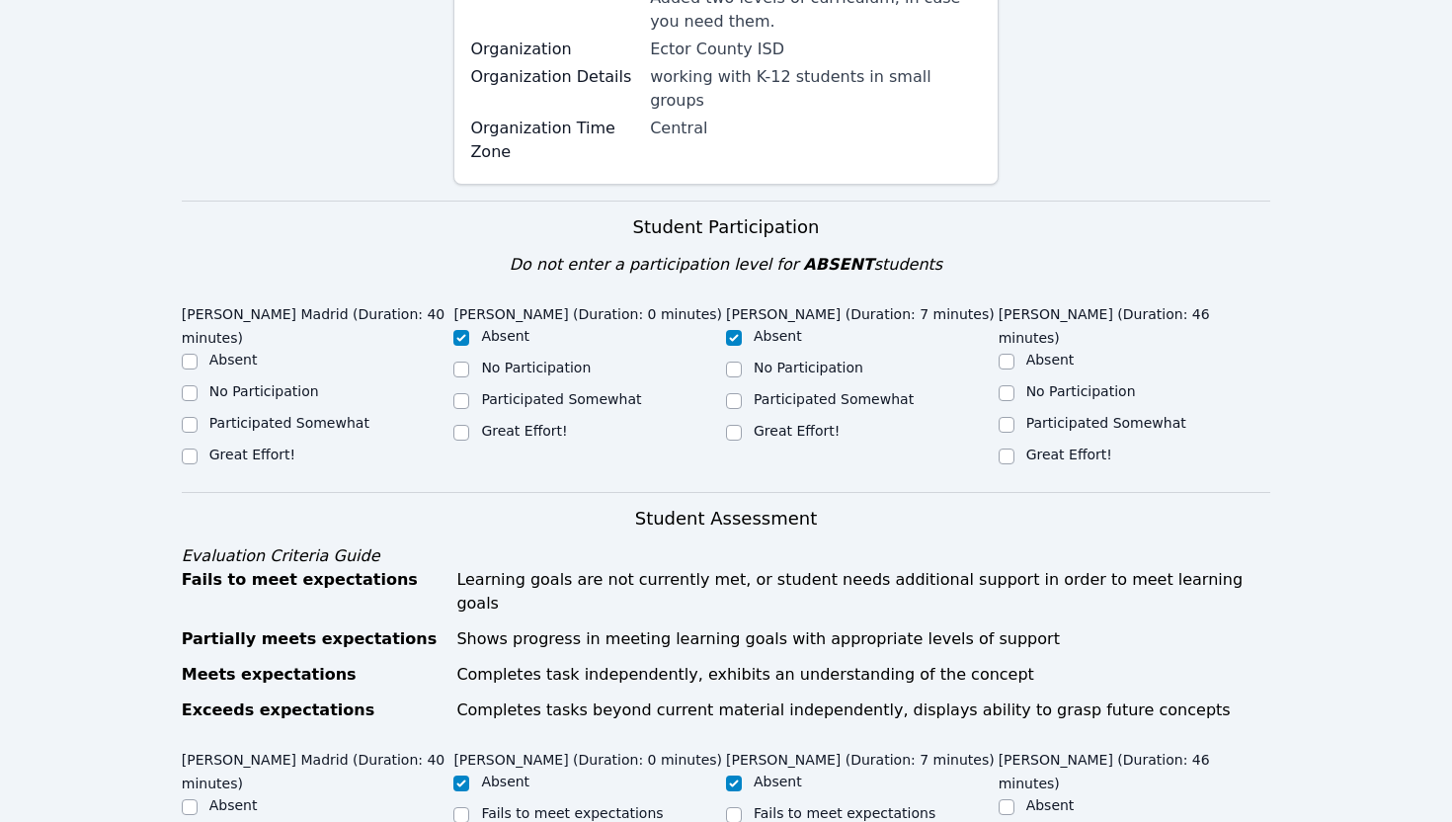
click at [227, 383] on label "No Participation" at bounding box center [264, 391] width 110 height 16
click at [198, 385] on input "No Participation" at bounding box center [190, 393] width 16 height 16
checkbox input "true"
click at [228, 415] on label "Participated Somewhat" at bounding box center [289, 423] width 160 height 16
click at [198, 417] on input "Participated Somewhat" at bounding box center [190, 425] width 16 height 16
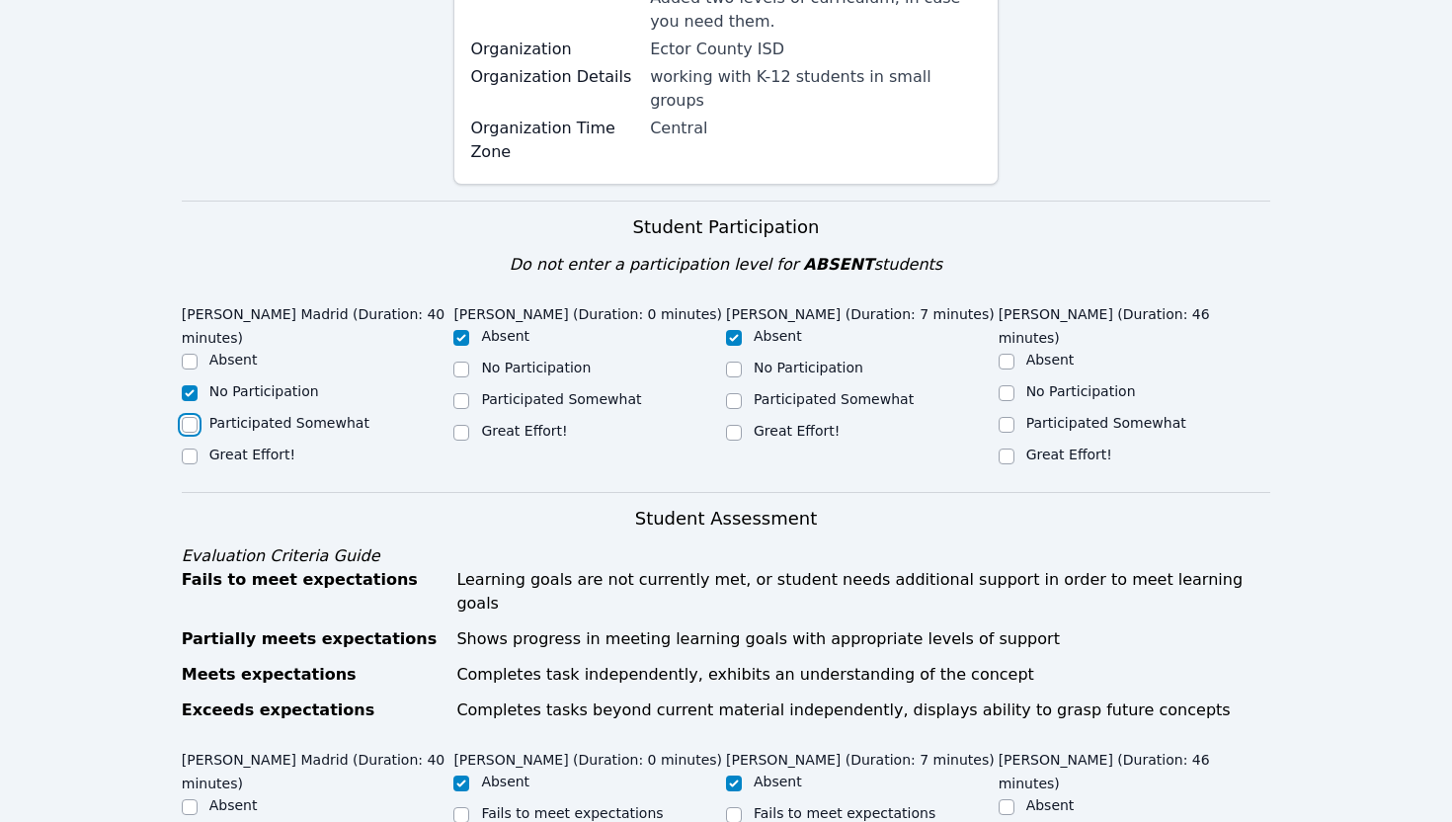
checkbox input "true"
checkbox input "false"
click at [1012, 417] on input "Participated Somewhat" at bounding box center [1006, 425] width 16 height 16
checkbox input "true"
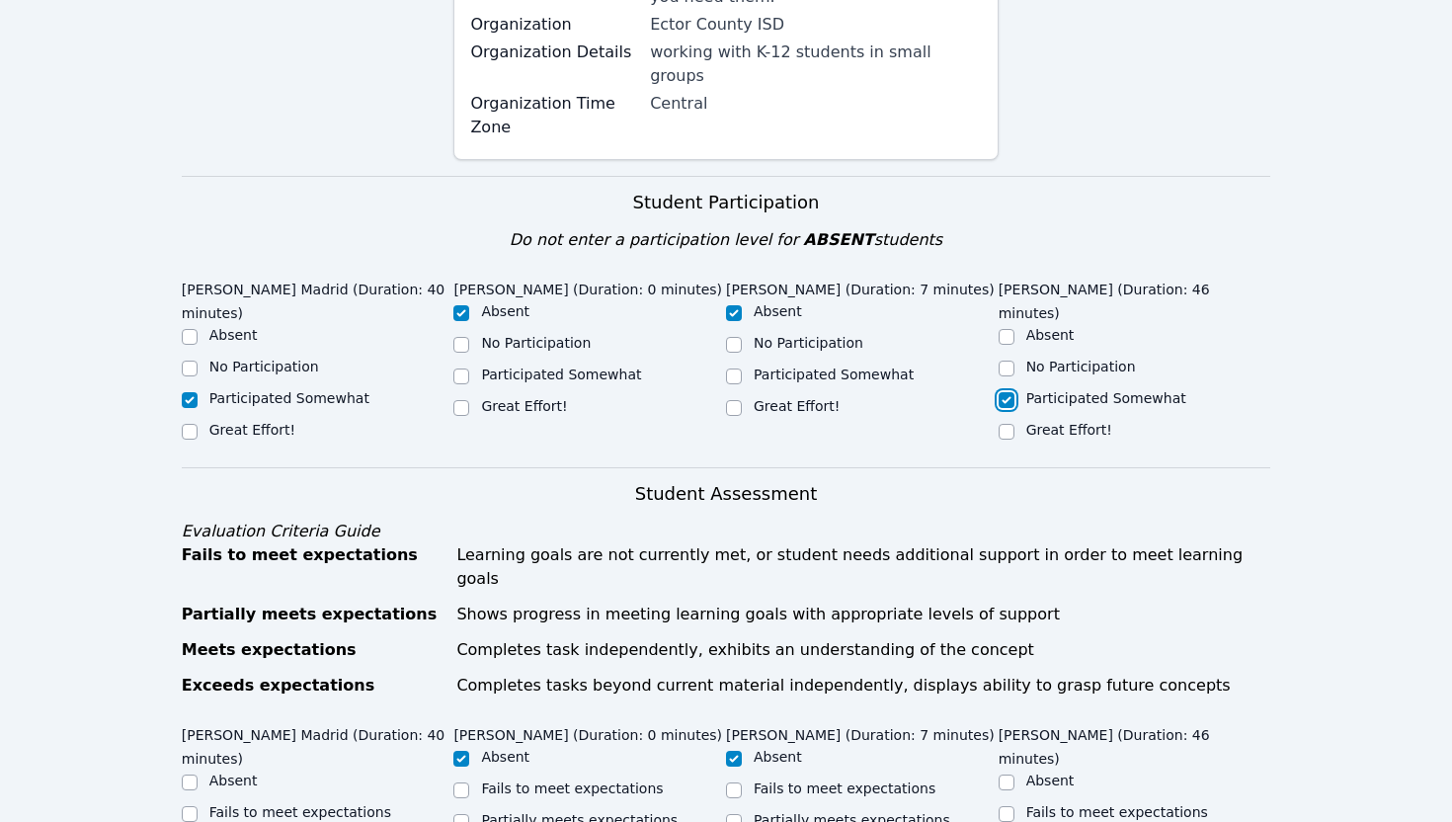
scroll to position [1317, 0]
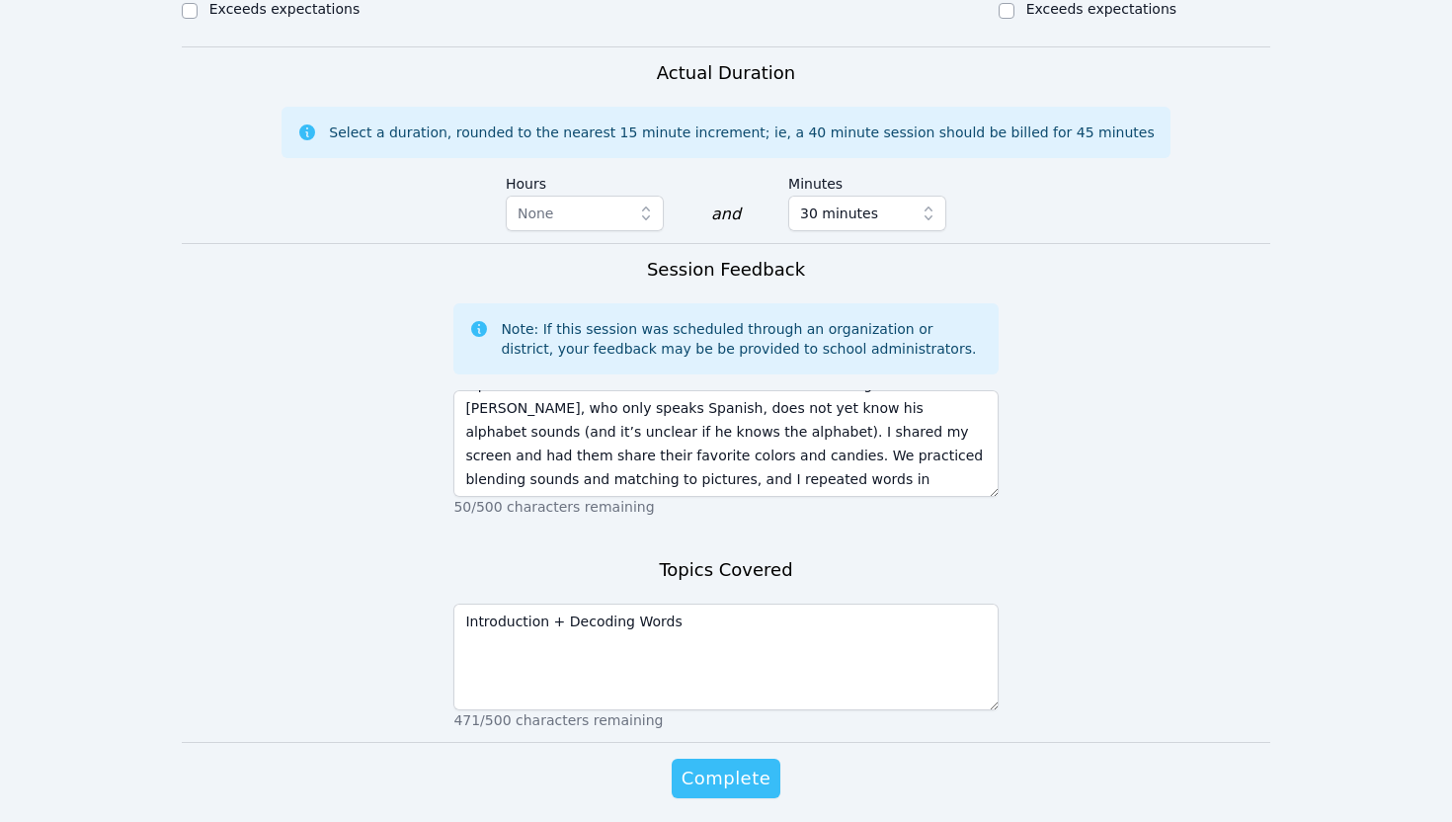
click at [746, 764] on span "Complete" at bounding box center [725, 778] width 89 height 28
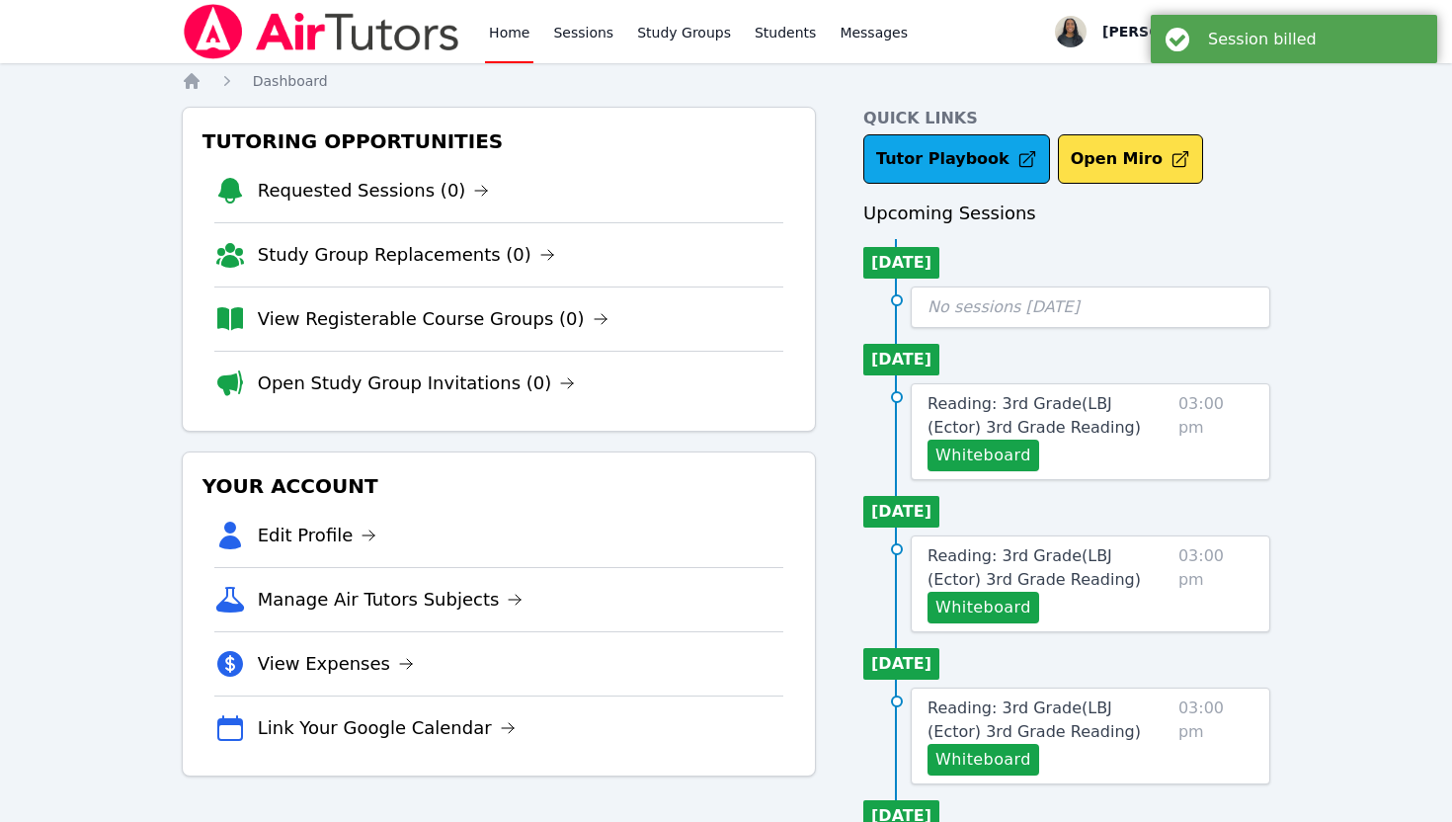
click at [1227, 37] on div "Session billed" at bounding box center [1315, 39] width 214 height 19
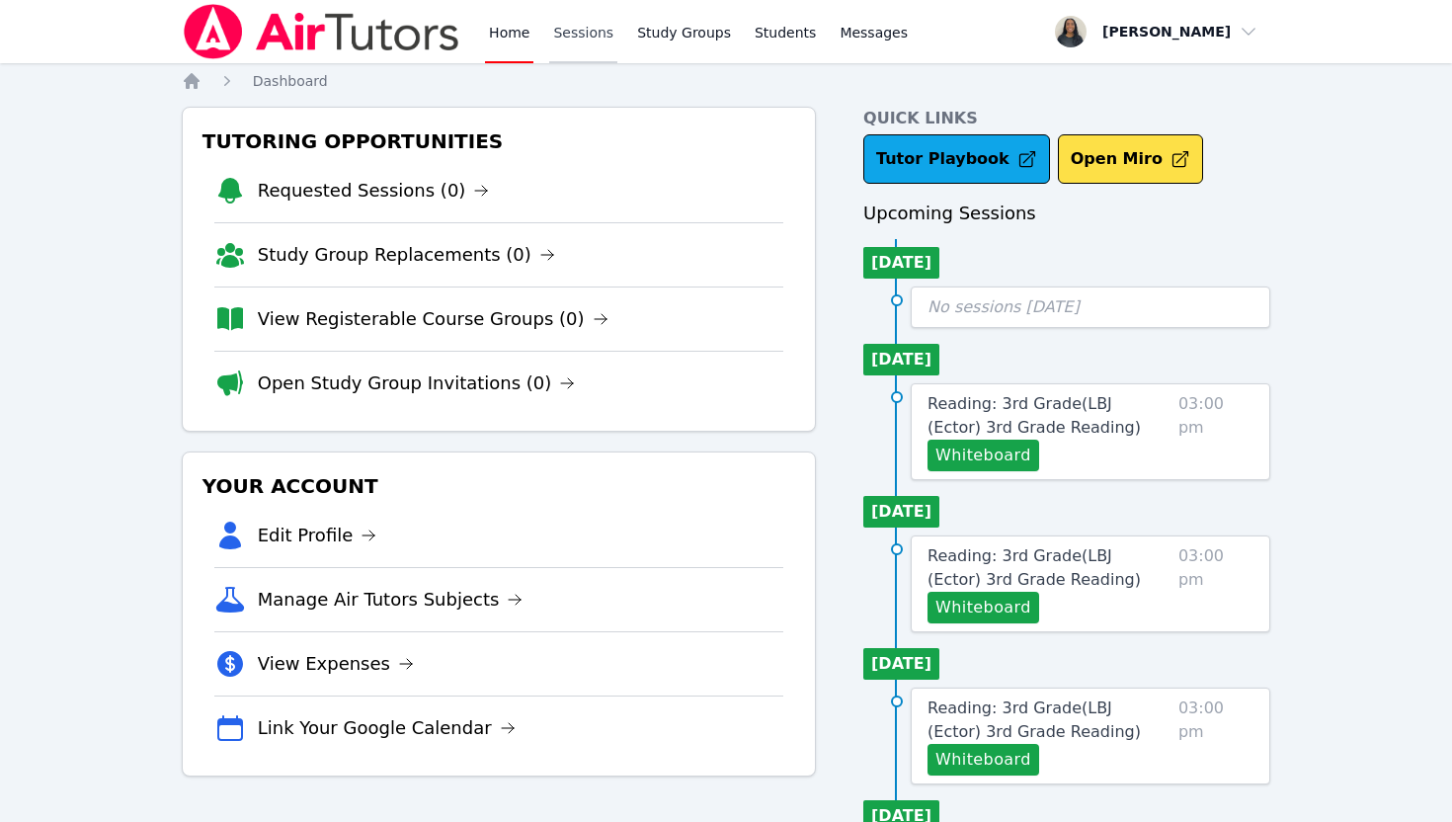
click at [604, 38] on link "Sessions" at bounding box center [583, 31] width 68 height 63
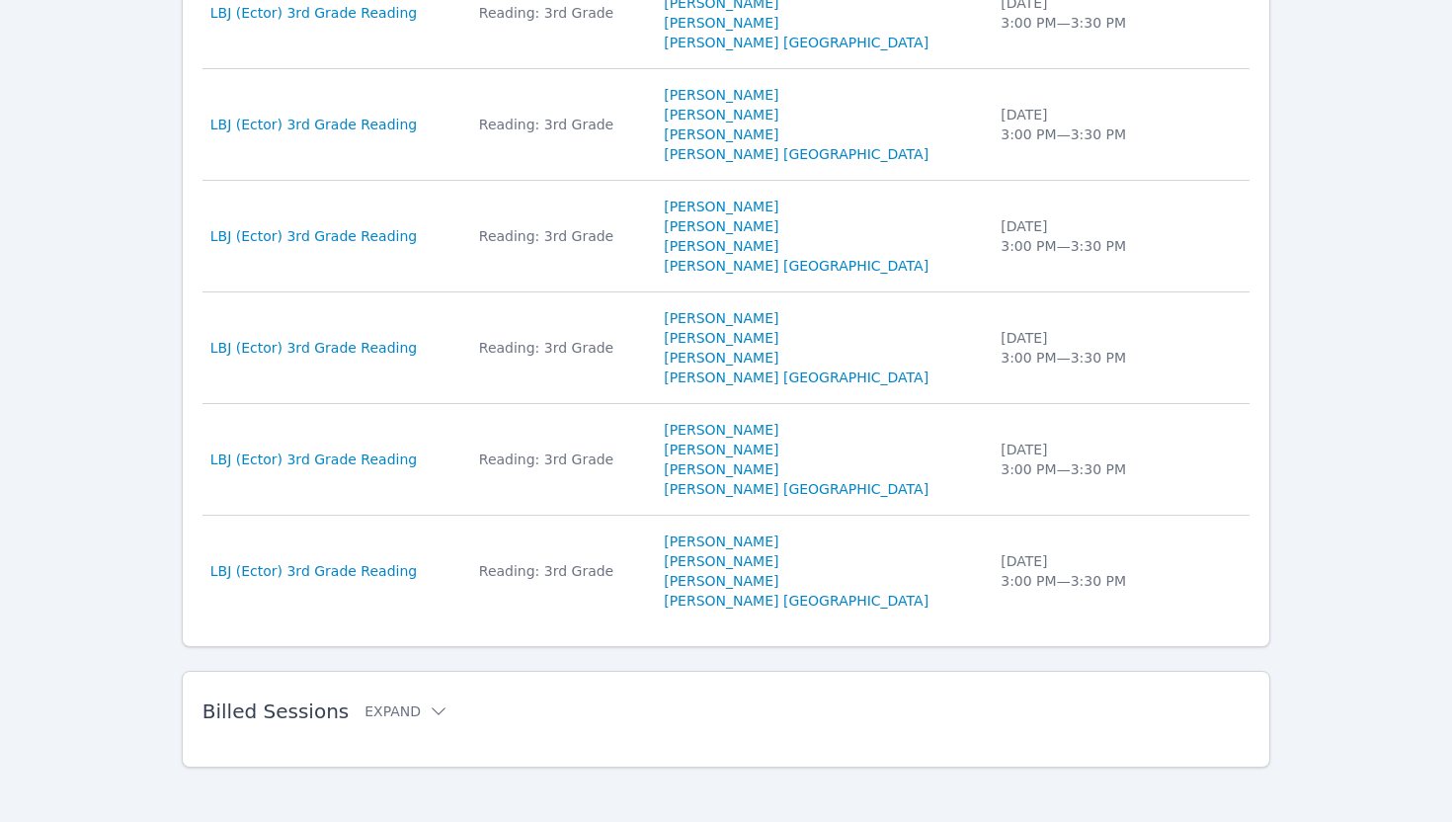
scroll to position [1217, 0]
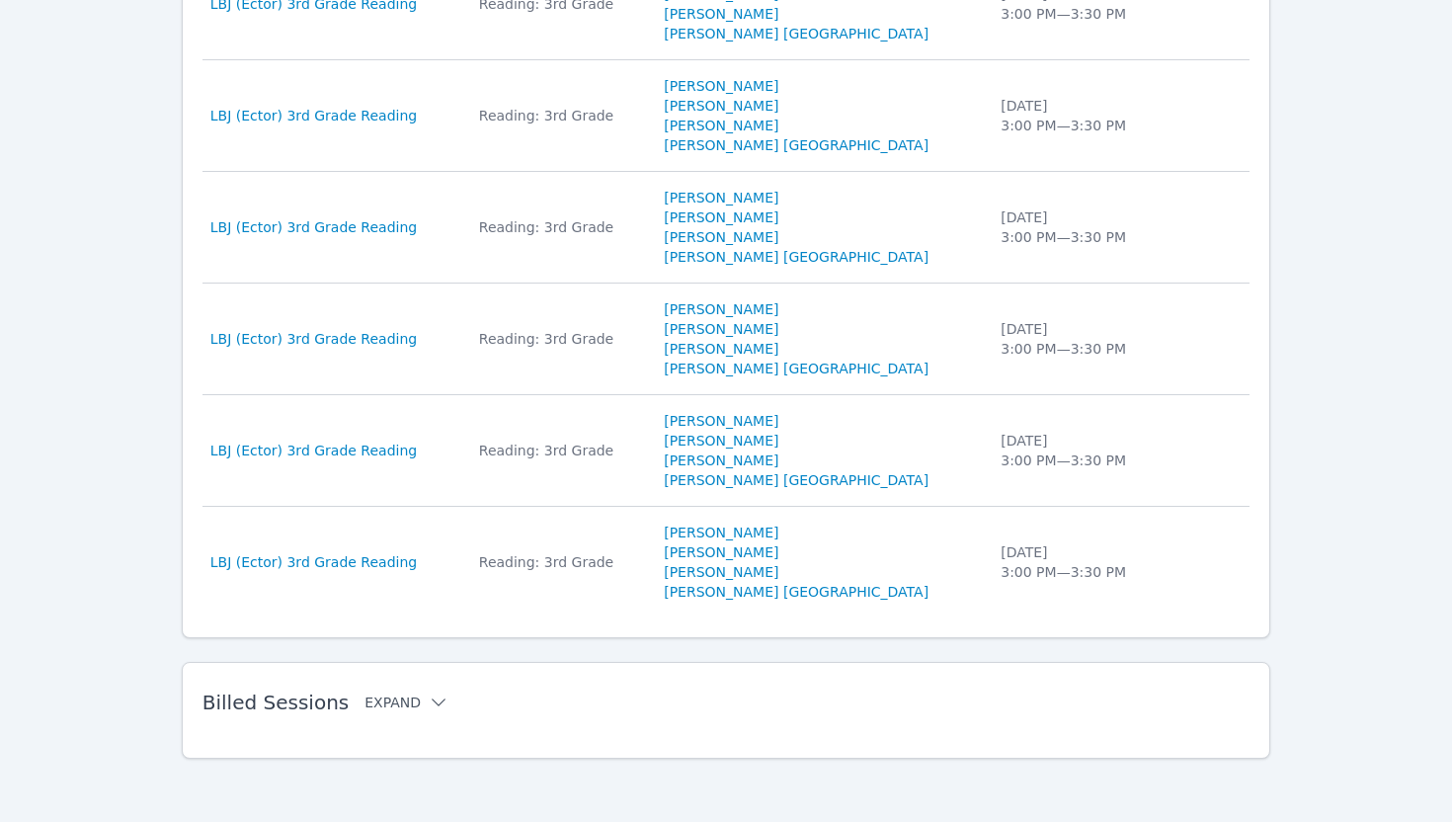
click at [400, 703] on button "Expand" at bounding box center [406, 702] width 84 height 20
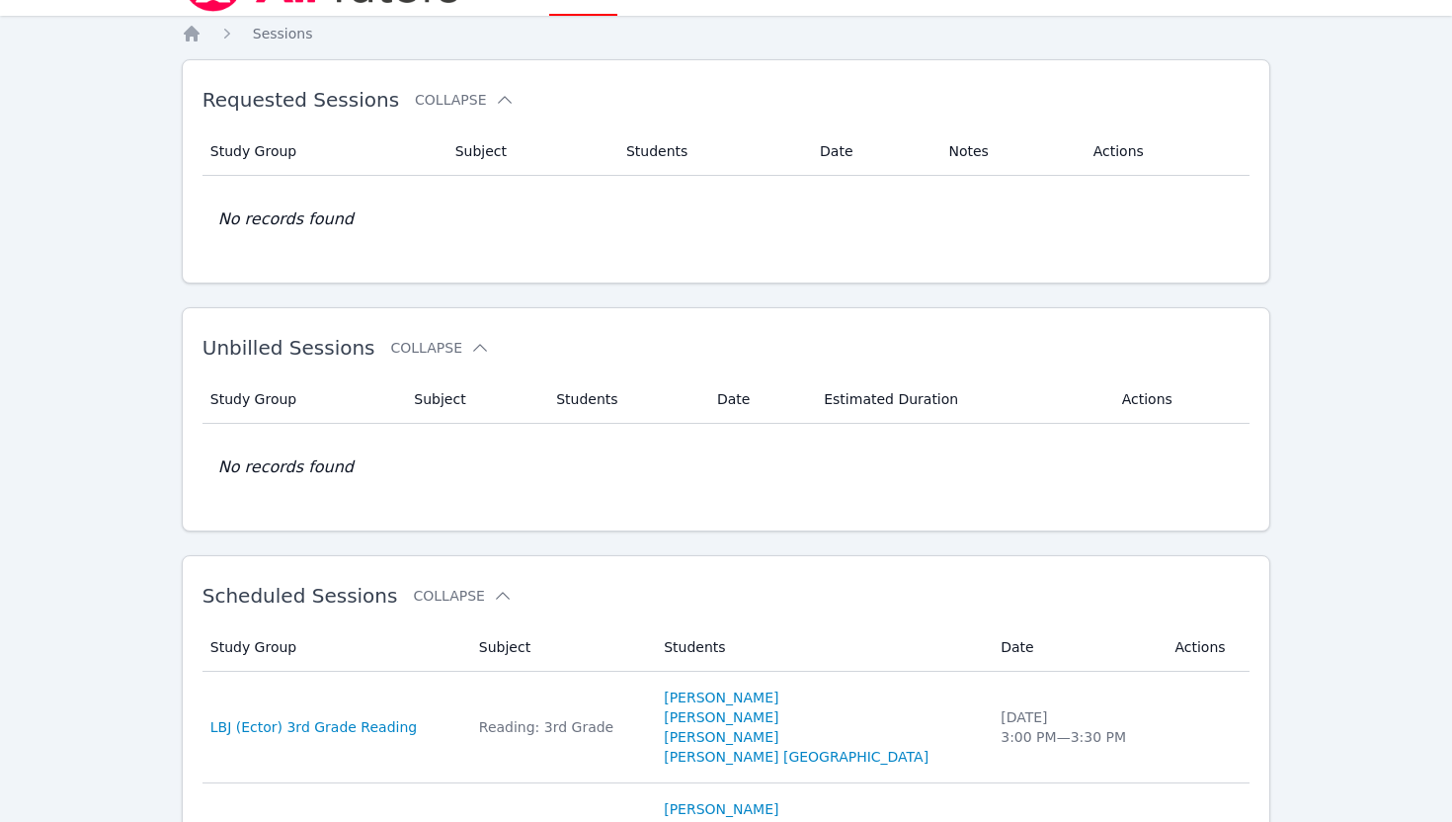
scroll to position [253, 0]
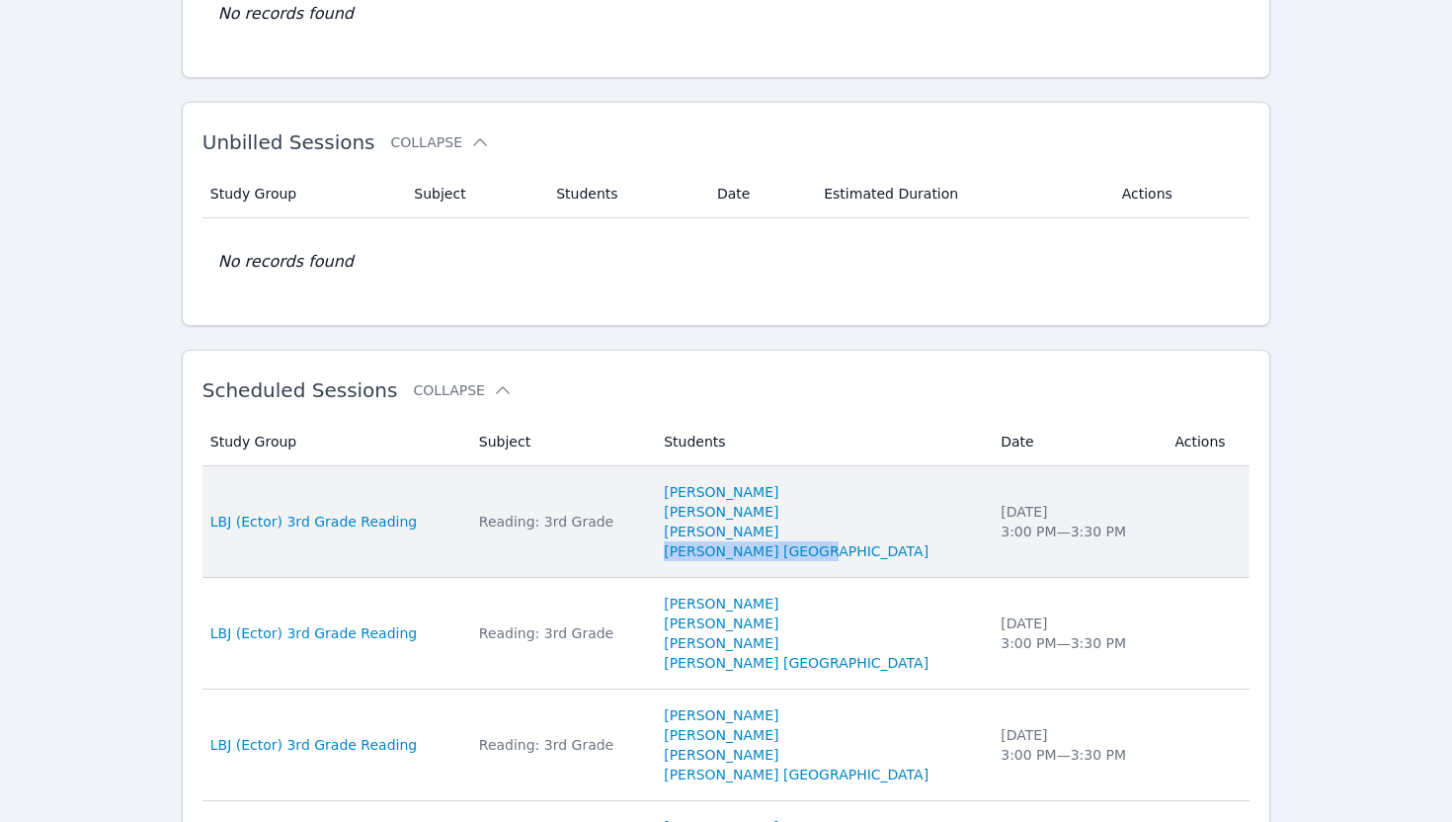
drag, startPoint x: 879, startPoint y: 548, endPoint x: 728, endPoint y: 552, distance: 151.1
click at [728, 552] on td "Students [PERSON_NAME] [PERSON_NAME] [PERSON_NAME] [PERSON_NAME] Madrid" at bounding box center [820, 522] width 337 height 112
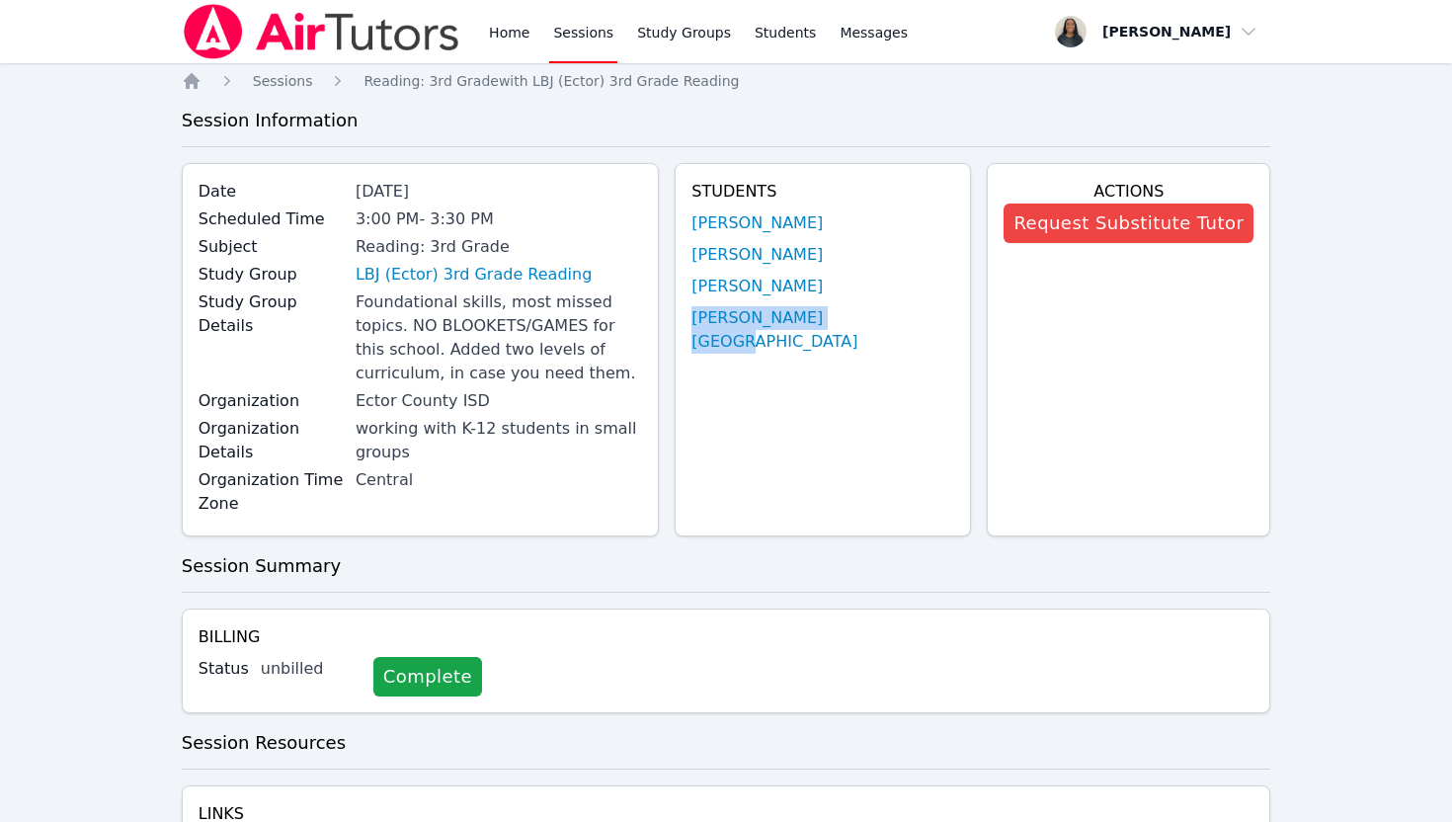
drag, startPoint x: 955, startPoint y: 315, endPoint x: 780, endPoint y: 314, distance: 174.8
click at [780, 314] on div "Students [PERSON_NAME] [PERSON_NAME] [PERSON_NAME] [PERSON_NAME] Madrid" at bounding box center [823, 349] width 296 height 373
copy link "[PERSON_NAME] [GEOGRAPHIC_DATA]"
drag, startPoint x: 941, startPoint y: 281, endPoint x: 787, endPoint y: 255, distance: 156.4
click at [787, 255] on ul "[PERSON_NAME] [PERSON_NAME] [PERSON_NAME] [PERSON_NAME] Madrid" at bounding box center [822, 282] width 263 height 142
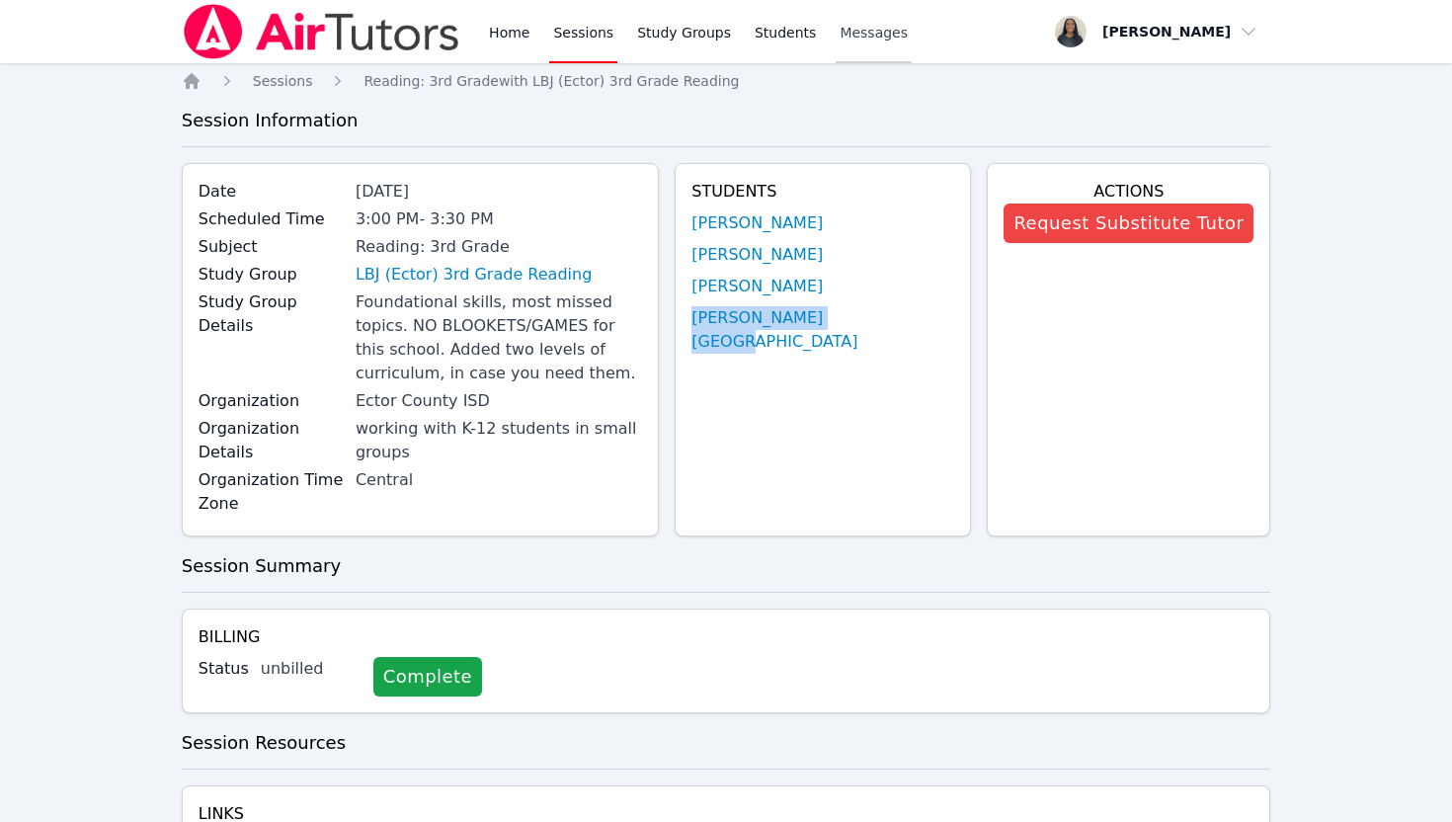
copy ul "[PERSON_NAME] [PERSON_NAME]"
click at [499, 24] on link "Home" at bounding box center [509, 31] width 48 height 63
